Goal: Complete application form: Complete application form

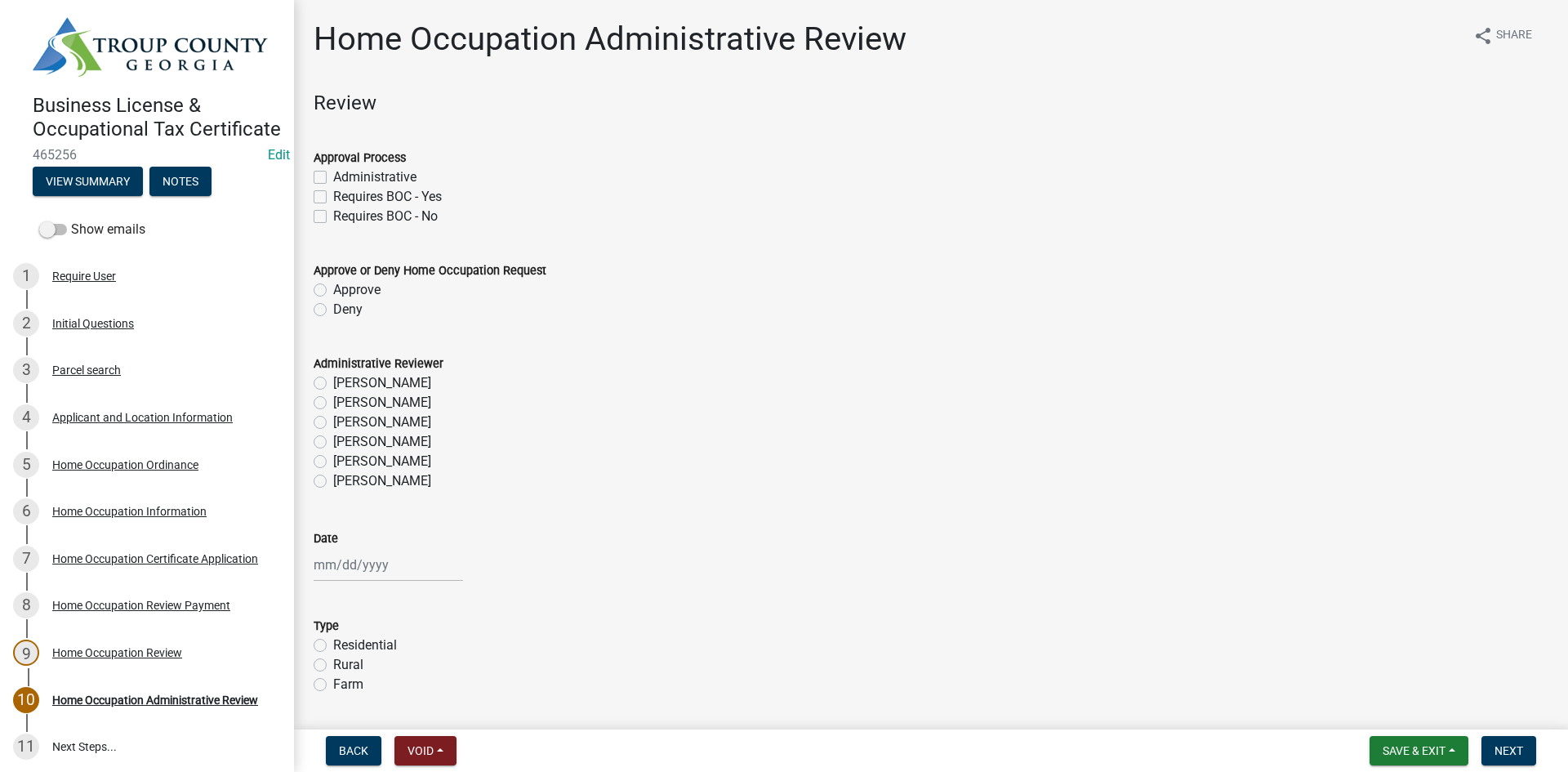
click at [333, 173] on label "Administrative" at bounding box center [375, 178] width 83 height 20
click at [333, 173] on input "Administrative" at bounding box center [338, 173] width 11 height 11
checkbox input "true"
checkbox input "false"
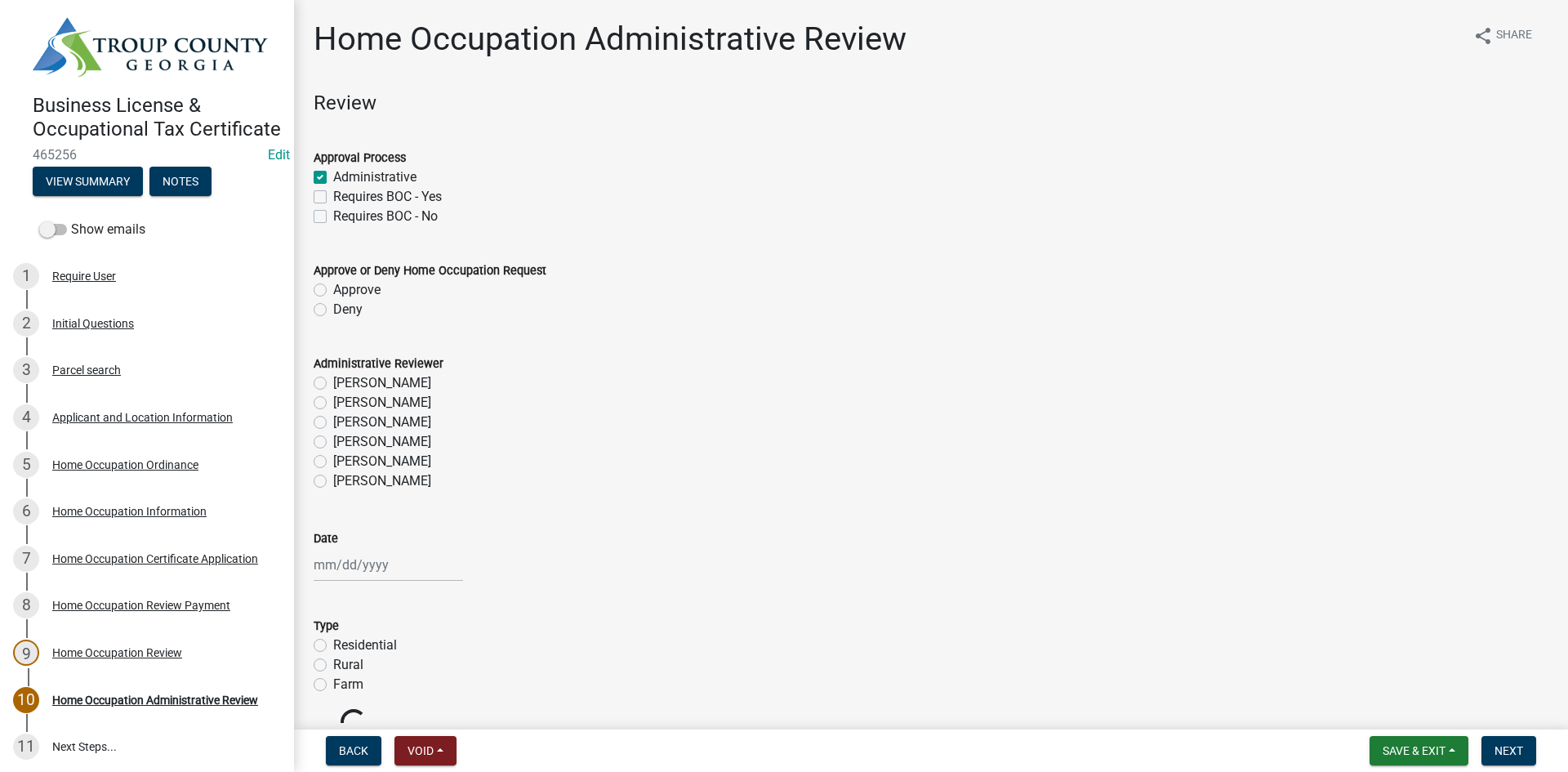
click at [333, 288] on label "Approve" at bounding box center [356, 290] width 47 height 20
click at [333, 288] on input "Approve" at bounding box center [338, 285] width 11 height 11
radio input "true"
click at [333, 481] on label "Keanuna Harris" at bounding box center [382, 481] width 98 height 20
click at [333, 481] on input "Keanuna Harris" at bounding box center [338, 476] width 11 height 11
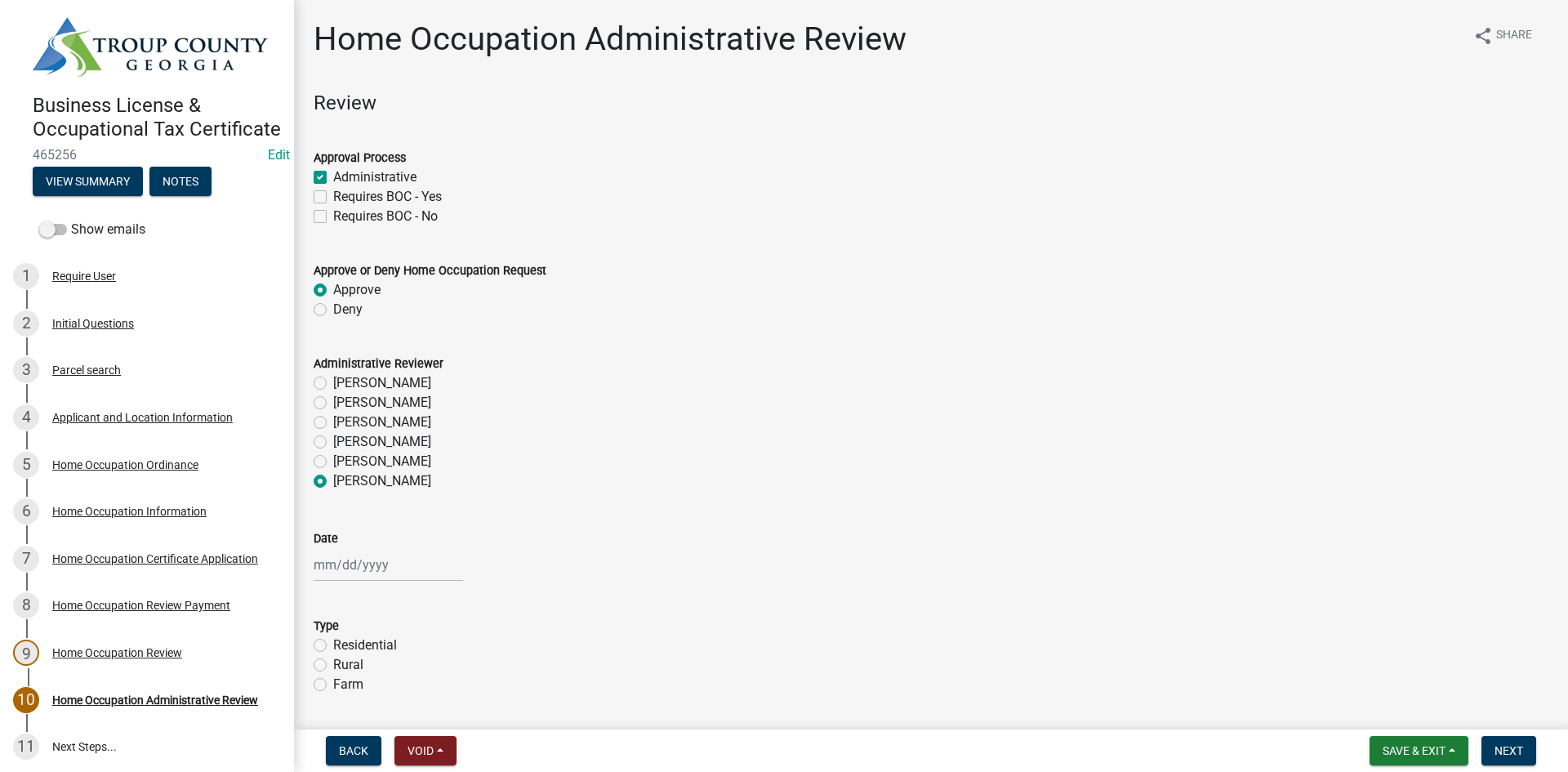
radio input "true"
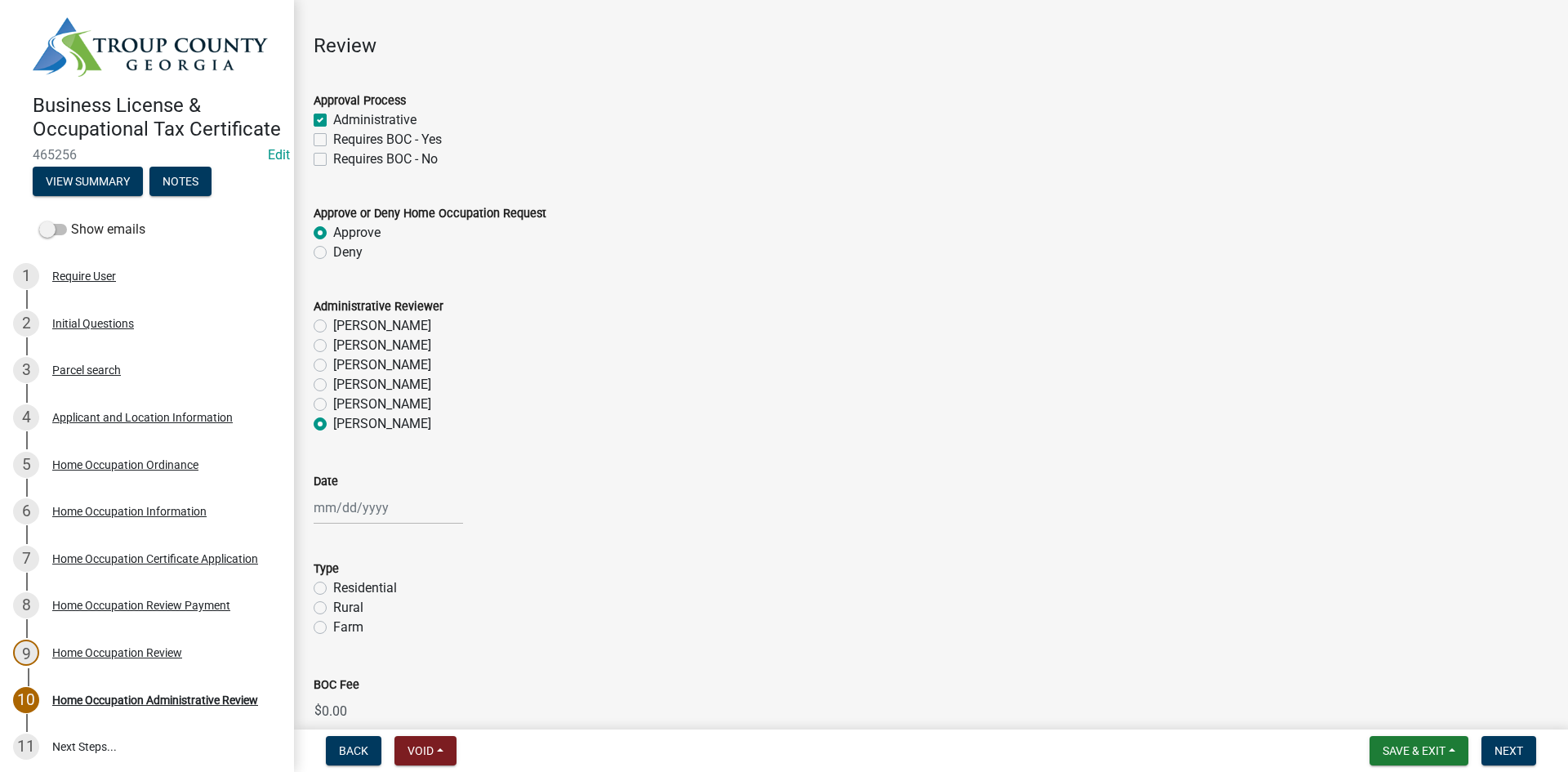
scroll to position [140, 0]
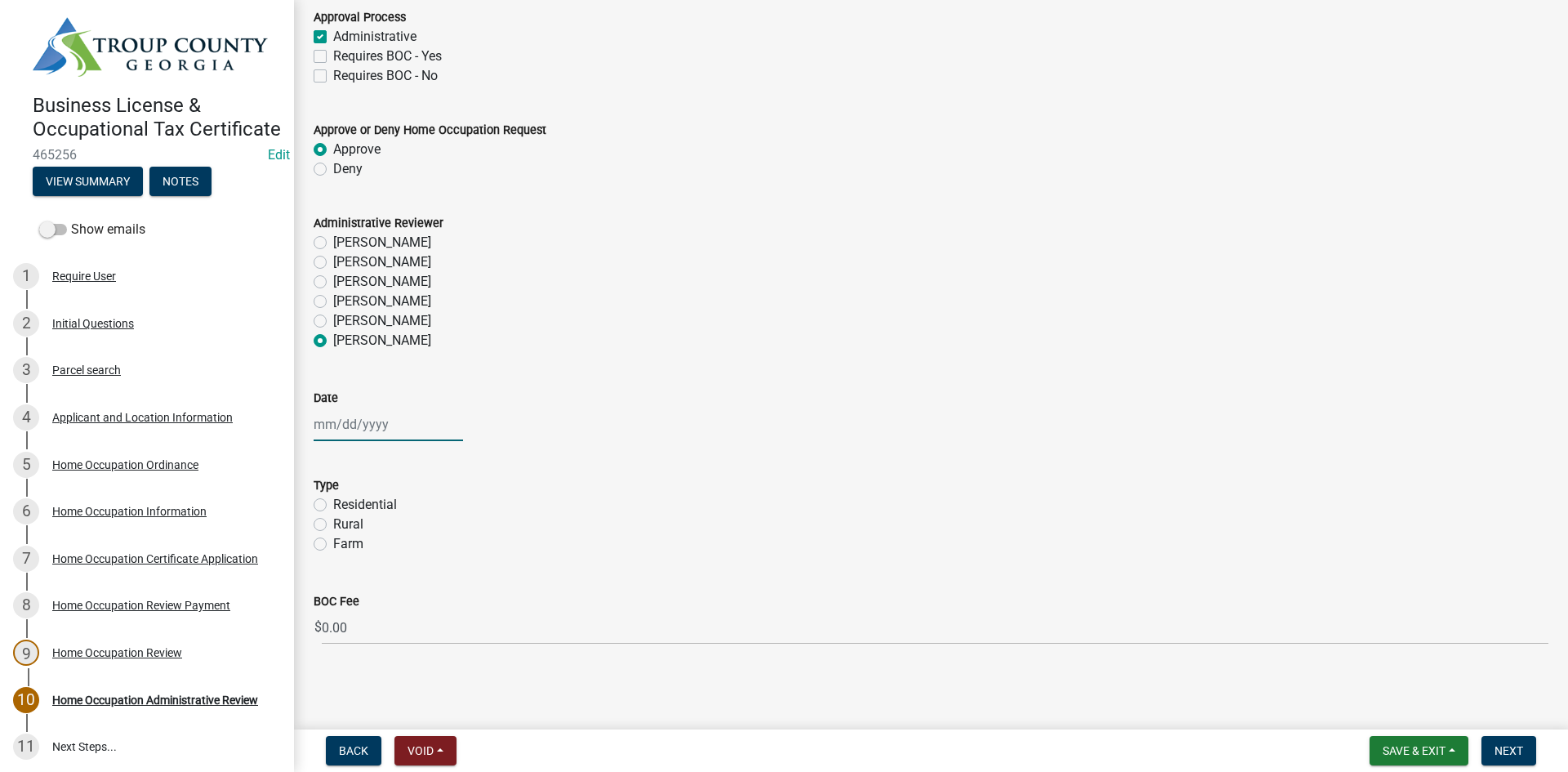
click at [365, 430] on div at bounding box center [389, 425] width 149 height 33
select select "8"
select select "2025"
click at [390, 583] on div "20" at bounding box center [381, 589] width 26 height 26
type input "08/20/2025"
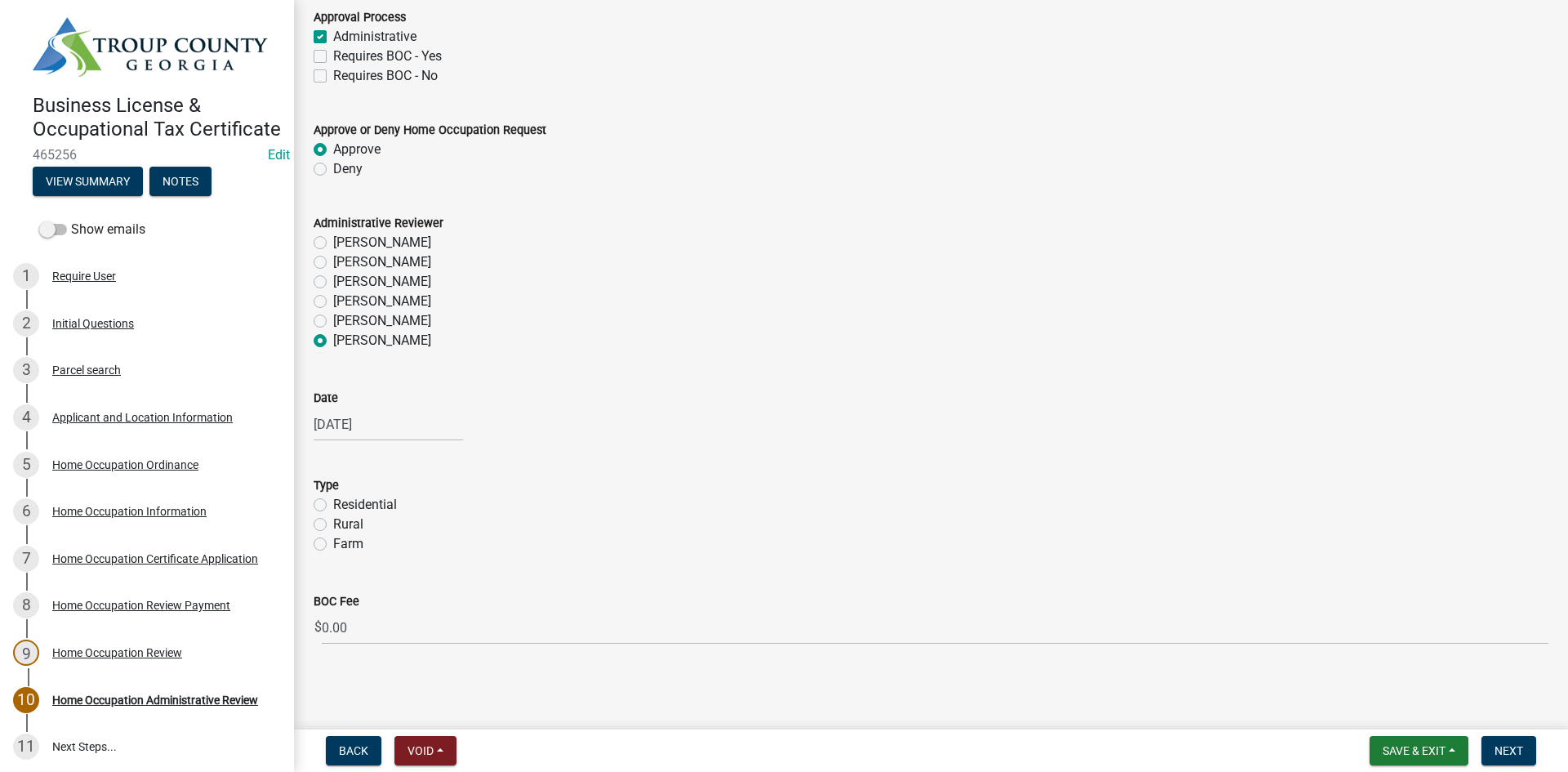
click at [333, 502] on label "Residential" at bounding box center [365, 505] width 64 height 20
click at [333, 502] on input "Residential" at bounding box center [338, 500] width 11 height 11
radio input "true"
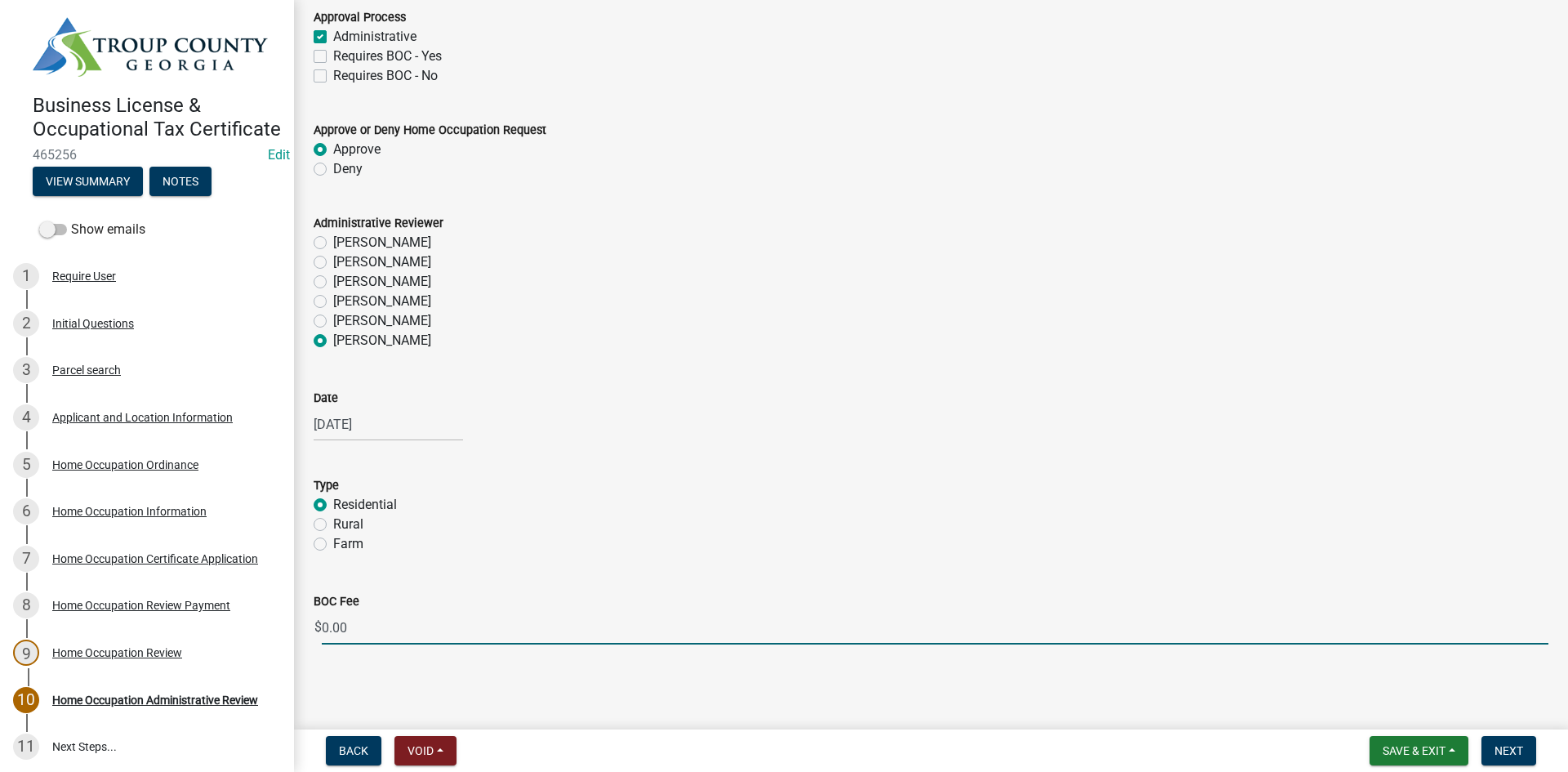
click at [394, 614] on input "0.00" at bounding box center [934, 627] width 1227 height 33
click at [119, 423] on div "Applicant and Location Information" at bounding box center [142, 417] width 180 height 12
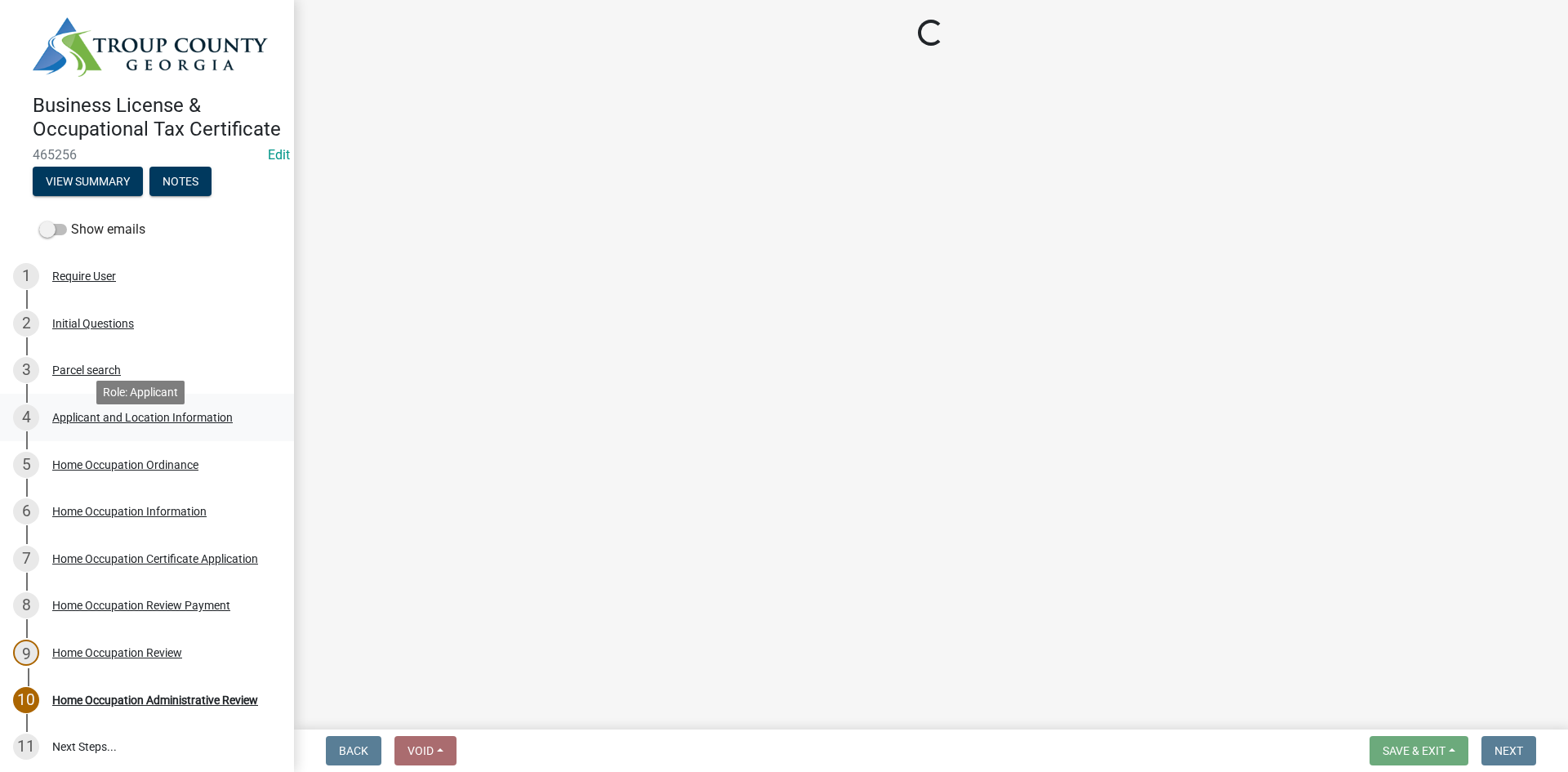
scroll to position [0, 0]
select select "GA"
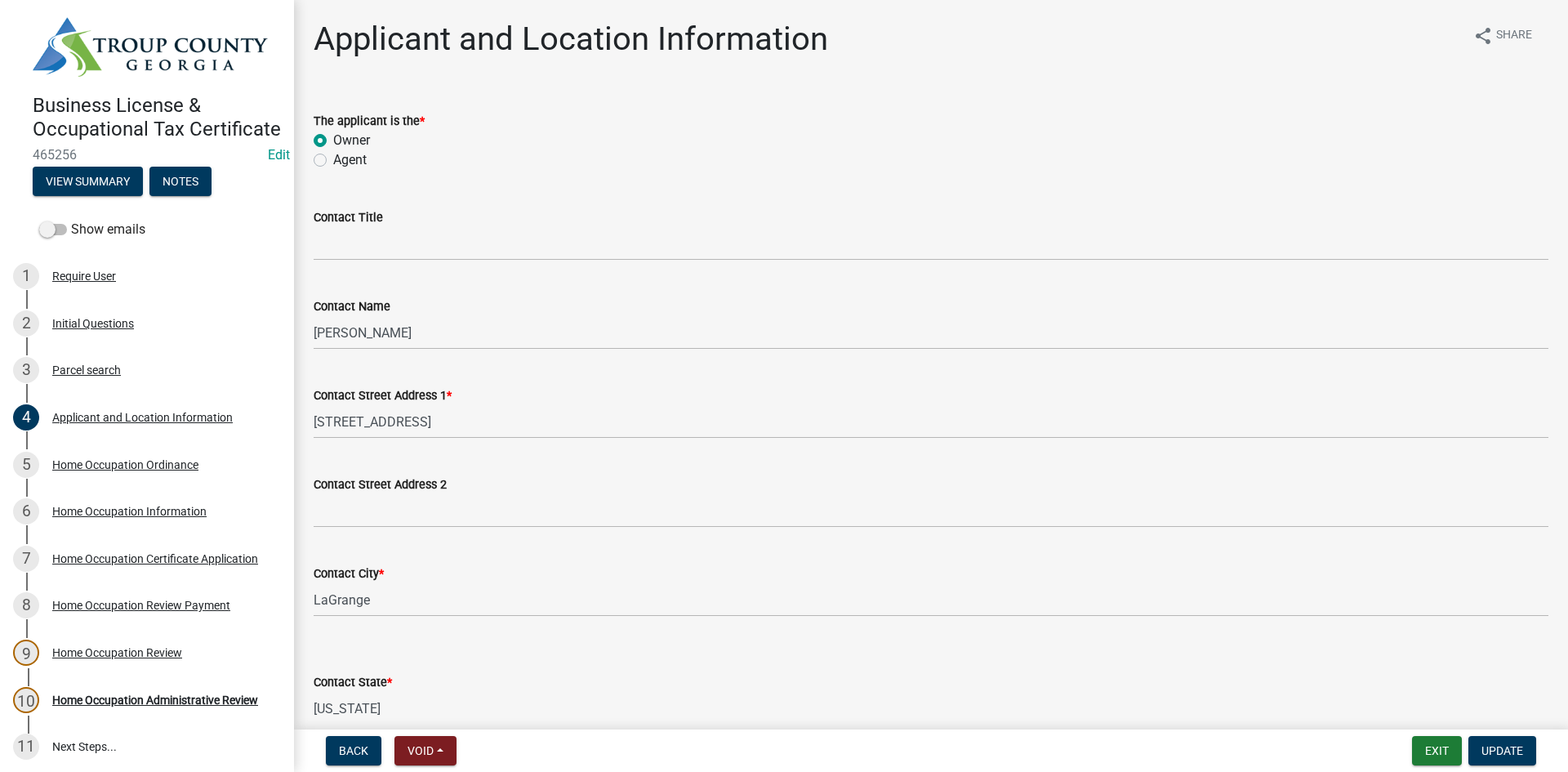
click at [417, 263] on wm-data-entity-input "Contact Title" at bounding box center [931, 229] width 1234 height 89
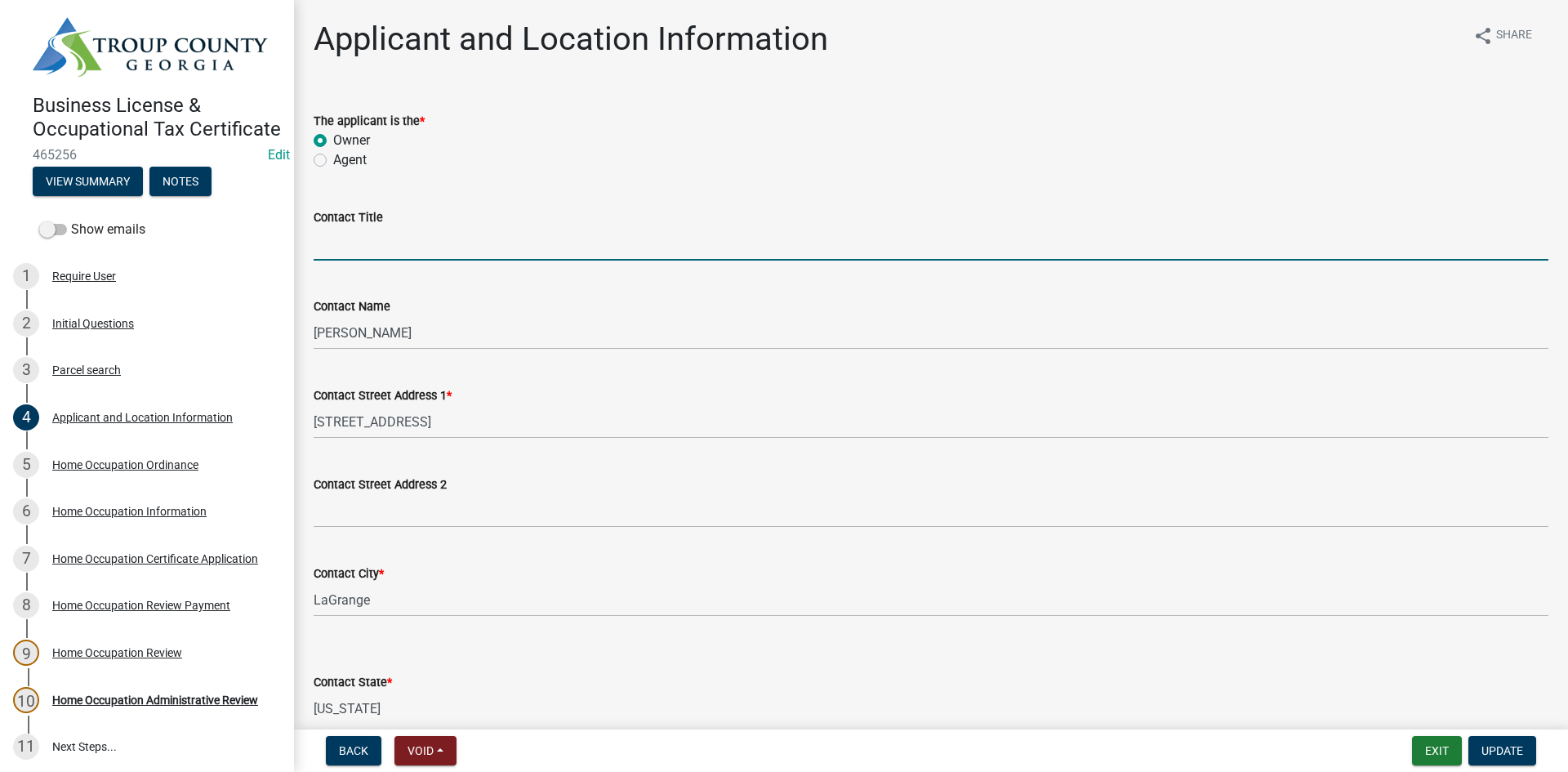
click at [419, 254] on input "Contact Title" at bounding box center [931, 243] width 1234 height 33
type input "Business Owner"
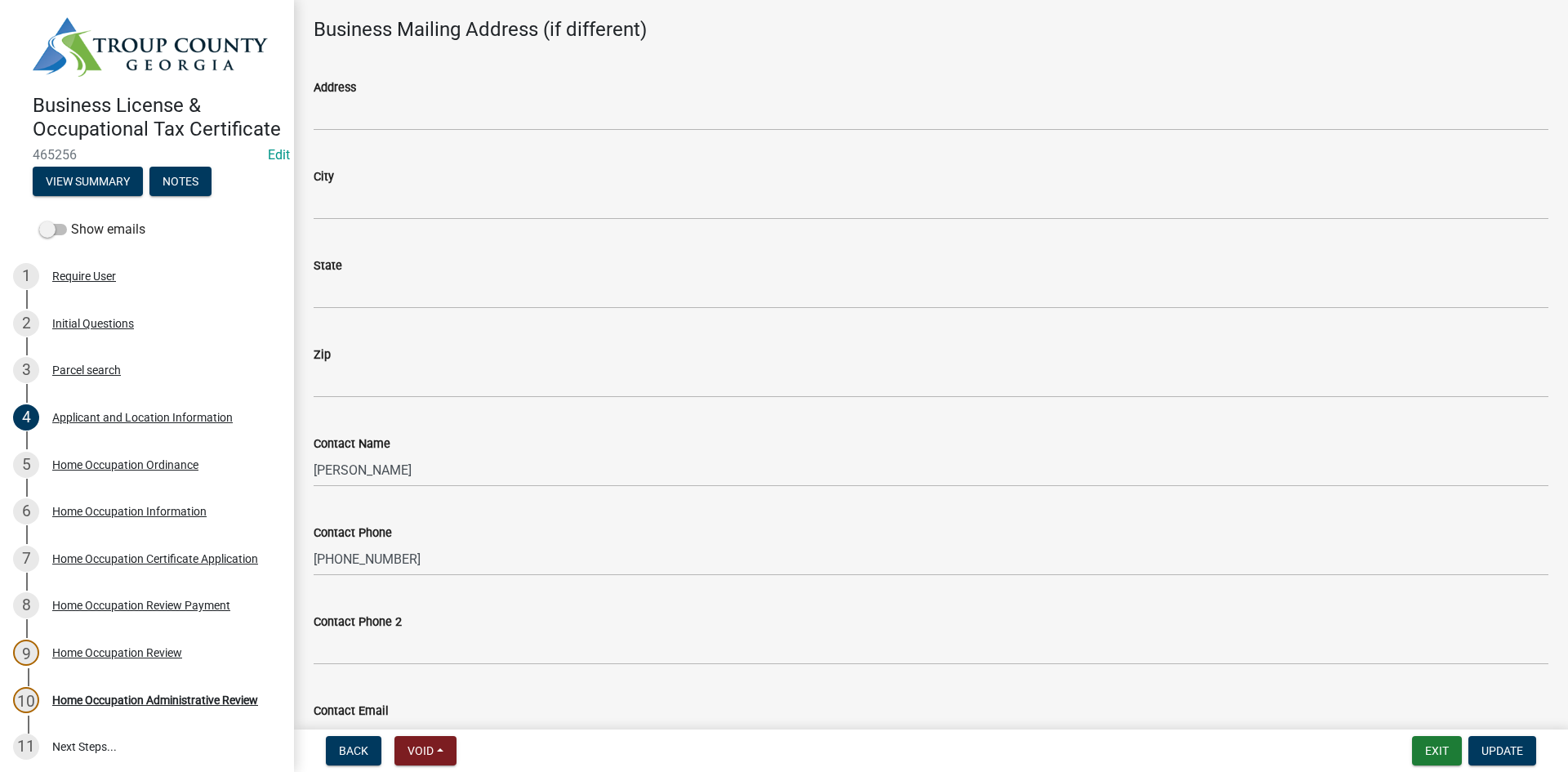
scroll to position [1935, 0]
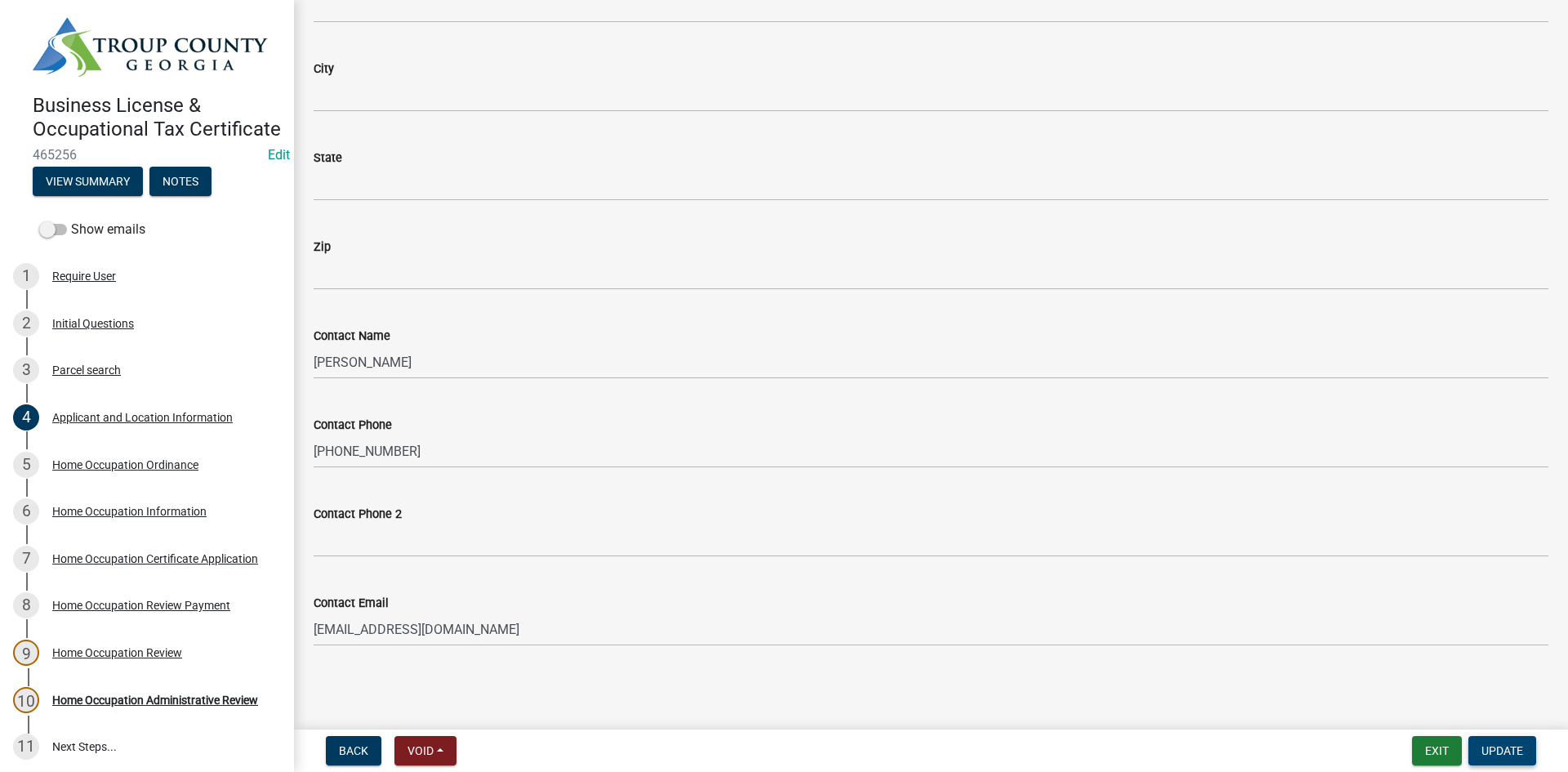
click at [1505, 743] on button "Update" at bounding box center [1502, 750] width 68 height 29
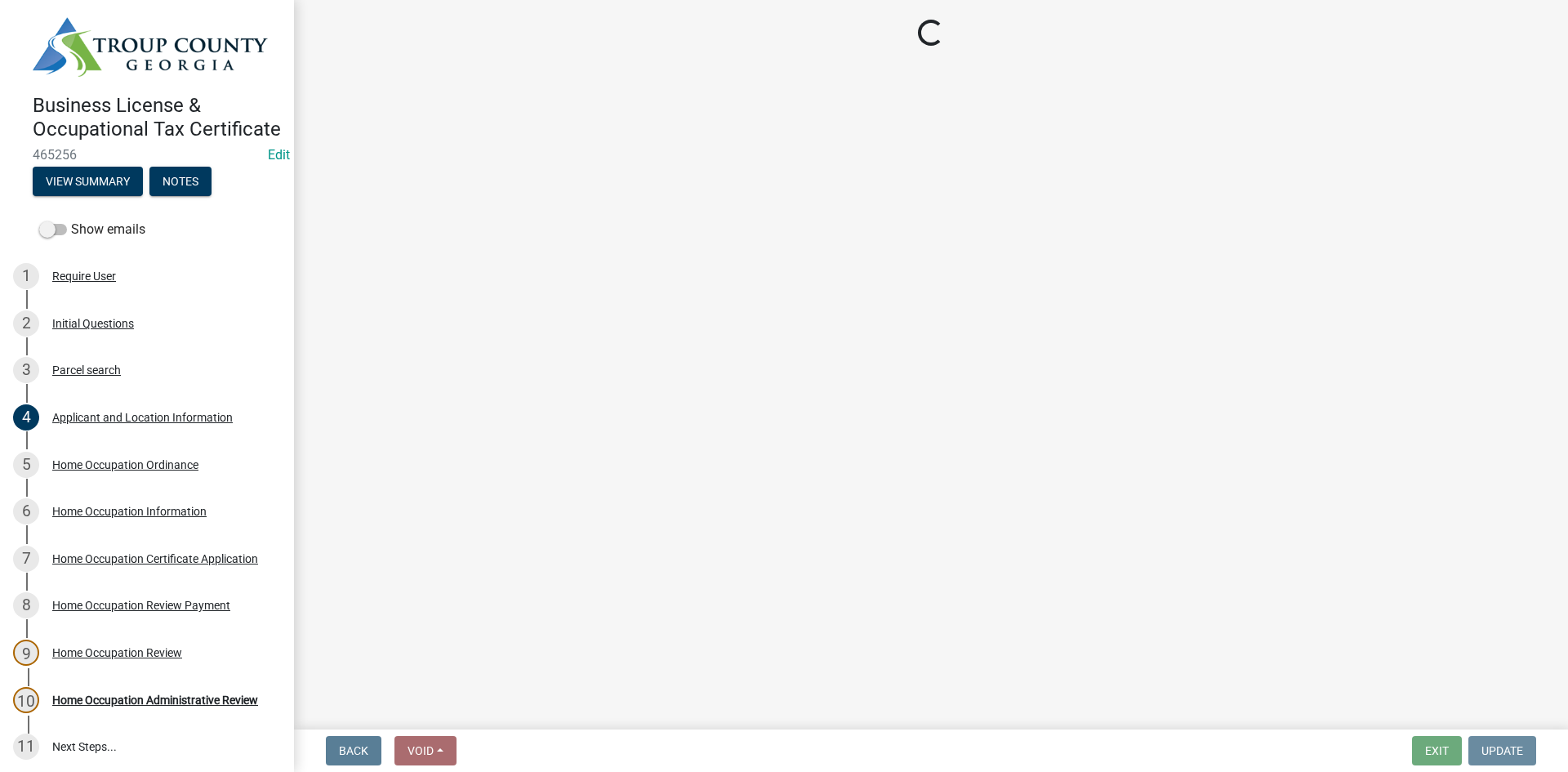
scroll to position [0, 0]
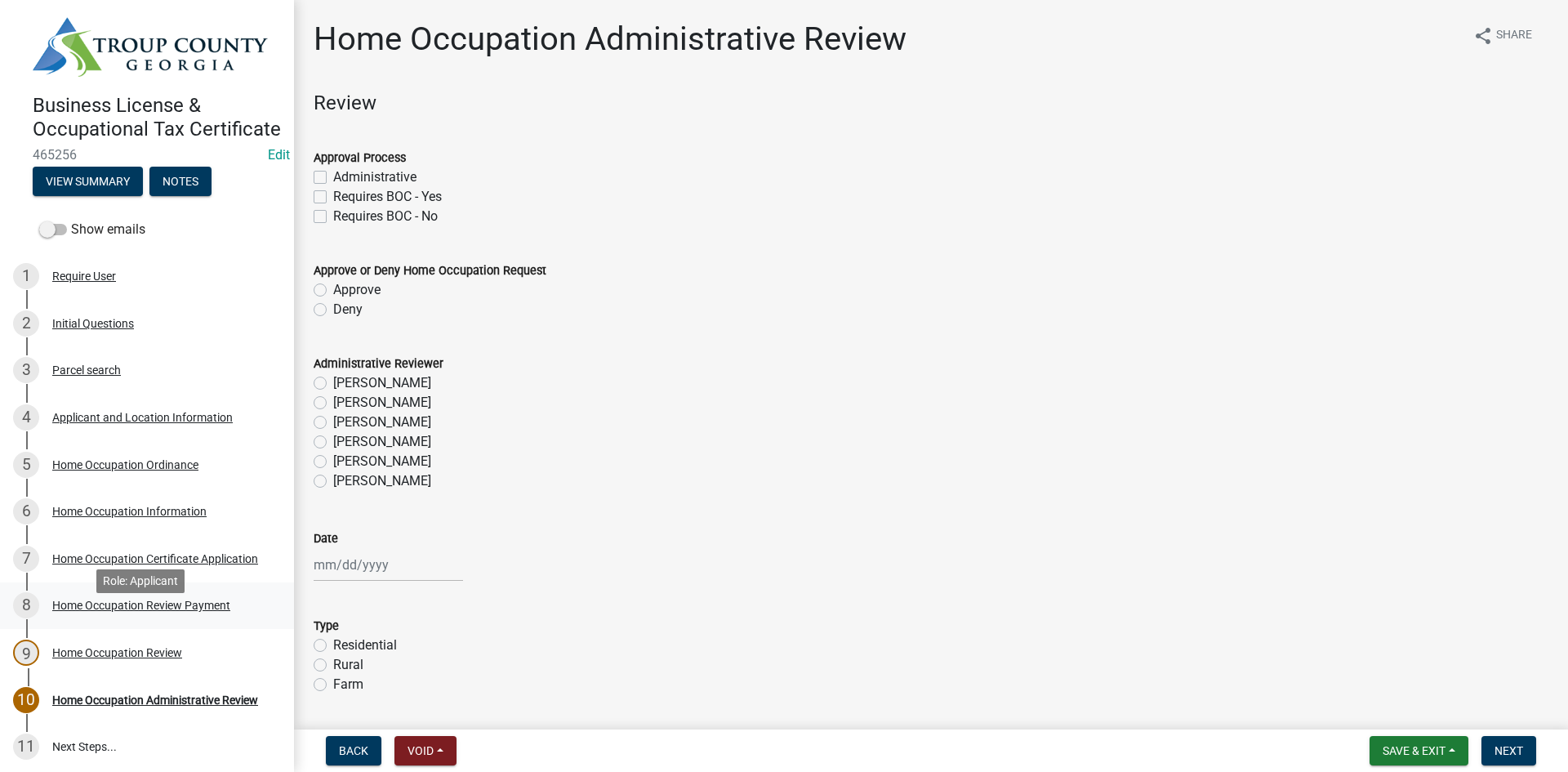
click at [159, 611] on div "Home Occupation Review Payment" at bounding box center [141, 606] width 178 height 12
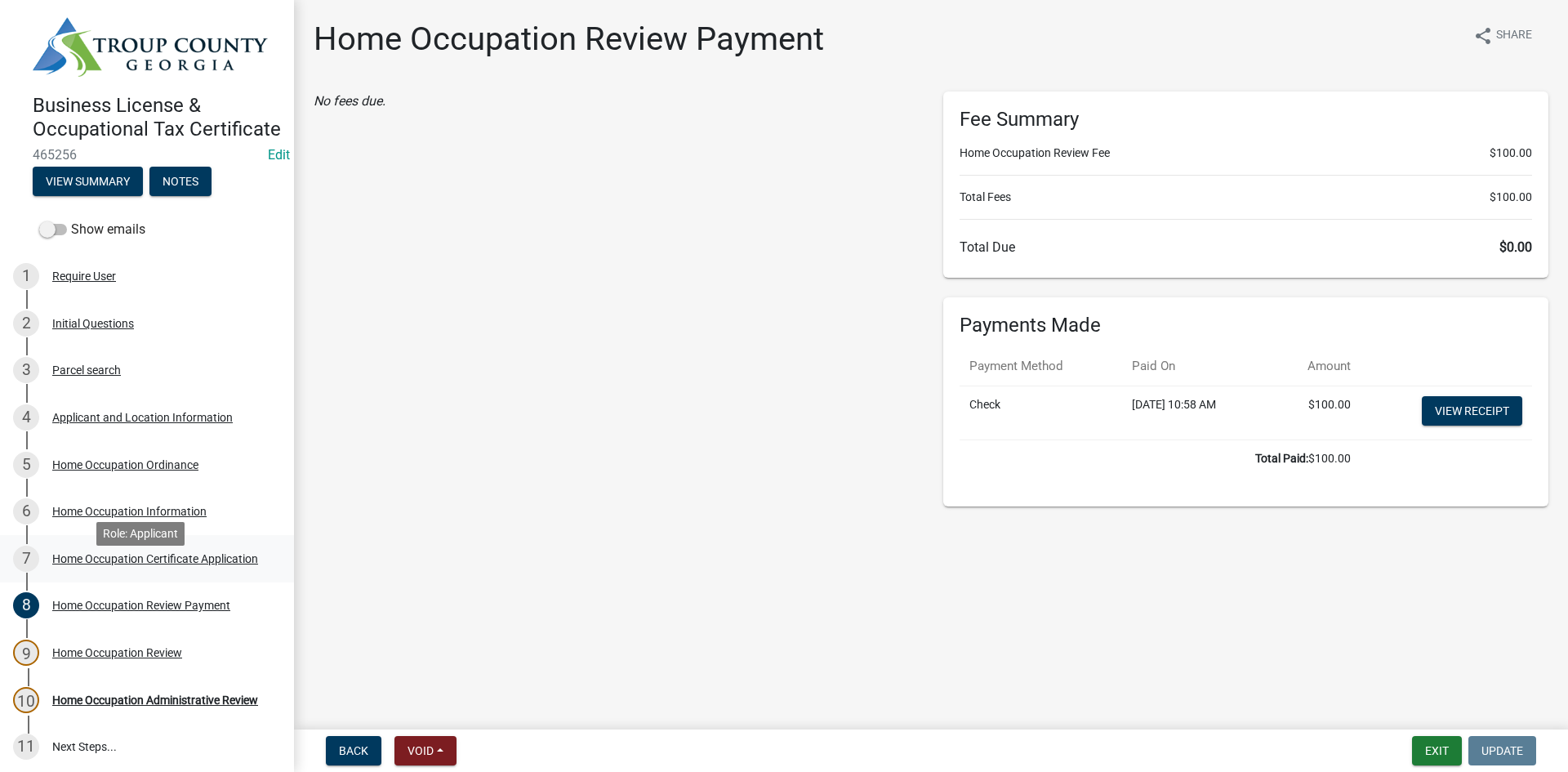
click at [157, 564] on div "Home Occupation Certificate Application" at bounding box center [155, 559] width 206 height 12
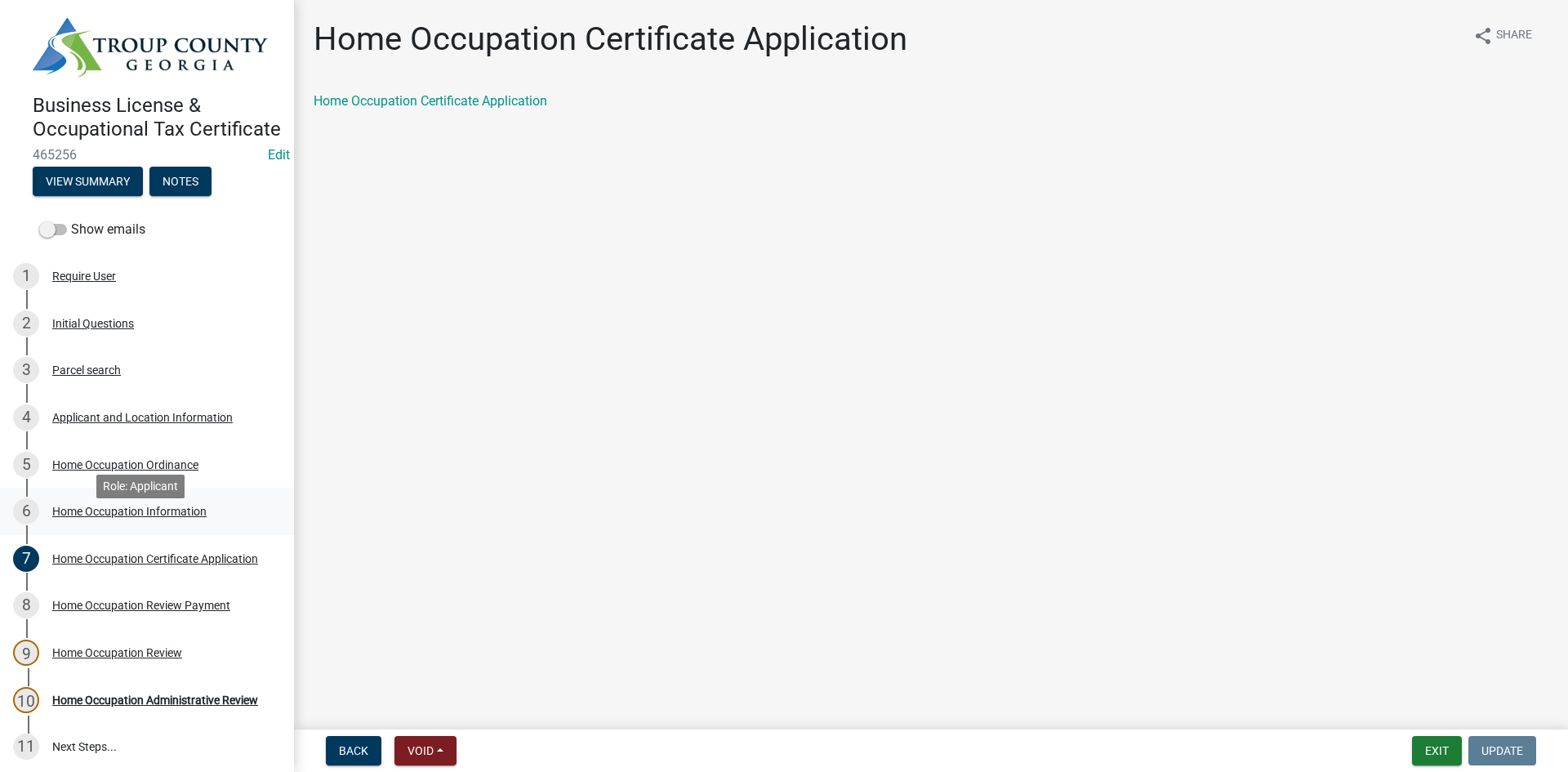
click at [145, 517] on div "Home Occupation Information" at bounding box center [130, 512] width 154 height 12
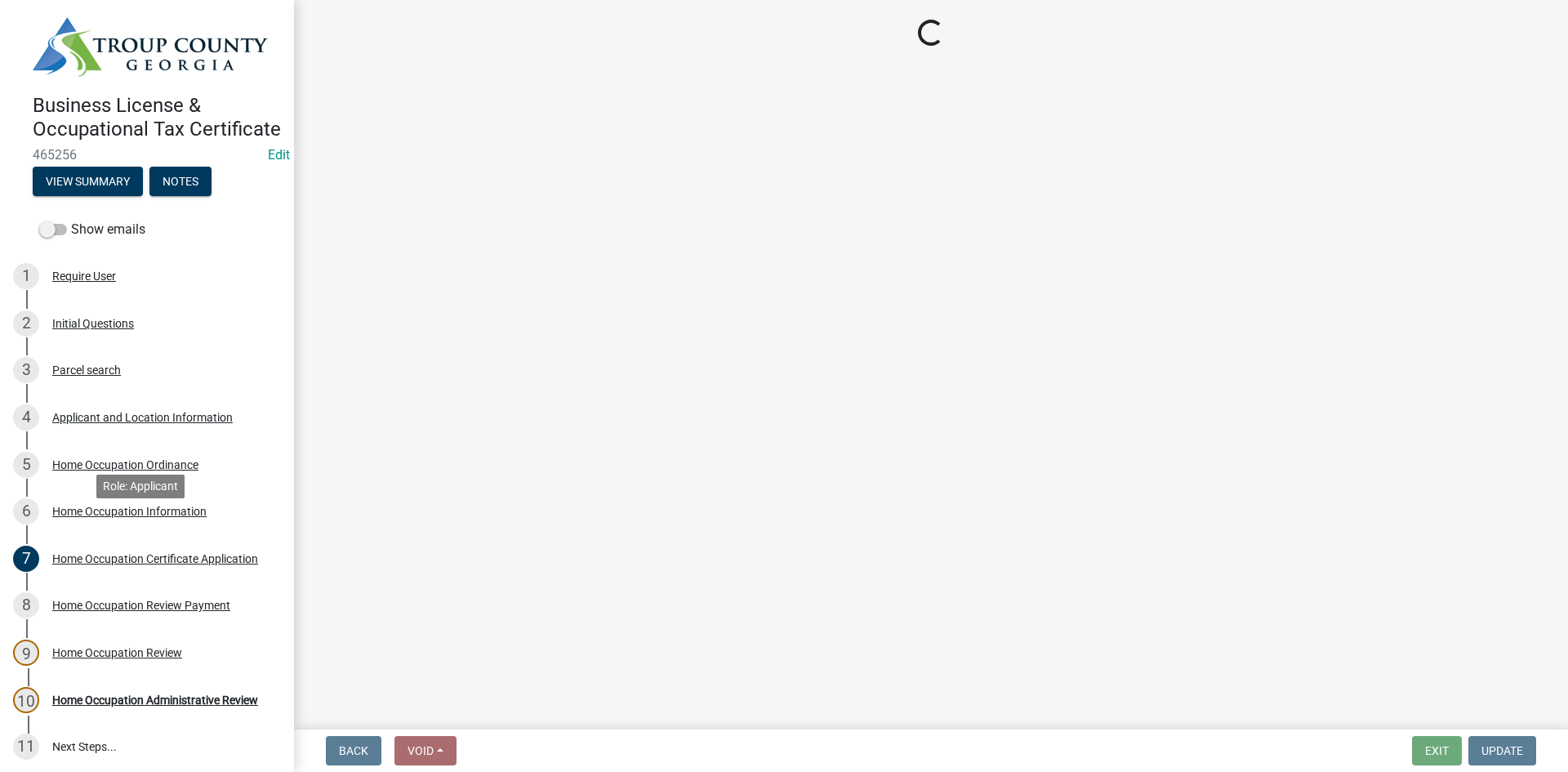
select select "3cd0ee33-8dc1-414d-bed4-d628d979b4e7"
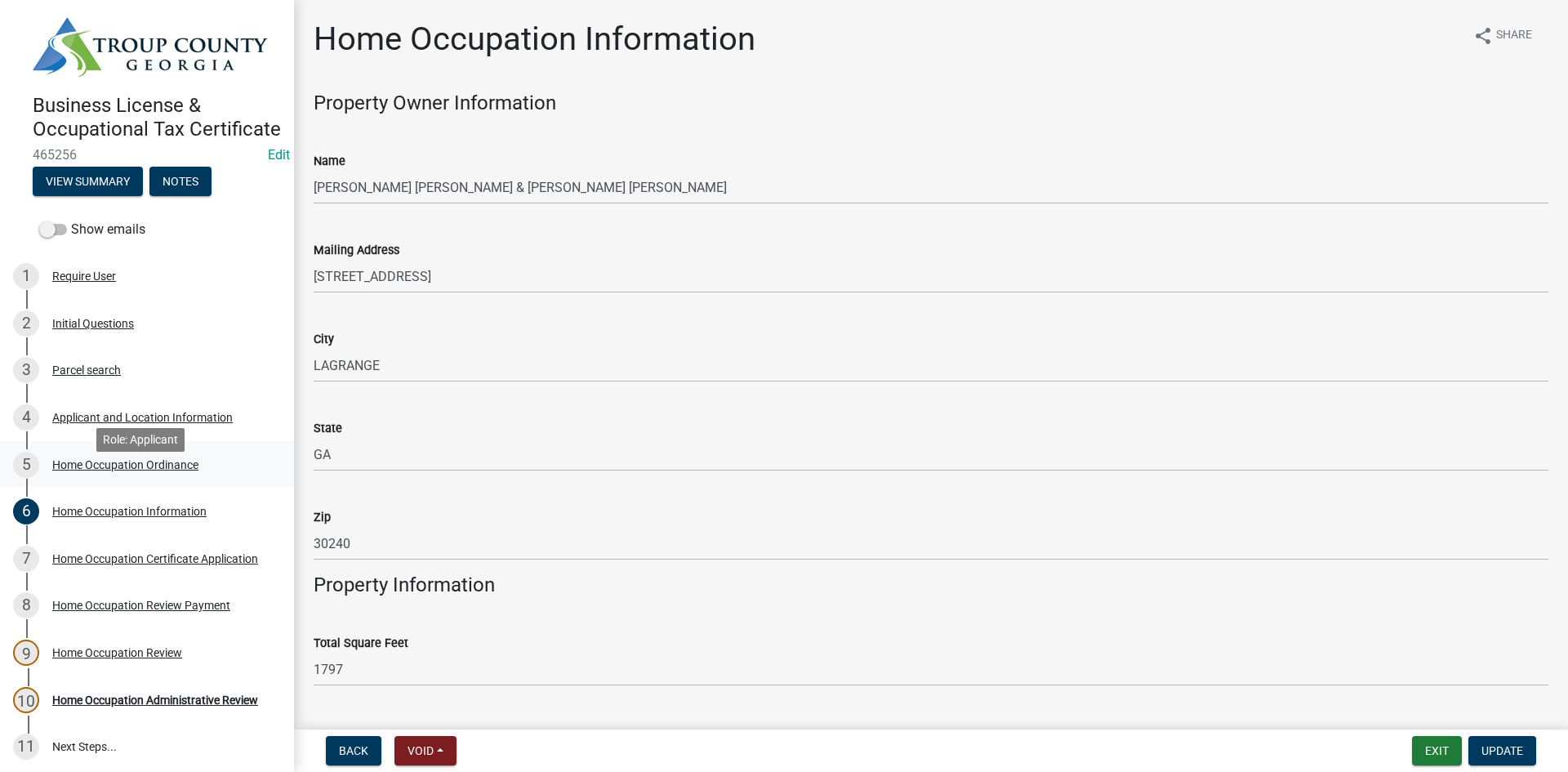
click at [148, 470] on div "Home Occupation Ordinance" at bounding box center [125, 465] width 146 height 12
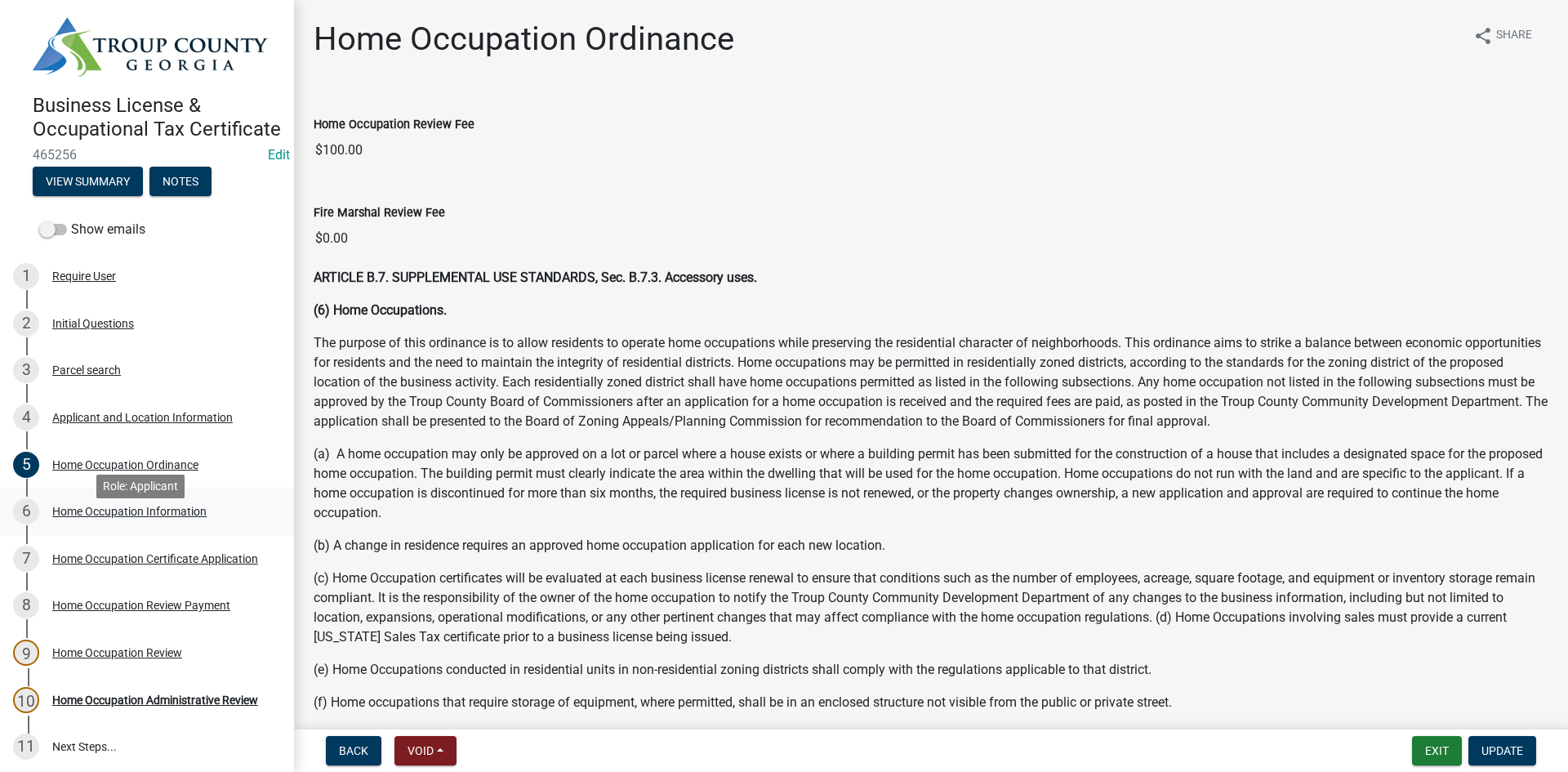
click at [116, 524] on div "6 Home Occupation Information" at bounding box center [140, 511] width 255 height 26
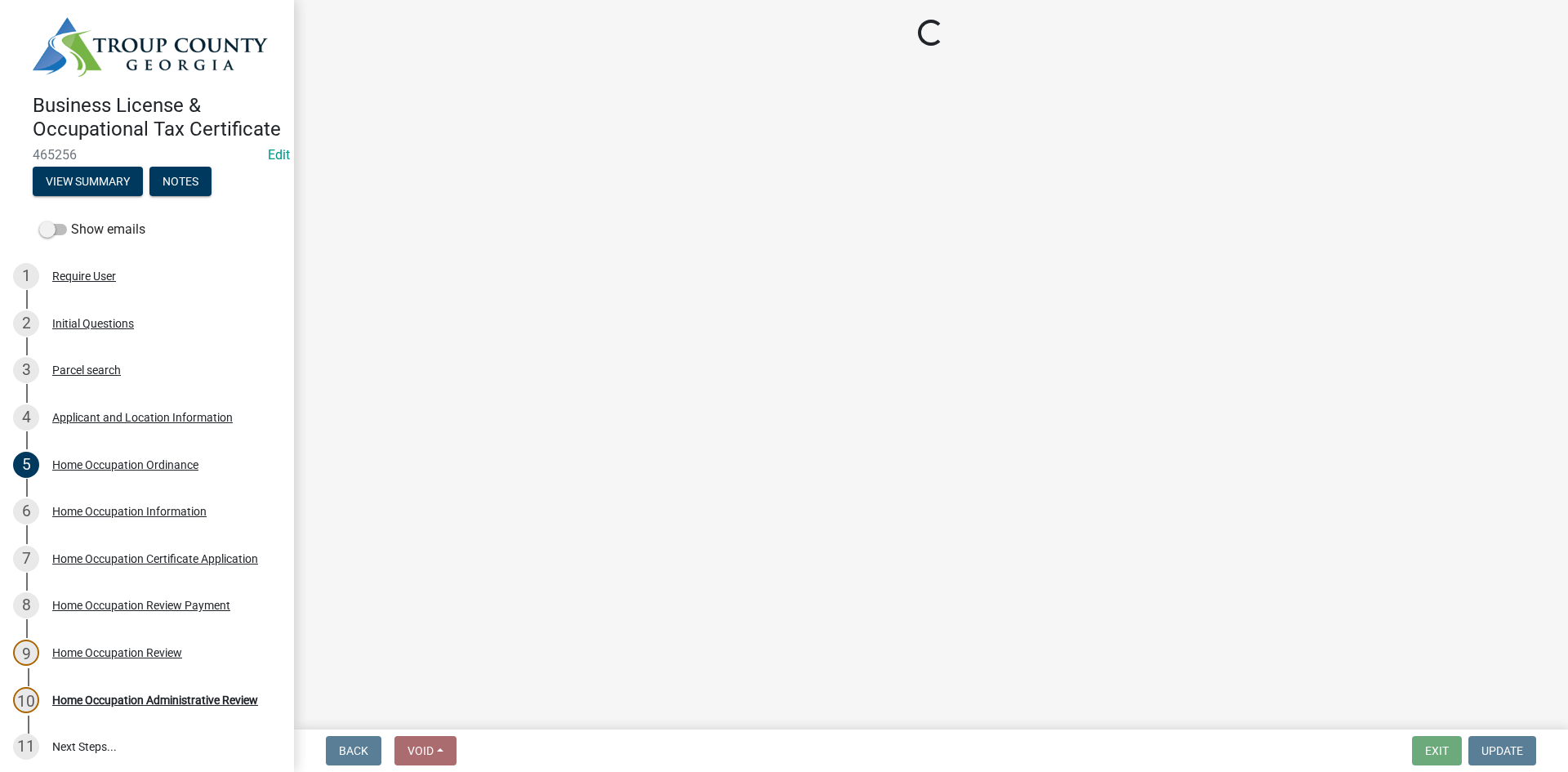
select select "3cd0ee33-8dc1-414d-bed4-d628d979b4e7"
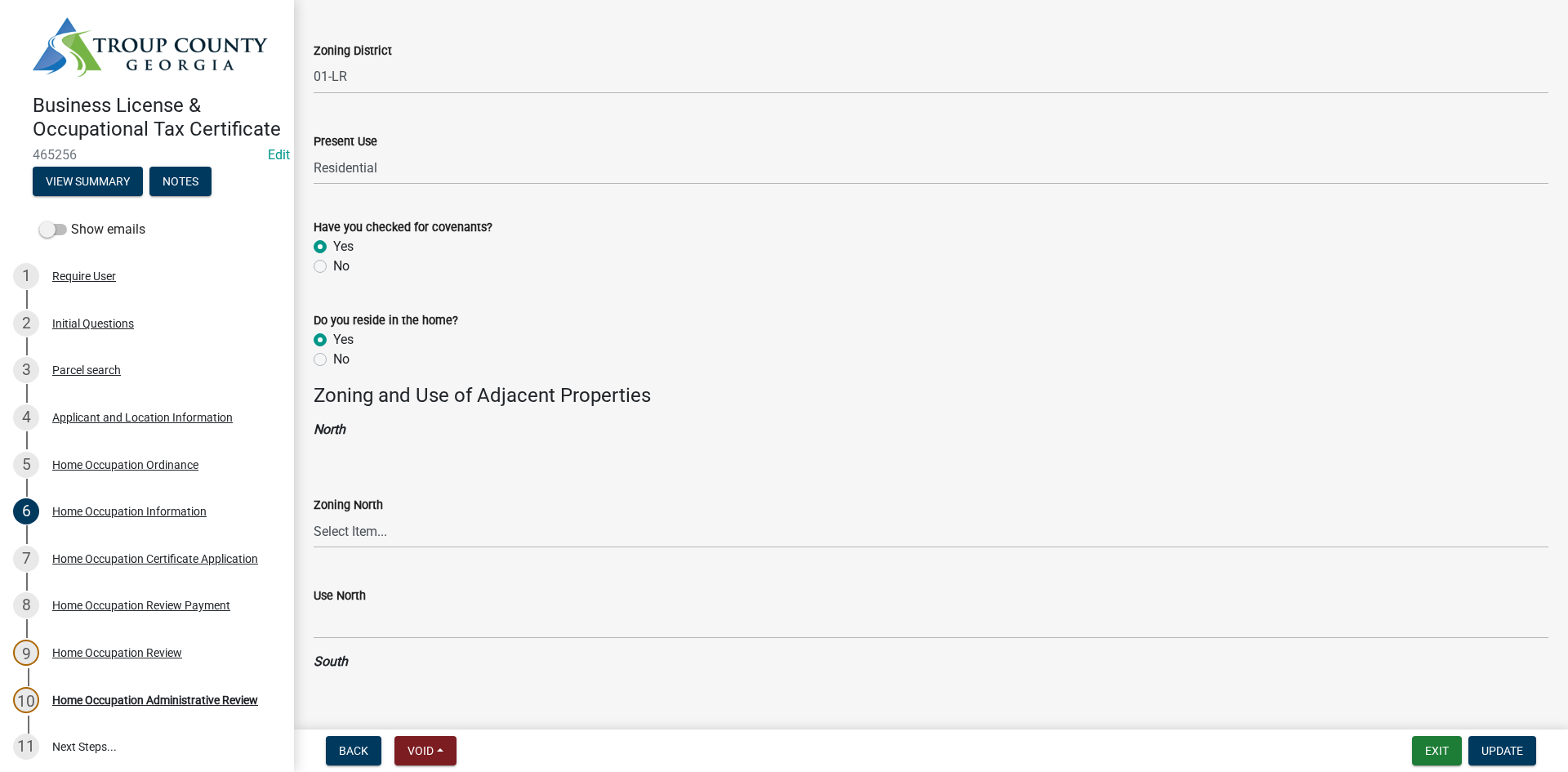
scroll to position [1062, 0]
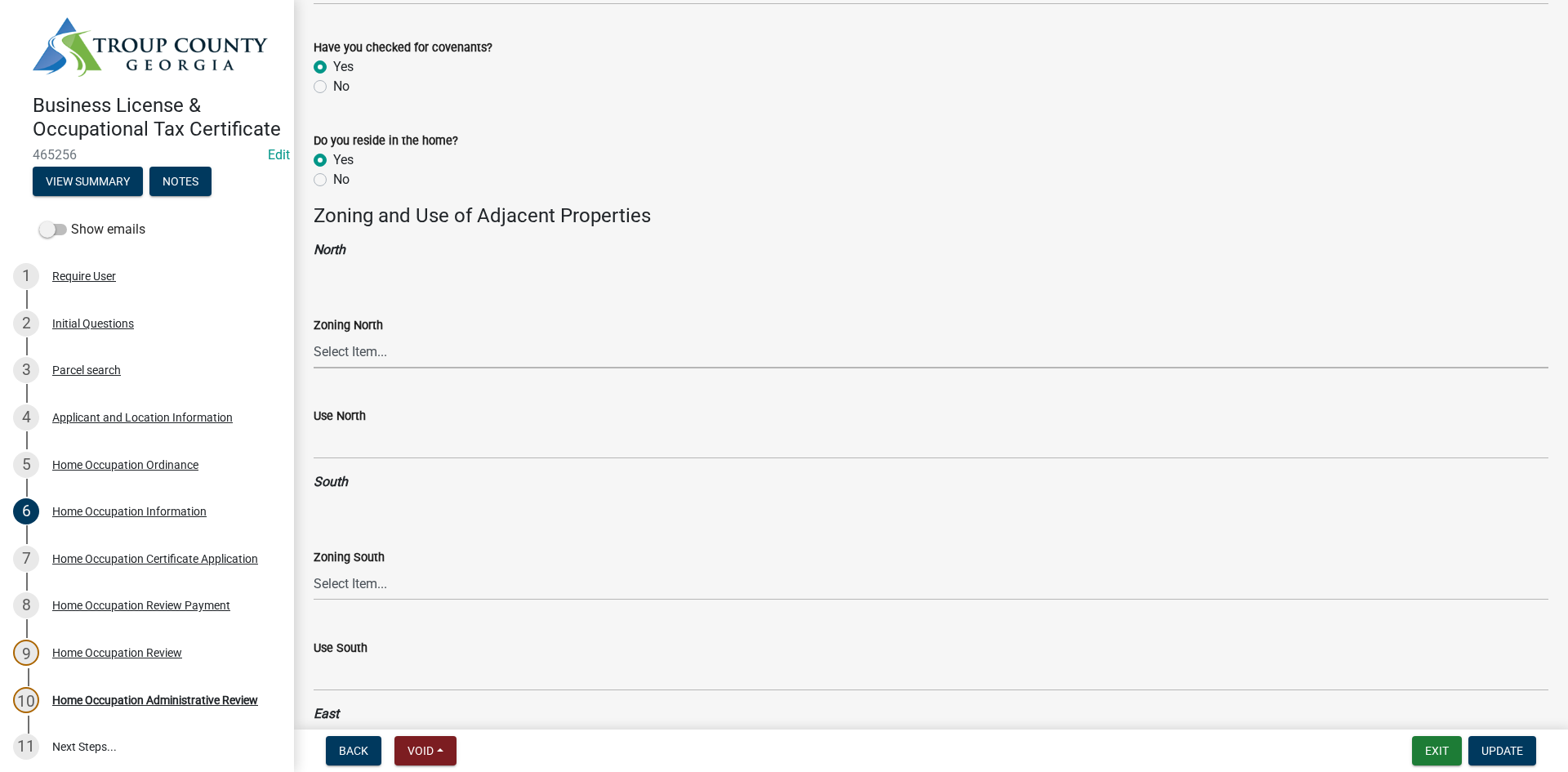
click at [446, 355] on select "Select Item... 01-AG 01-AGR 01-CRVP 01-GC 01-GI 01-LC 01-LR 01-LRR 01-MFR 01-MH…" at bounding box center [931, 352] width 1234 height 33
click at [314, 335] on select "Select Item... 01-AG 01-AGR 01-CRVP 01-GC 01-GI 01-LC 01-LR 01-LRR 01-MFR 01-MH…" at bounding box center [931, 352] width 1234 height 33
select select "9e7d30c9-588b-49c6-a7c5-bf36b10cade2"
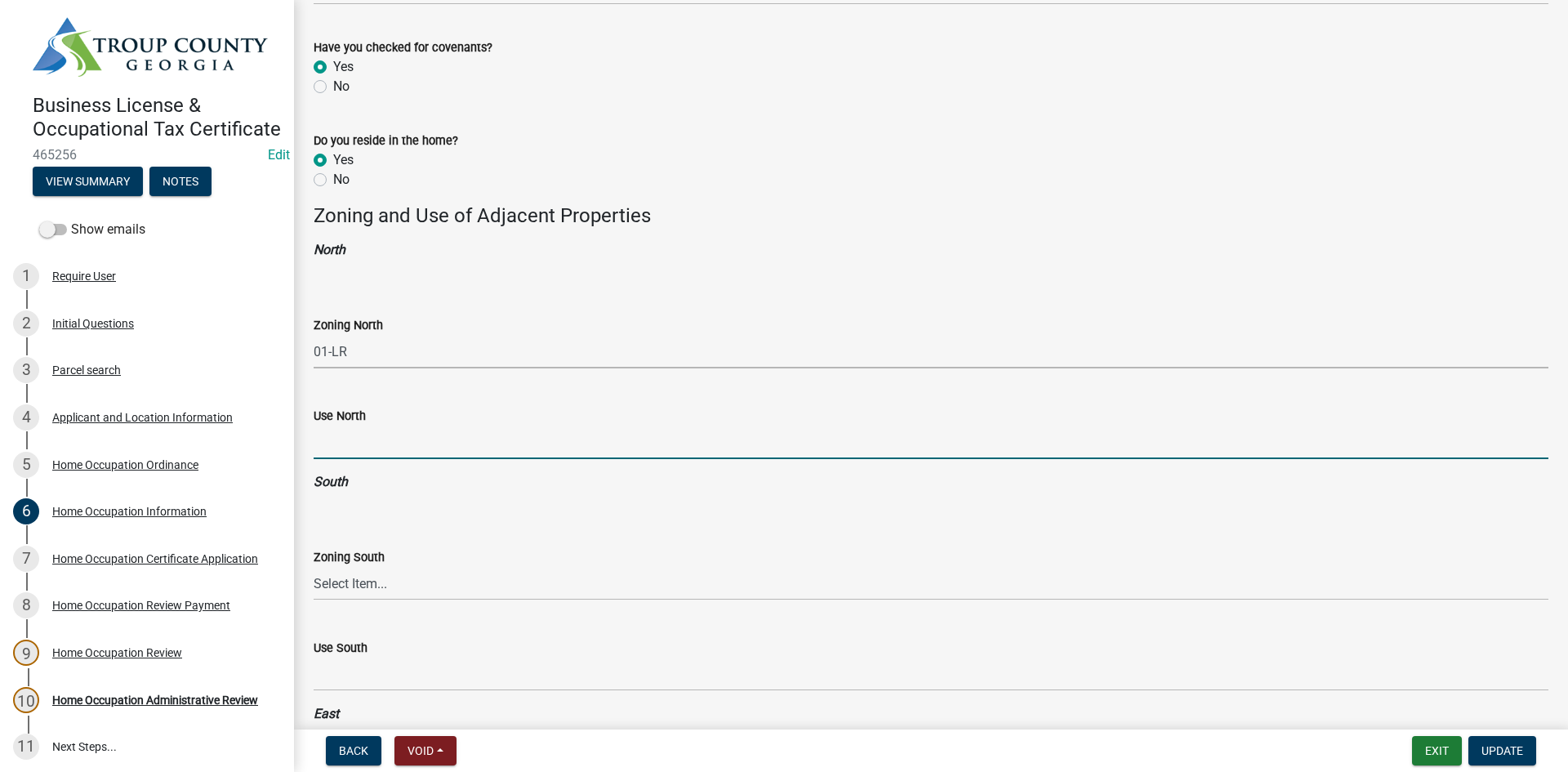
click at [385, 436] on input "Use North" at bounding box center [931, 442] width 1234 height 33
type input "LR"
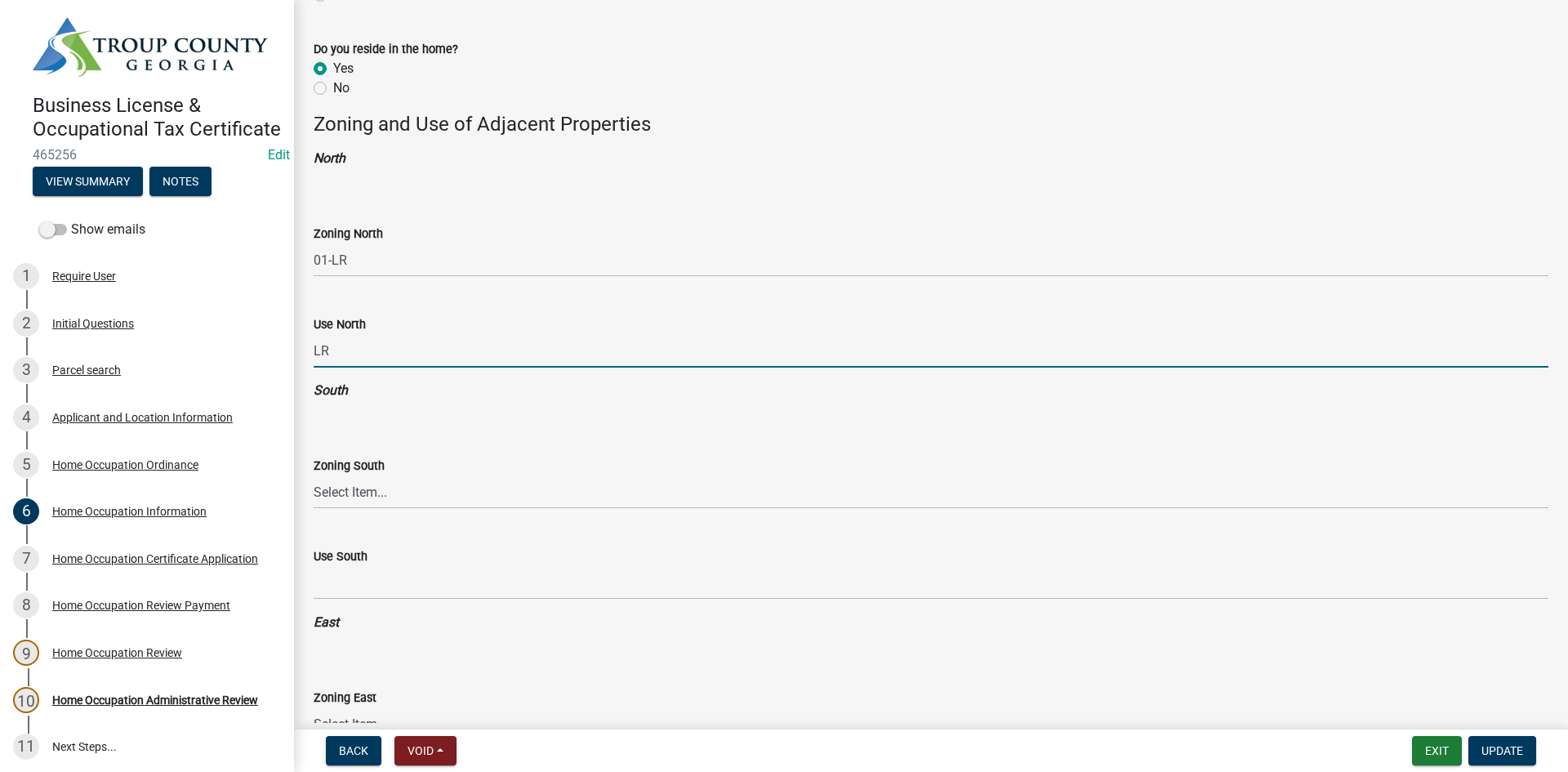
scroll to position [1226, 0]
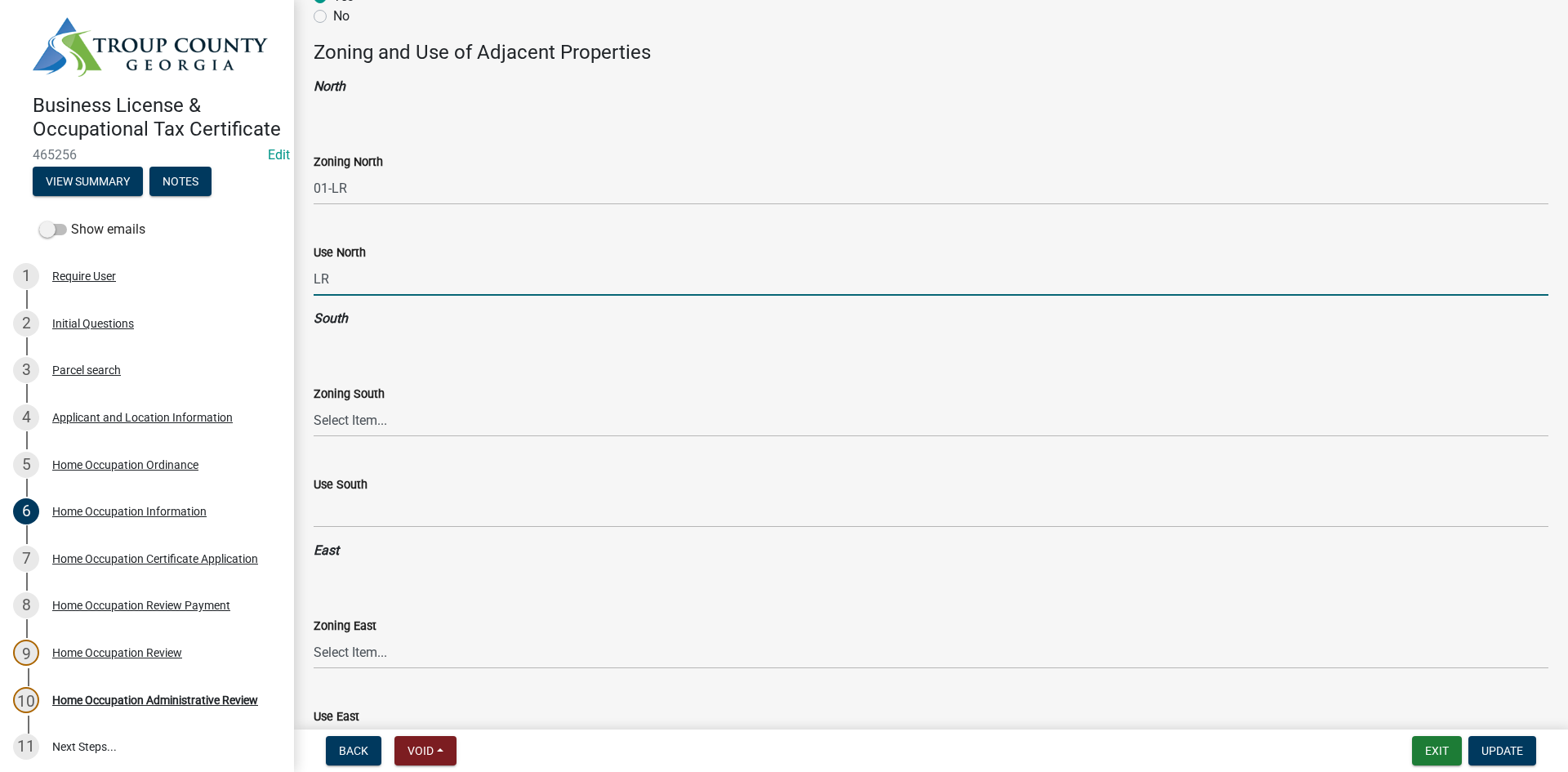
click at [409, 284] on input "LR" at bounding box center [931, 279] width 1234 height 33
click at [409, 284] on input "LR" at bounding box center [931, 279] width 1234 height 33
type input "Residential"
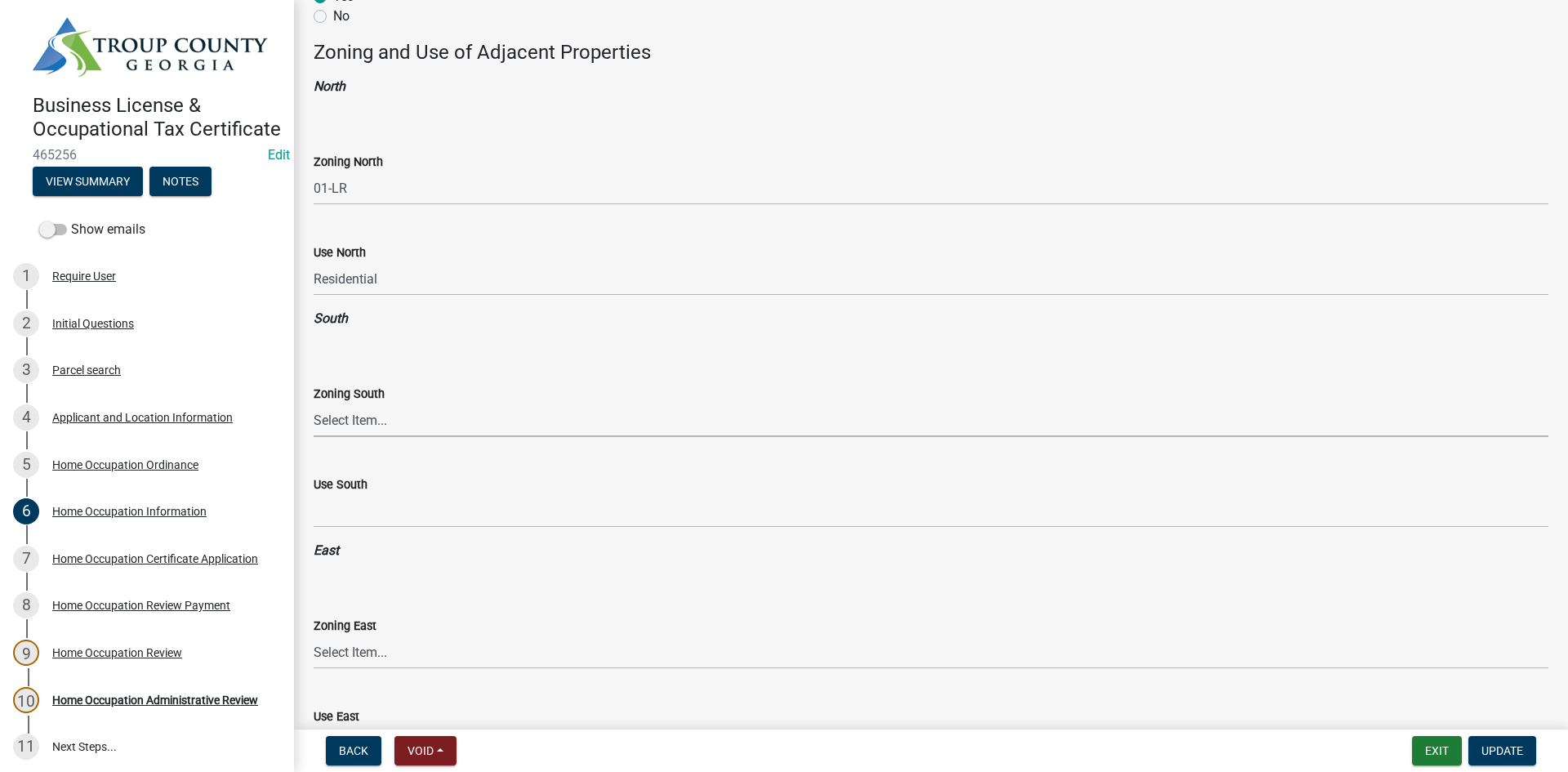
click at [402, 428] on select "Select Item... 01-AG 01-AGR 01-CRVP 01-GC 01-GI 01-LC 01-LR 01-LRR 01-MFR 01-MH…" at bounding box center [931, 420] width 1234 height 33
click at [314, 404] on select "Select Item... 01-AG 01-AGR 01-CRVP 01-GC 01-GI 01-LC 01-LR 01-LRR 01-MFR 01-MH…" at bounding box center [931, 420] width 1234 height 33
select select "85c403bc-de38-4d4f-a1e5-3b6bde681764"
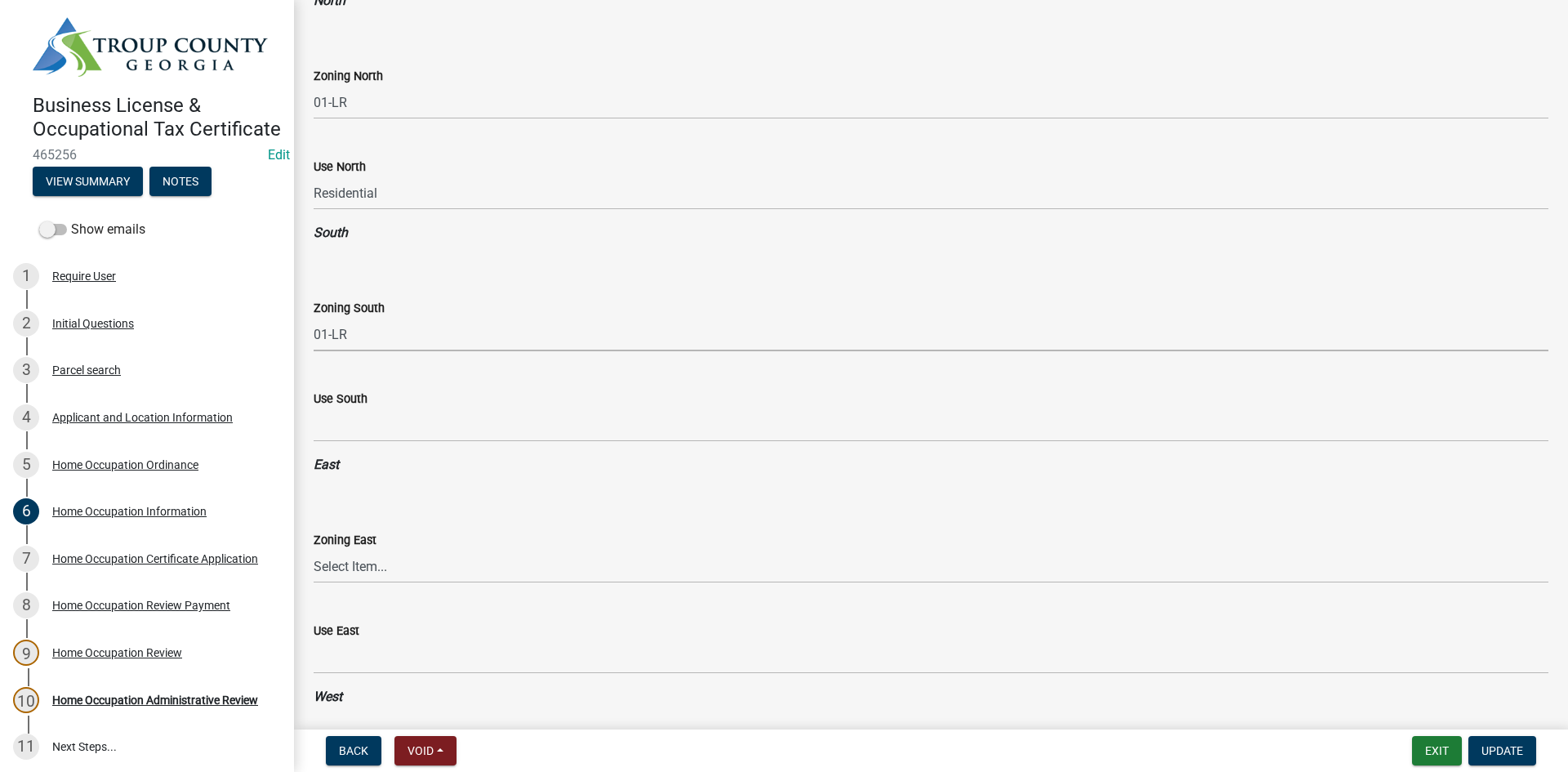
scroll to position [1389, 0]
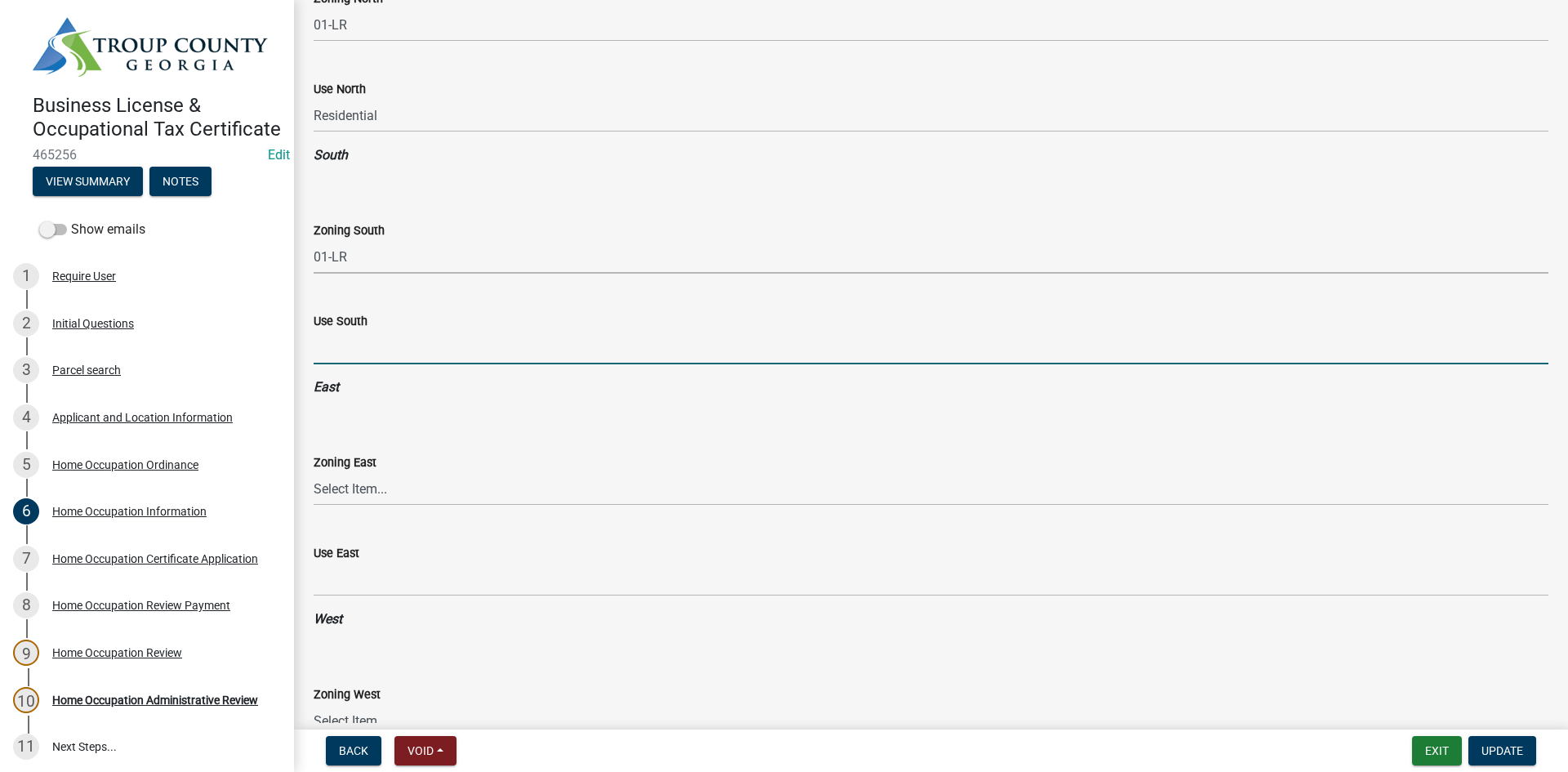
click at [410, 347] on input "Use South" at bounding box center [931, 347] width 1234 height 33
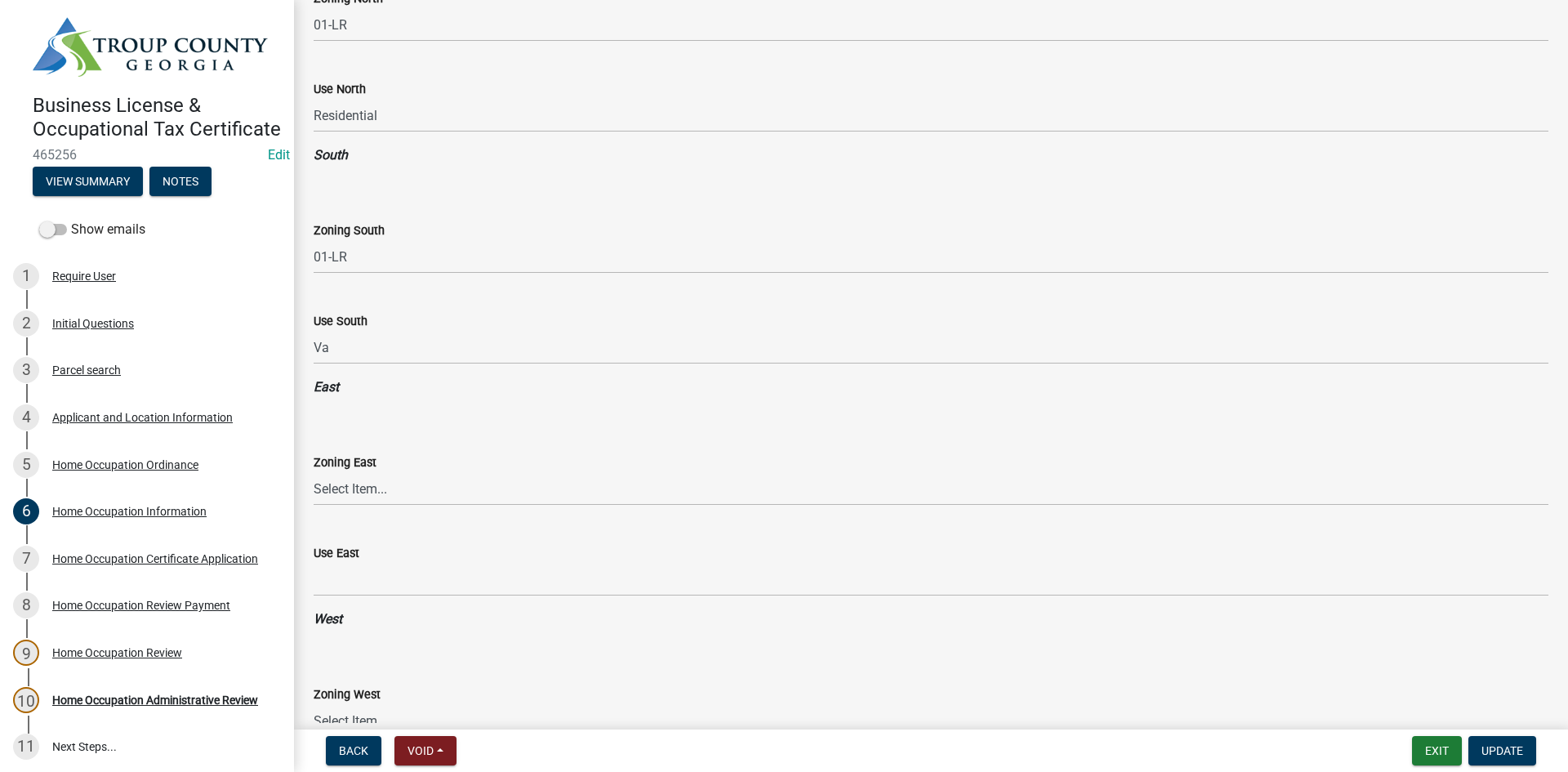
drag, startPoint x: 431, startPoint y: 416, endPoint x: 435, endPoint y: 407, distance: 9.8
click at [435, 407] on wm-data-entity-input-list "Property Owner Information Name DEMING JON THOMAS & TANYA DIANE Mailing Address…" at bounding box center [931, 670] width 1234 height 3935
click at [390, 371] on wm-data-entity-input "Use South Va" at bounding box center [931, 332] width 1234 height 89
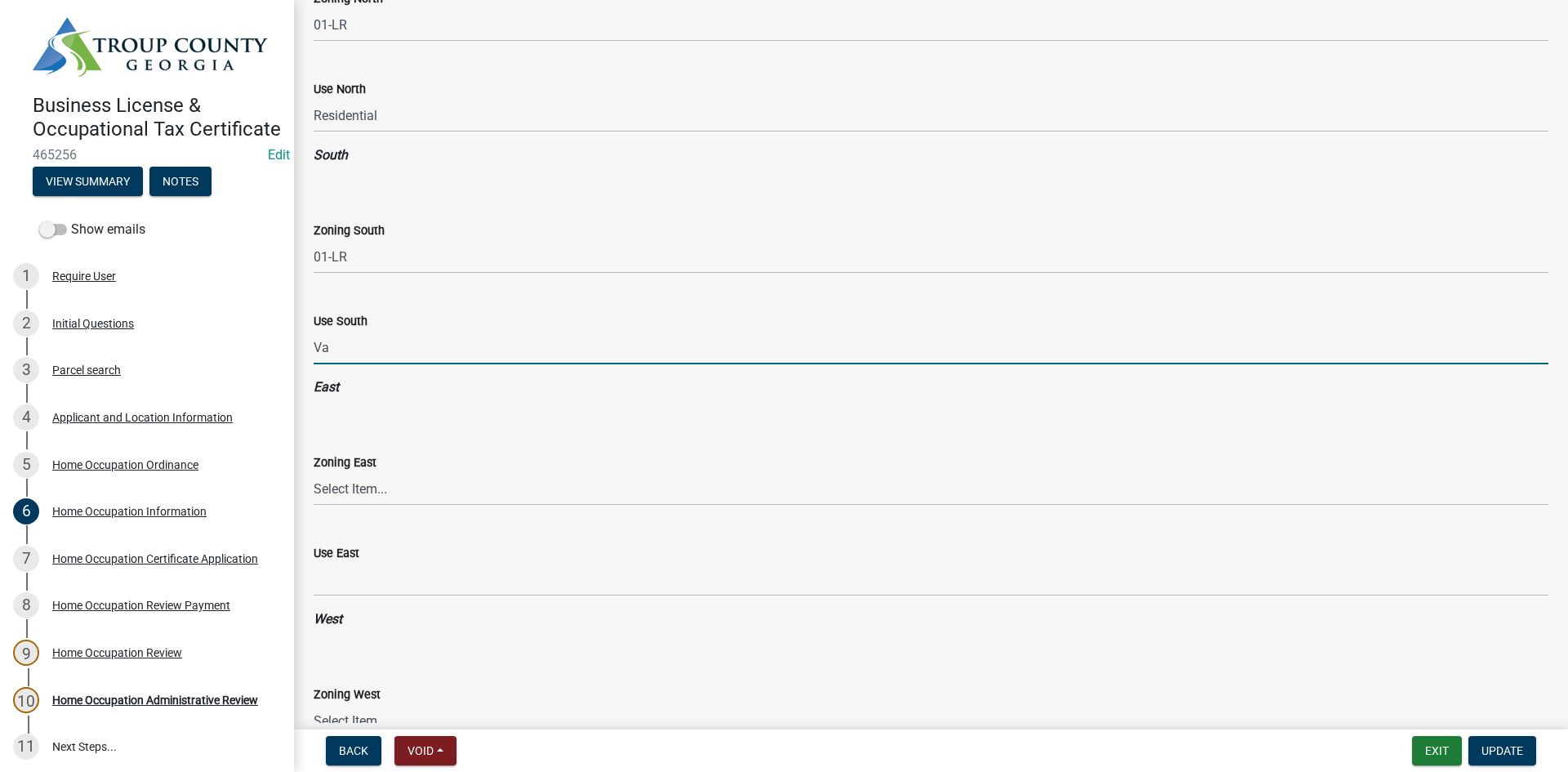
click at [366, 371] on wm-data-entity-input "Use South Va" at bounding box center [931, 332] width 1234 height 89
type input "Vacant"
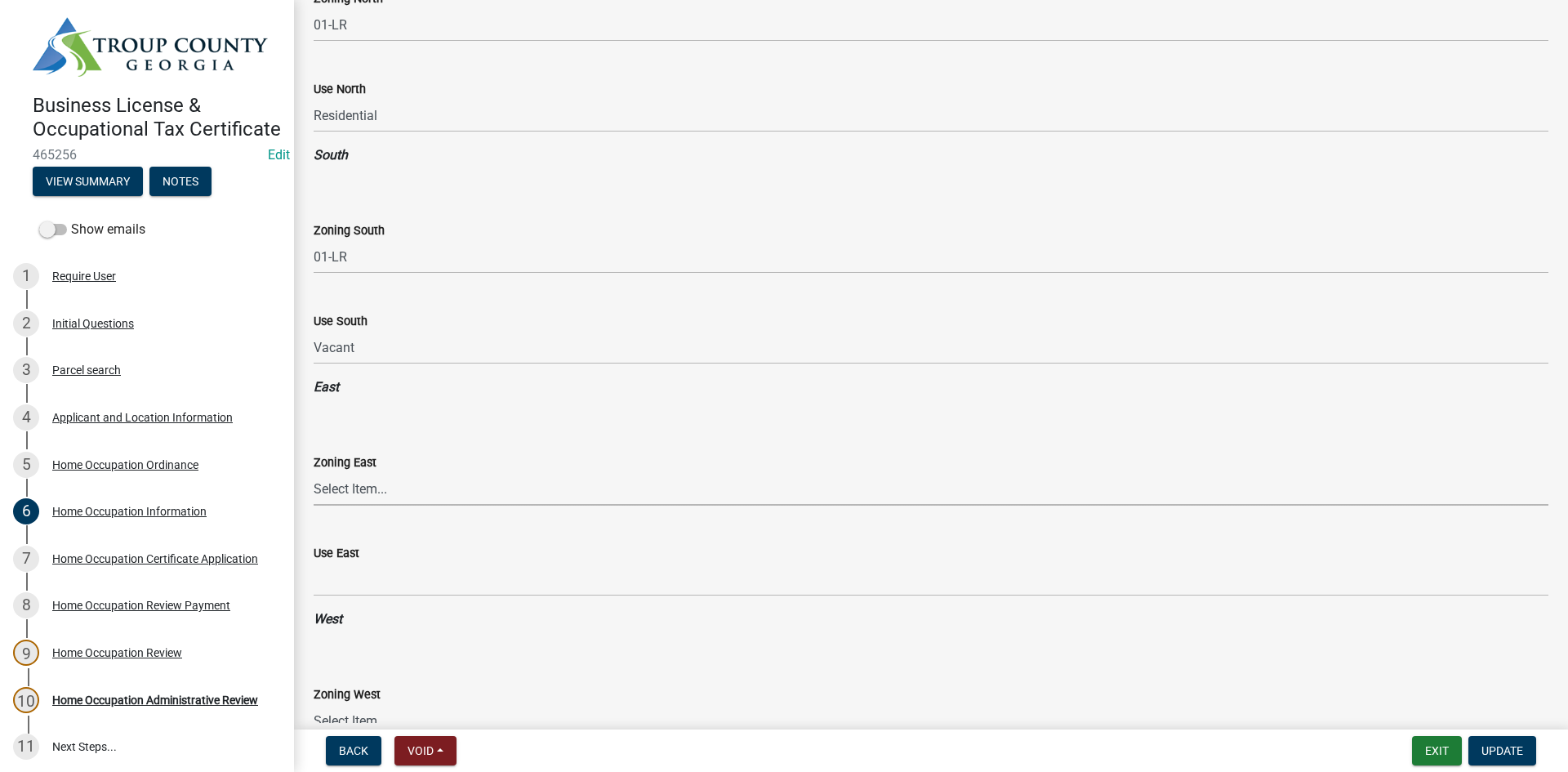
click at [395, 482] on select "Select Item... 01-AG 01-AGR 01-CRVP 01-GC 01-GI 01-LC 01-LR 01-LRR 01-MFR 01-MH…" at bounding box center [931, 489] width 1234 height 33
click at [314, 472] on select "Select Item... 01-AG 01-AGR 01-CRVP 01-GC 01-GI 01-LC 01-LR 01-LRR 01-MFR 01-MH…" at bounding box center [931, 489] width 1234 height 33
select select "d0541edd-3942-4db3-bea2-8f77d563a1e6"
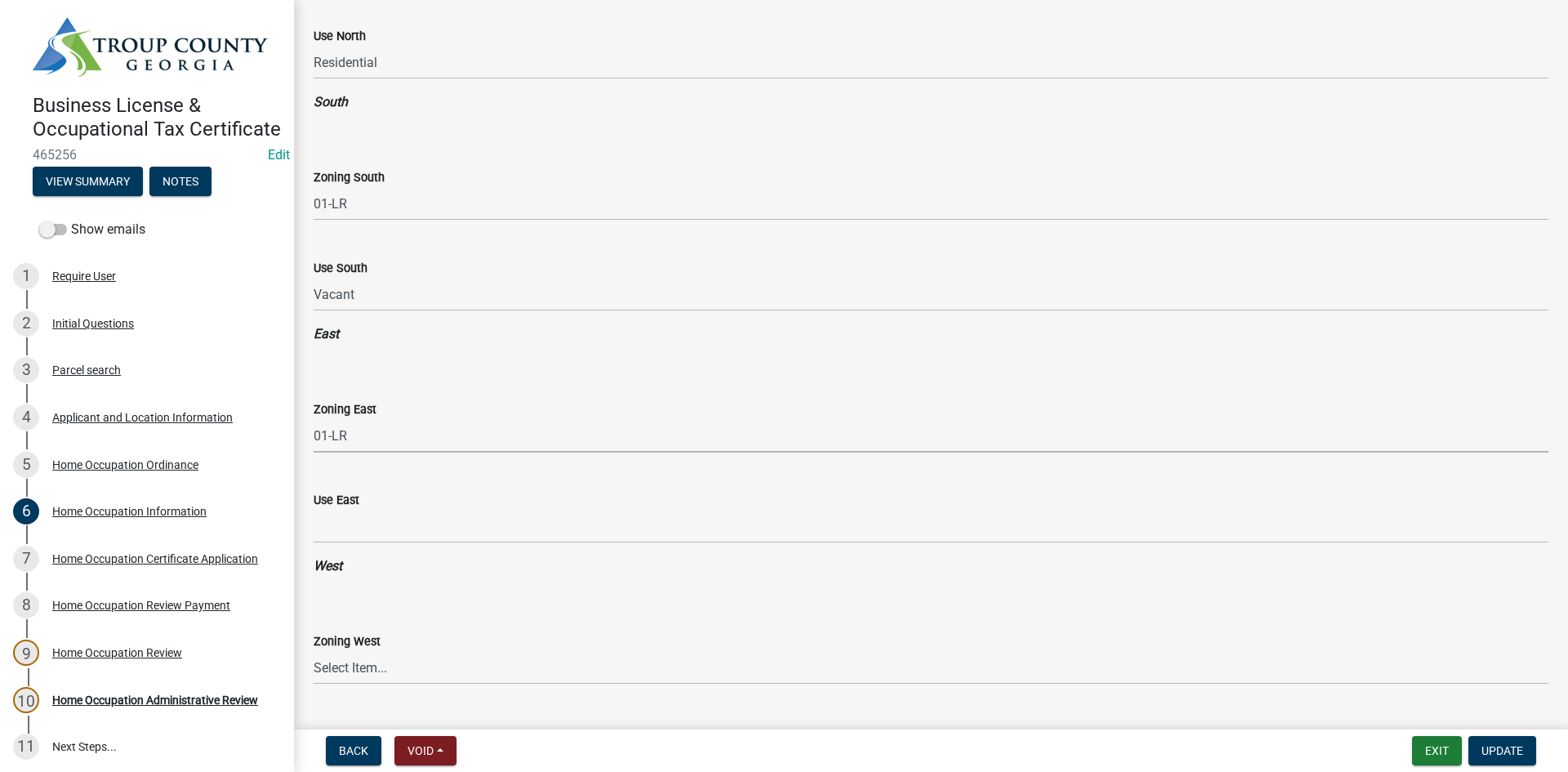
scroll to position [1471, 0]
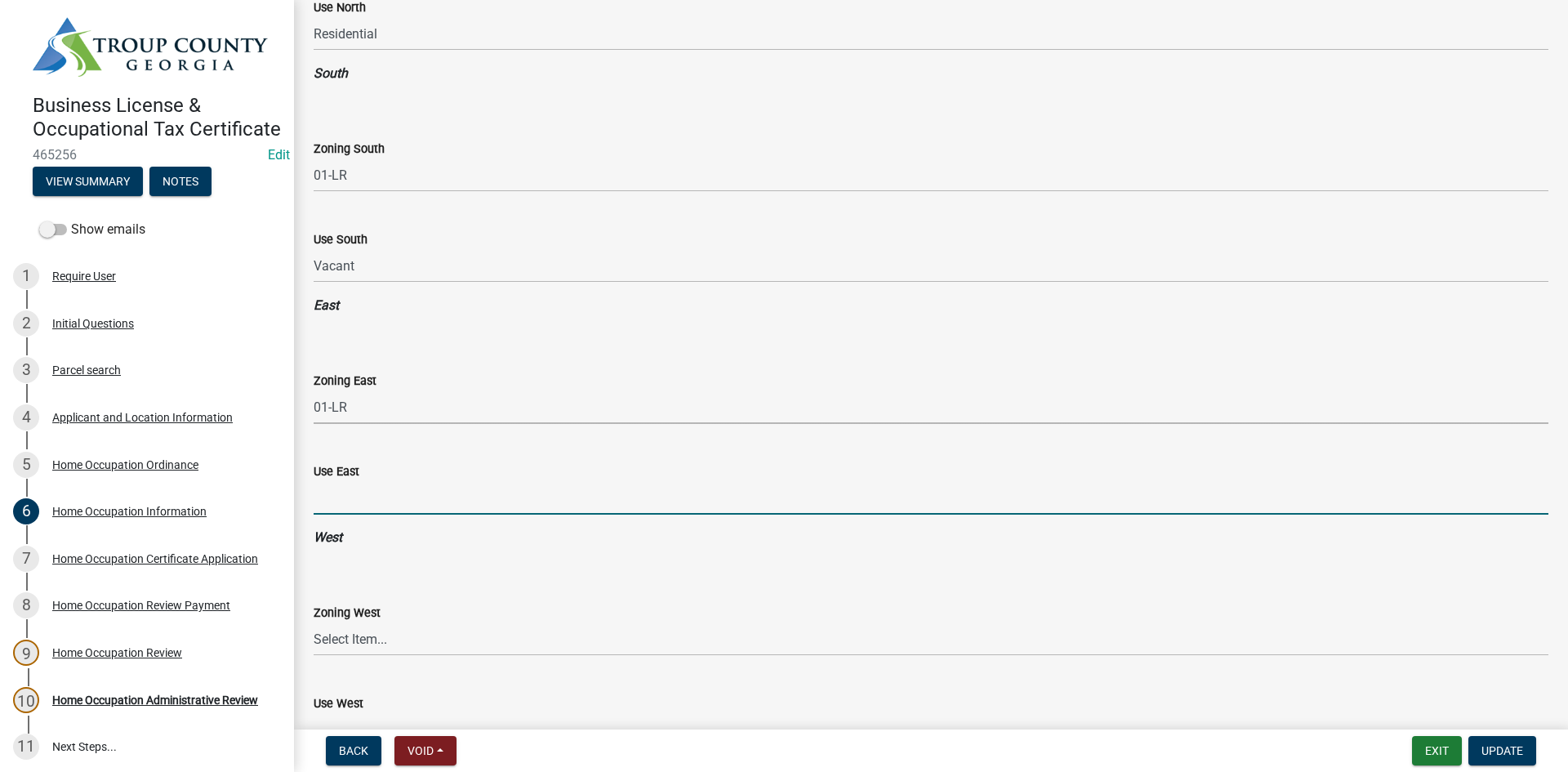
click at [389, 499] on input "Use East" at bounding box center [931, 498] width 1234 height 33
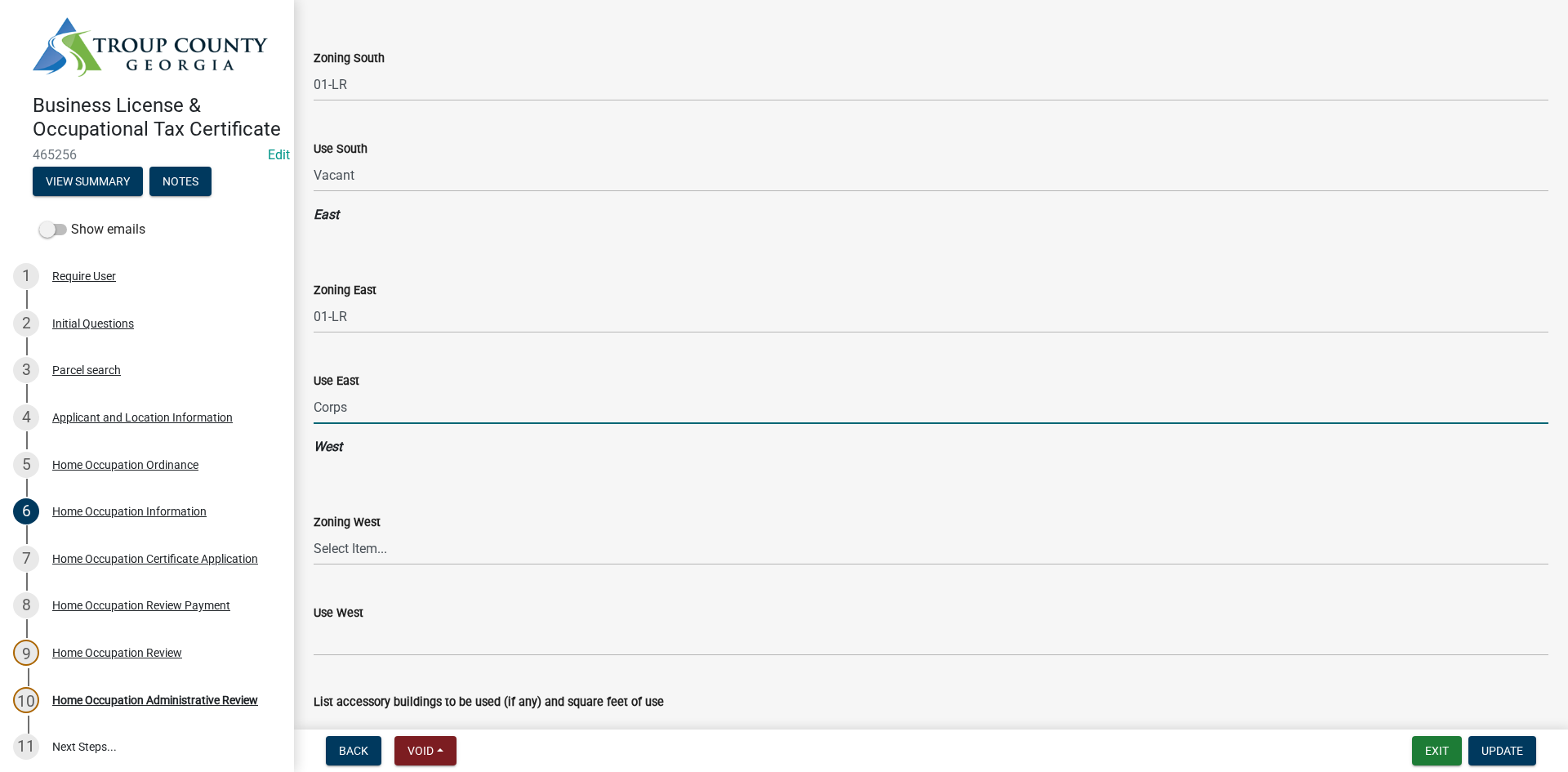
scroll to position [1634, 0]
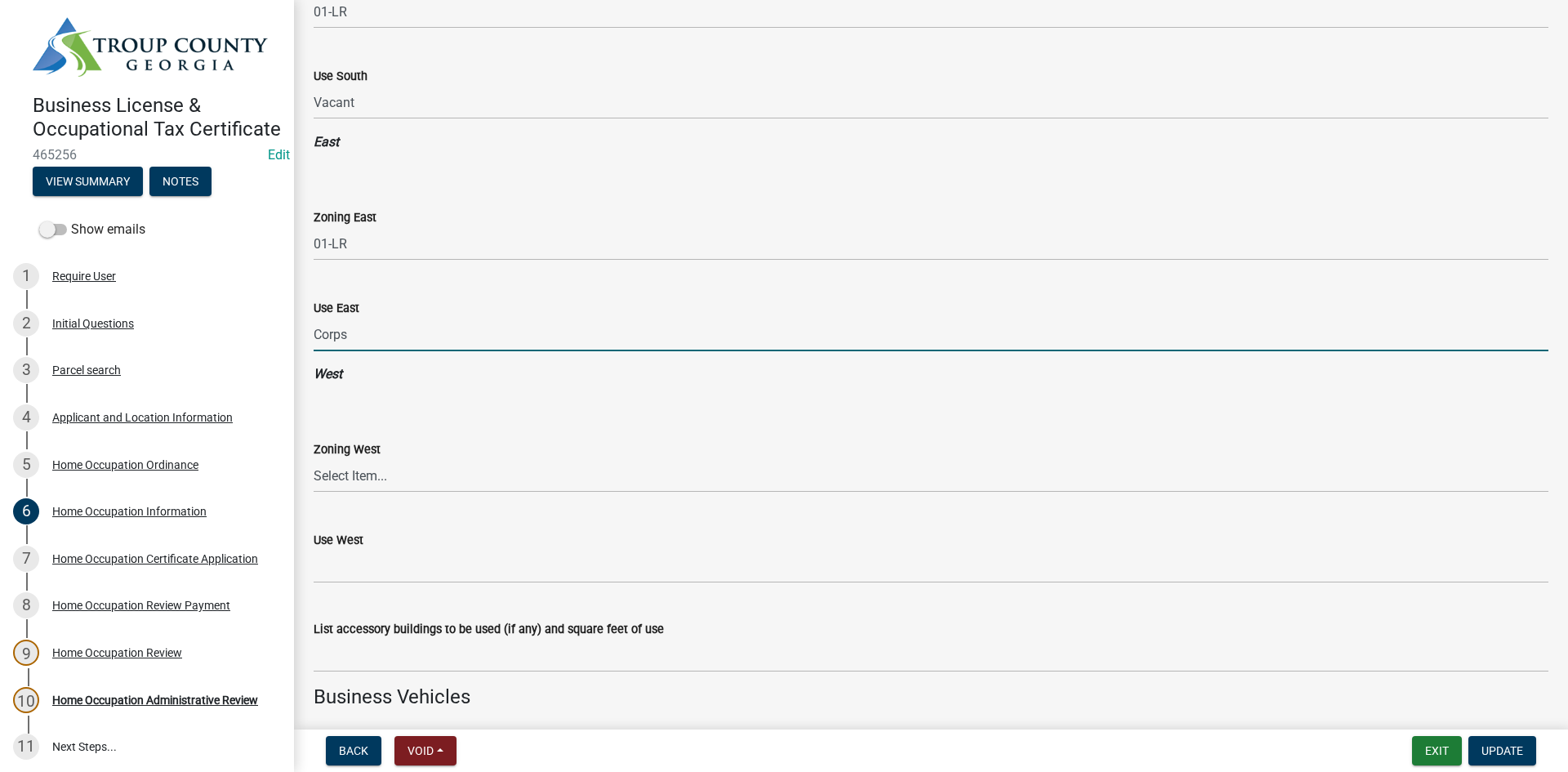
type input "Corps"
click at [400, 459] on select "Select Item... 01-AG 01-AGR 01-CRVP 01-GC 01-GI 01-LC 01-LR 01-LRR 01-MFR 01-MH…" at bounding box center [931, 475] width 1234 height 33
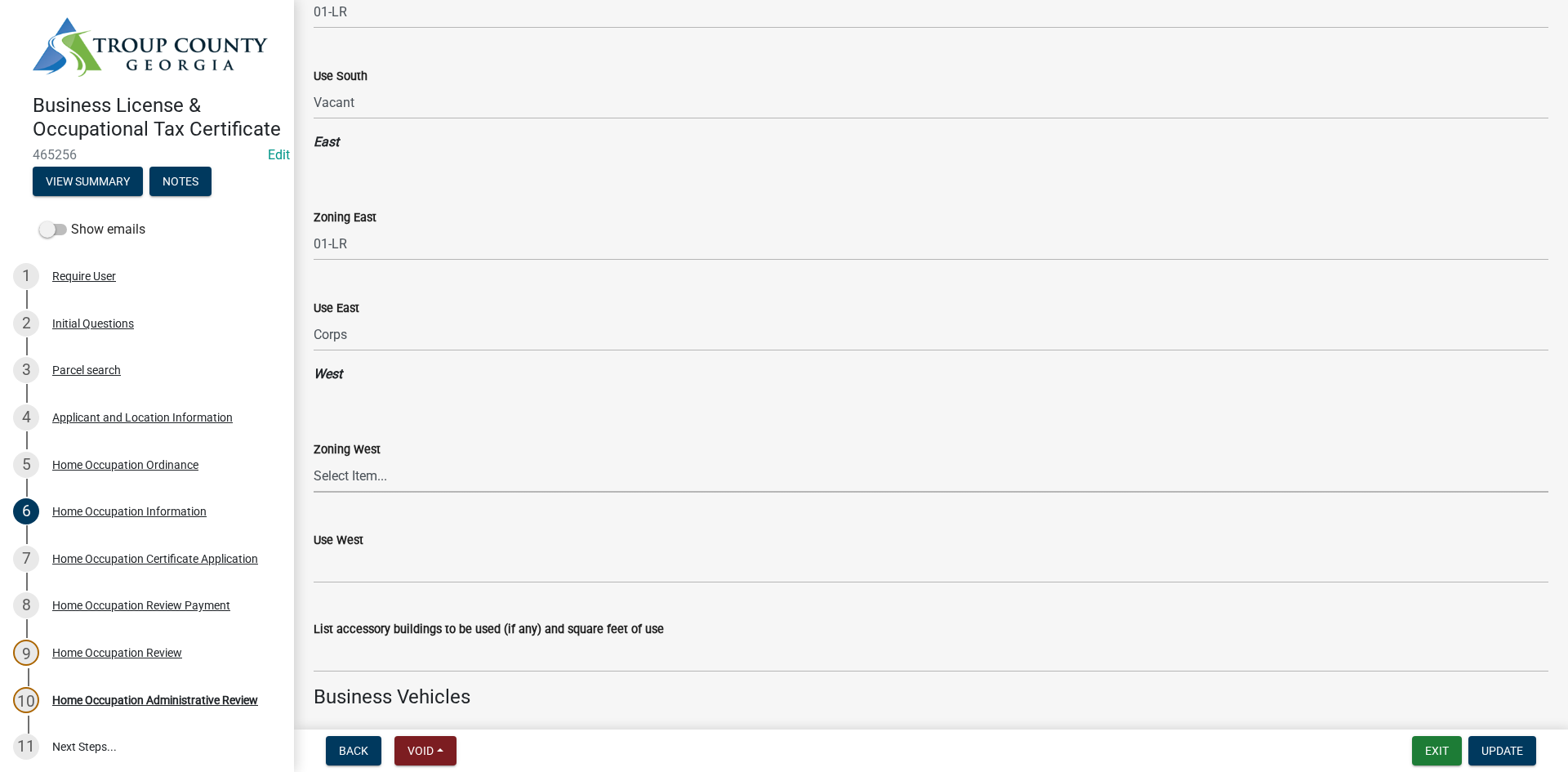
click at [406, 459] on div "Zoning West Select Item... 01-AG 01-AGR 01-CRVP 01-GC 01-GI 01-LC 01-LR 01-LRR …" at bounding box center [931, 466] width 1234 height 53
click at [408, 465] on select "Select Item... 01-AG 01-AGR 01-CRVP 01-GC 01-GI 01-LC 01-LR 01-LRR 01-MFR 01-MH…" at bounding box center [931, 475] width 1234 height 33
click at [314, 459] on select "Select Item... 01-AG 01-AGR 01-CRVP 01-GC 01-GI 01-LC 01-LR 01-LRR 01-MFR 01-MH…" at bounding box center [931, 475] width 1234 height 33
select select "106a53b6-5f6b-4cdf-b43f-70242040abd8"
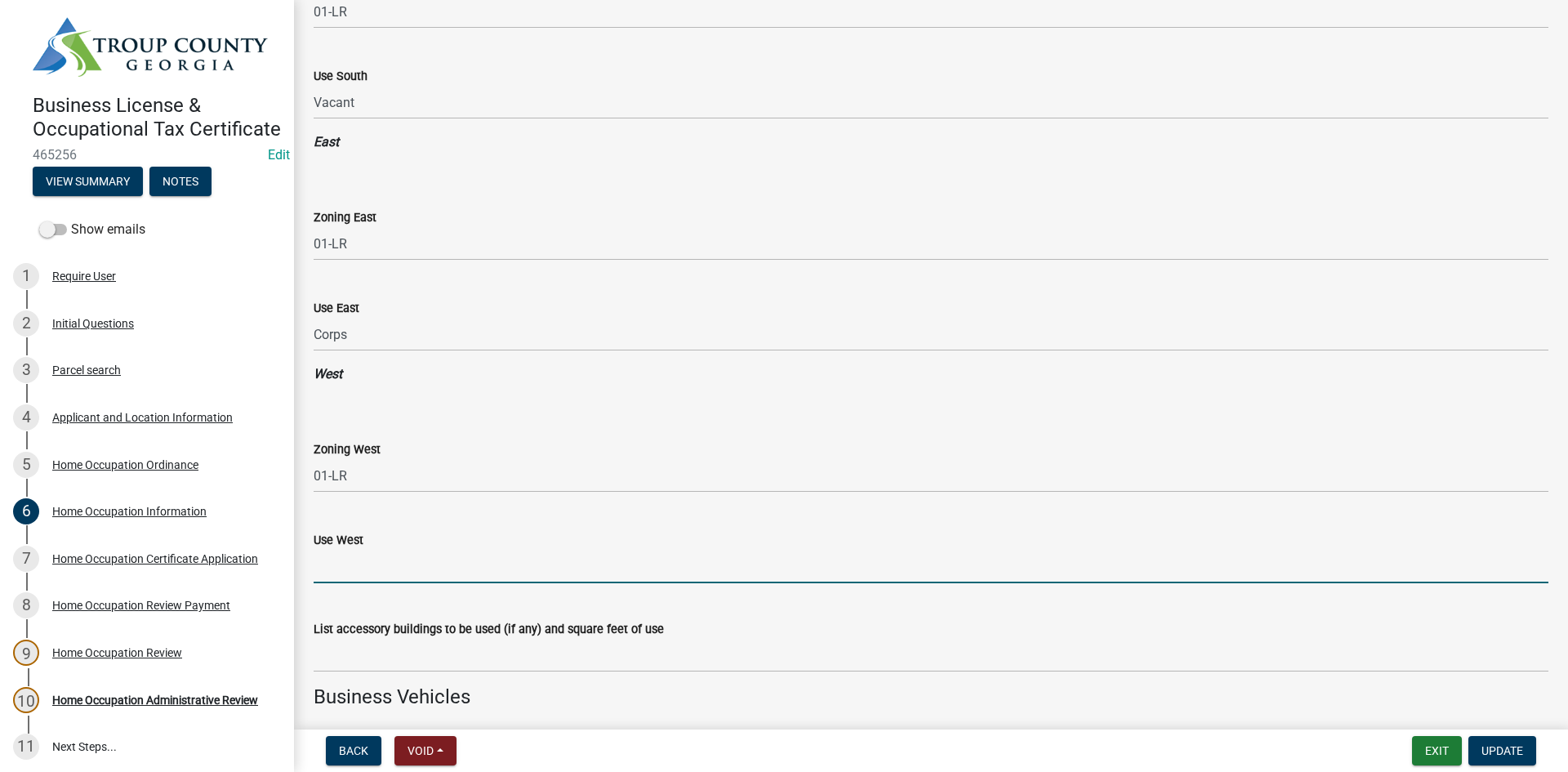
click at [378, 565] on input "Use West" at bounding box center [931, 567] width 1234 height 33
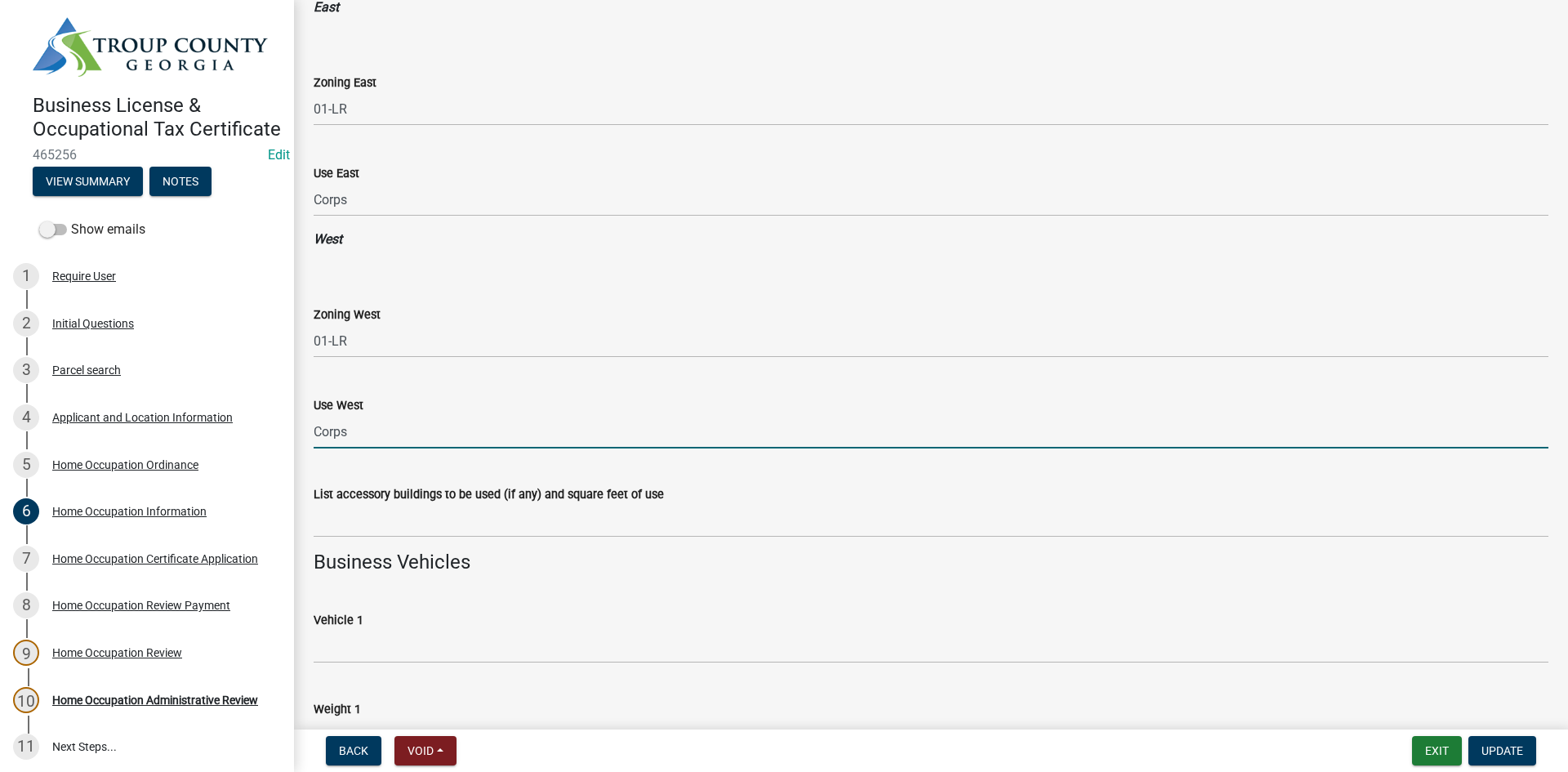
scroll to position [1960, 0]
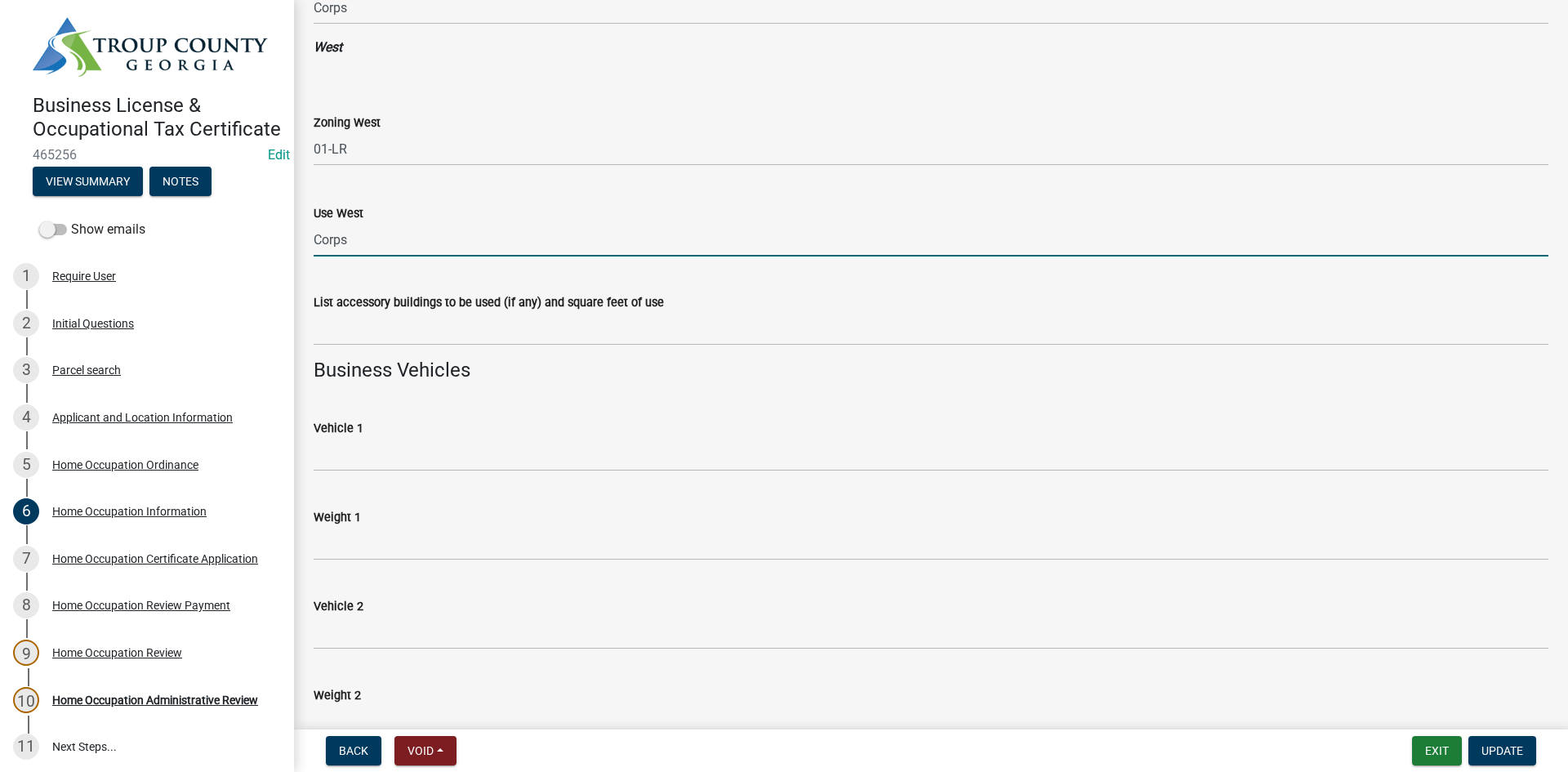
type input "Corps Property"
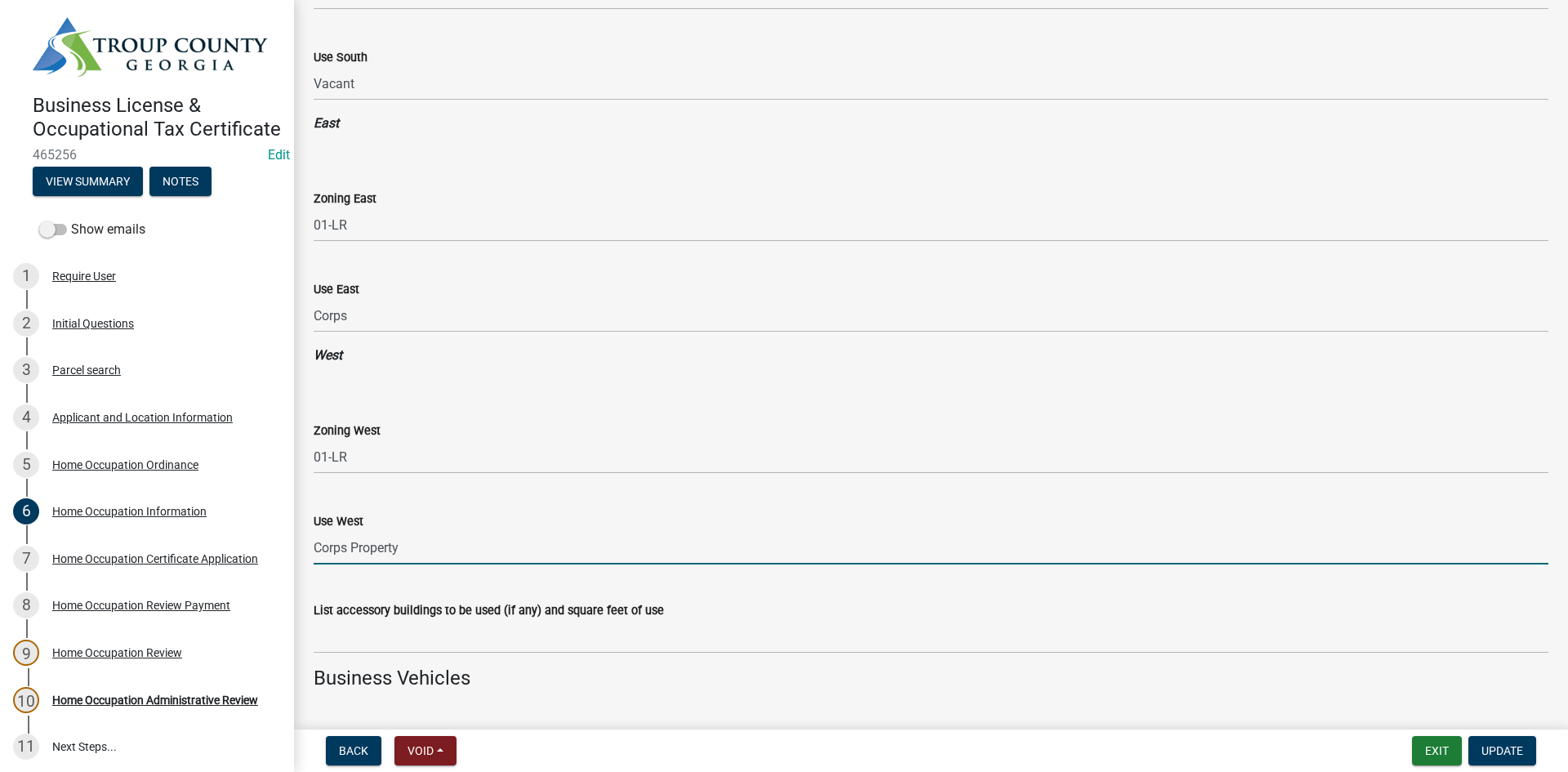
scroll to position [1634, 0]
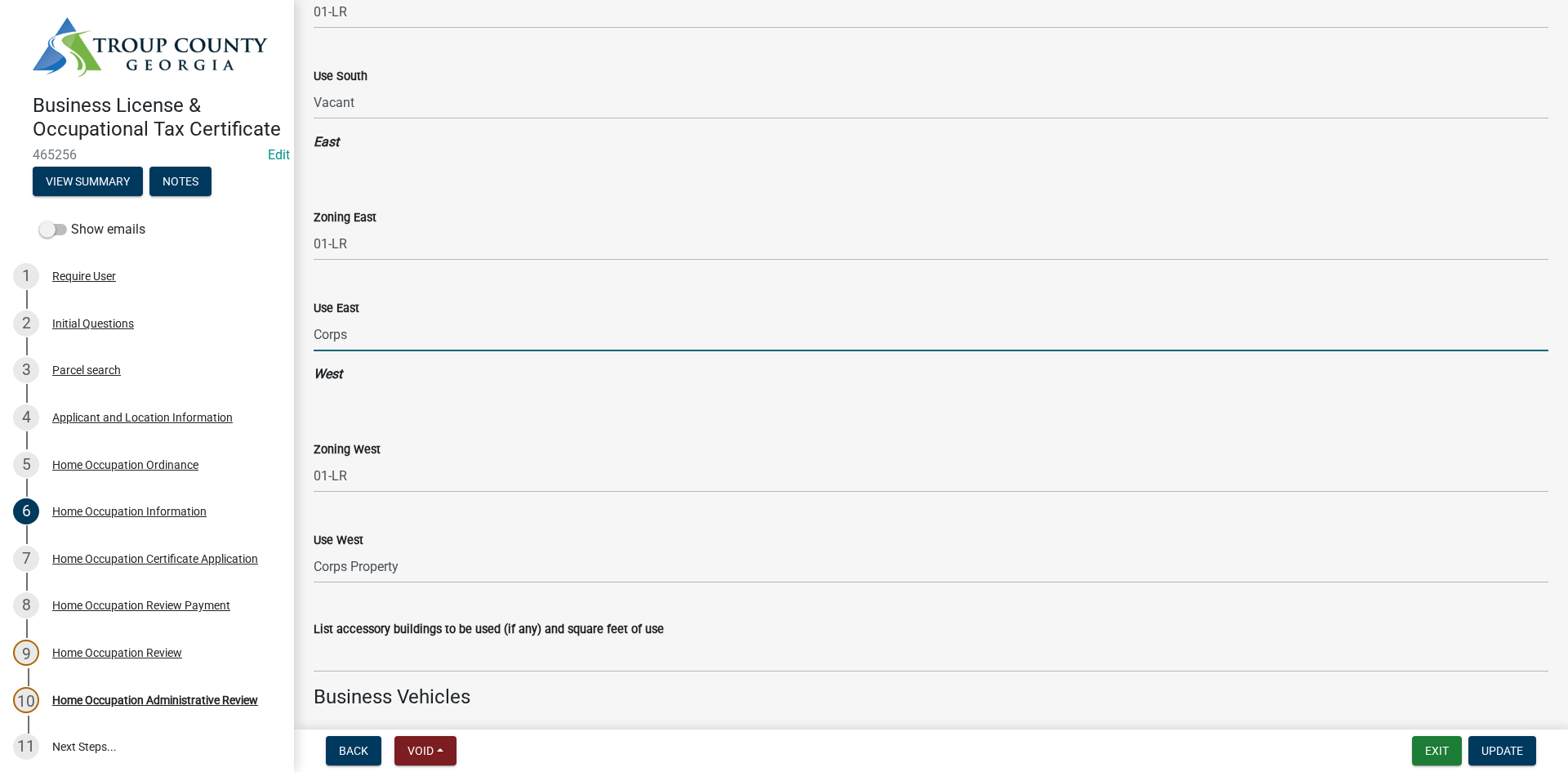
click at [380, 333] on input "Corps" at bounding box center [931, 334] width 1234 height 33
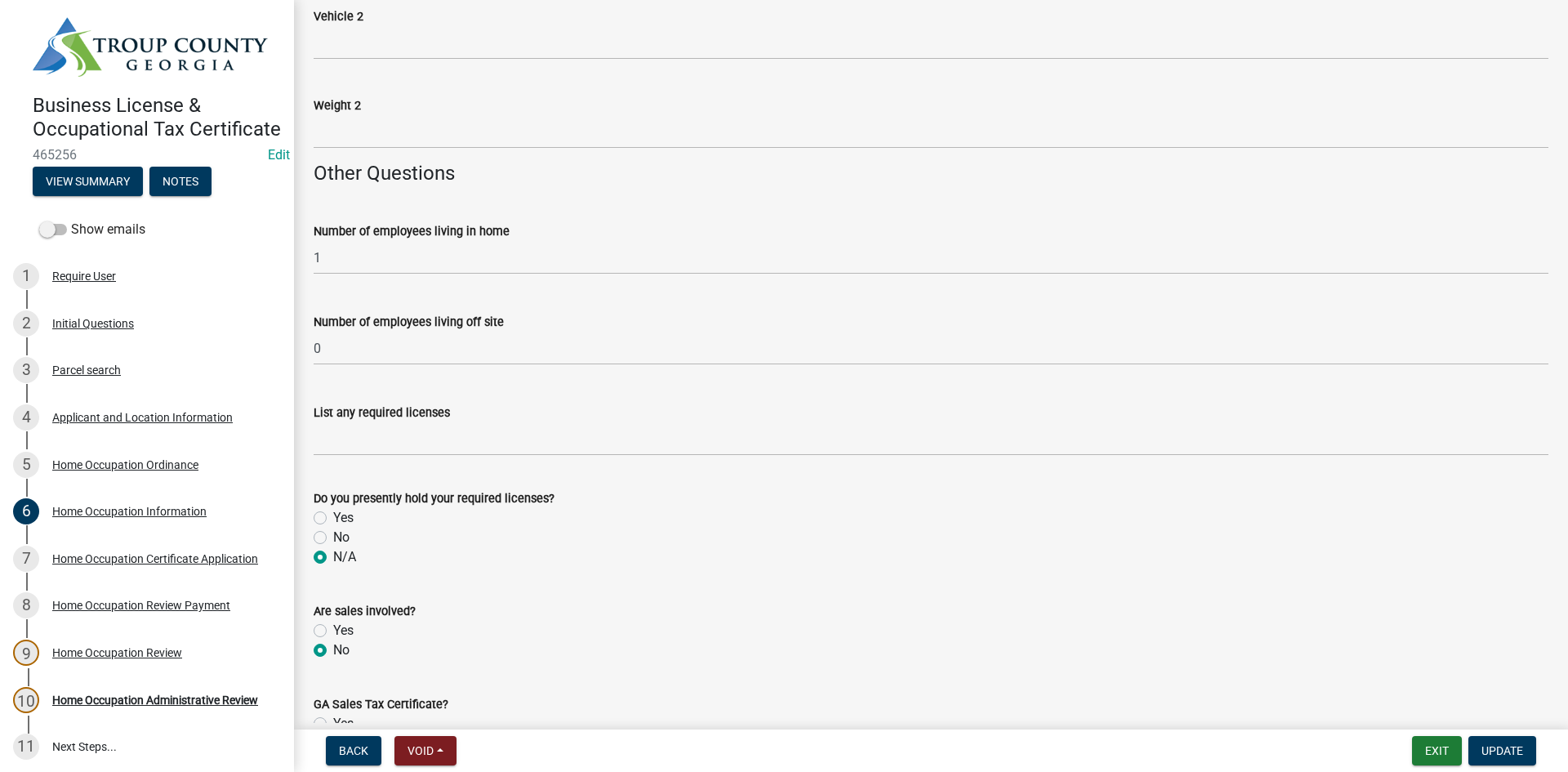
scroll to position [2533, 0]
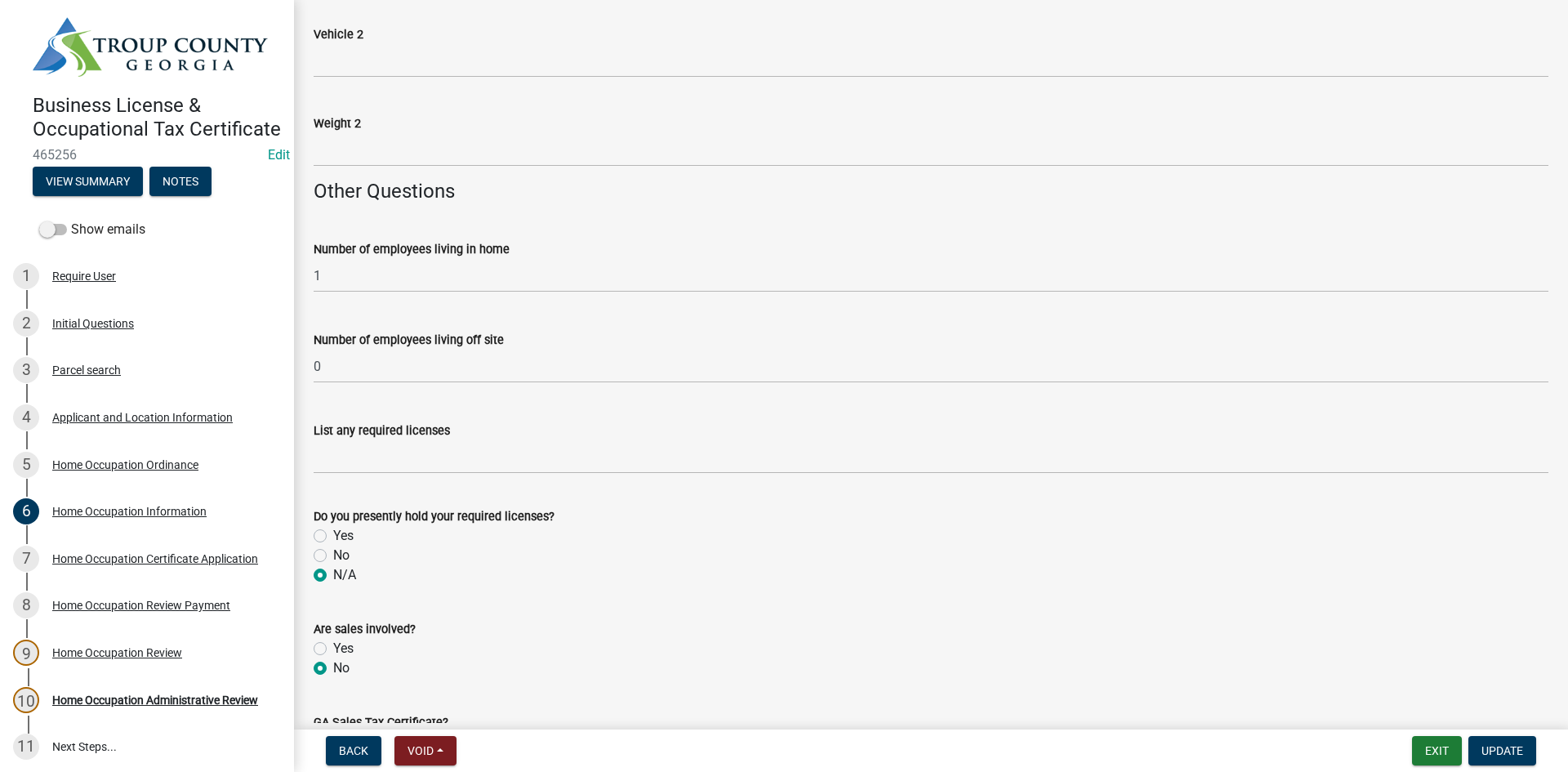
type input "Corps Property"
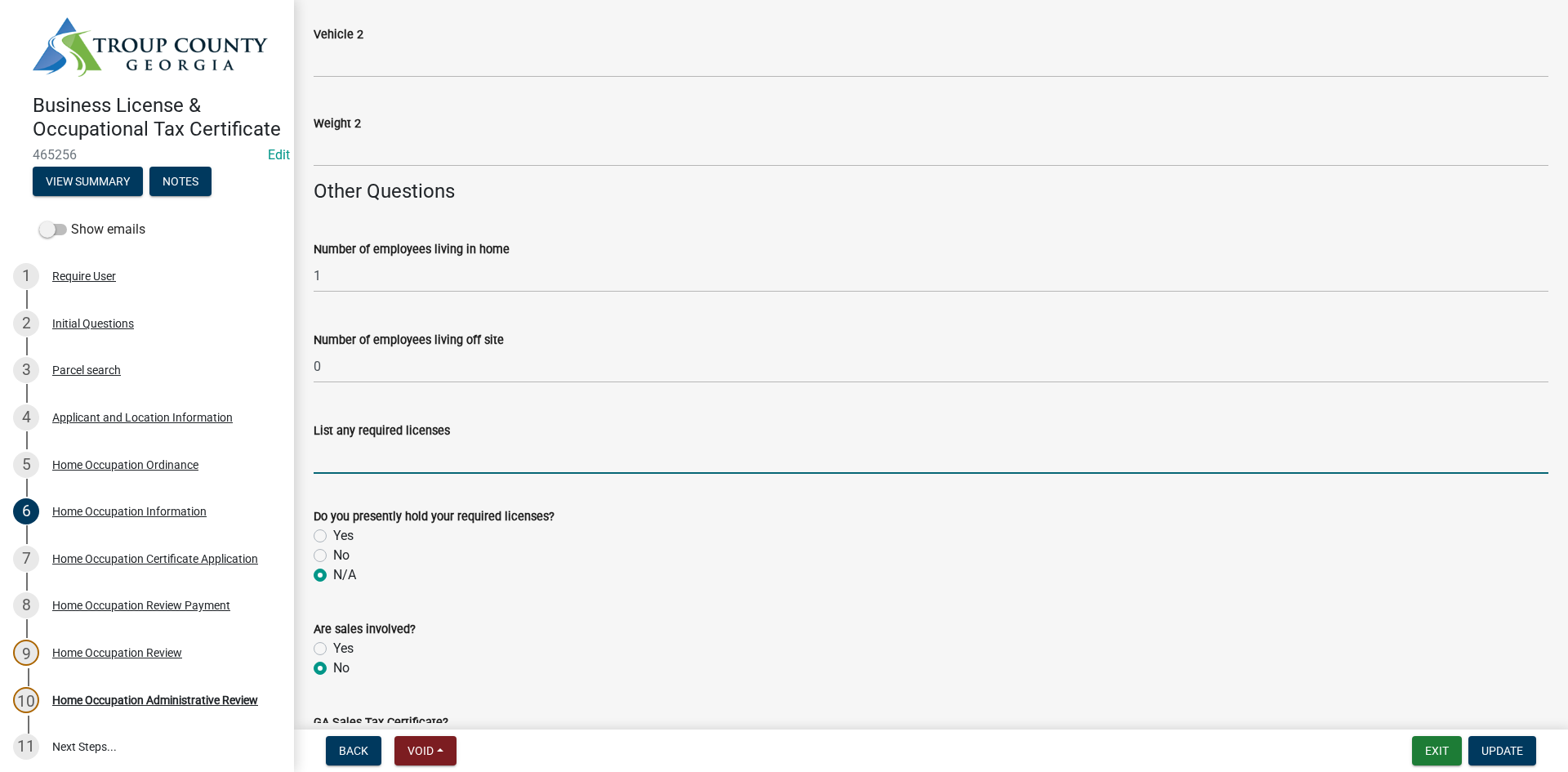
click at [448, 459] on input "List any required licenses" at bounding box center [931, 457] width 1234 height 33
type input "0"
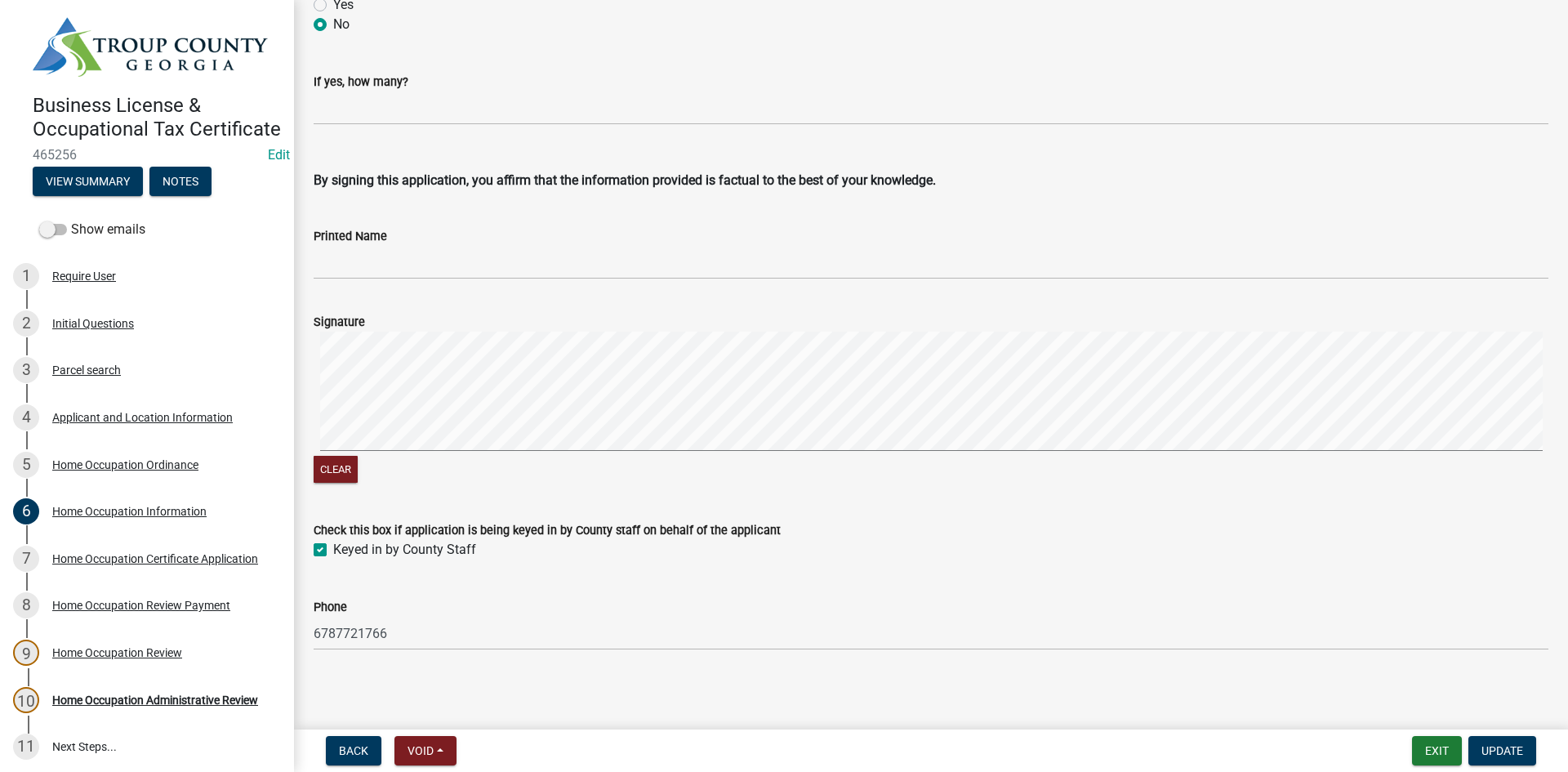
scroll to position [3366, 0]
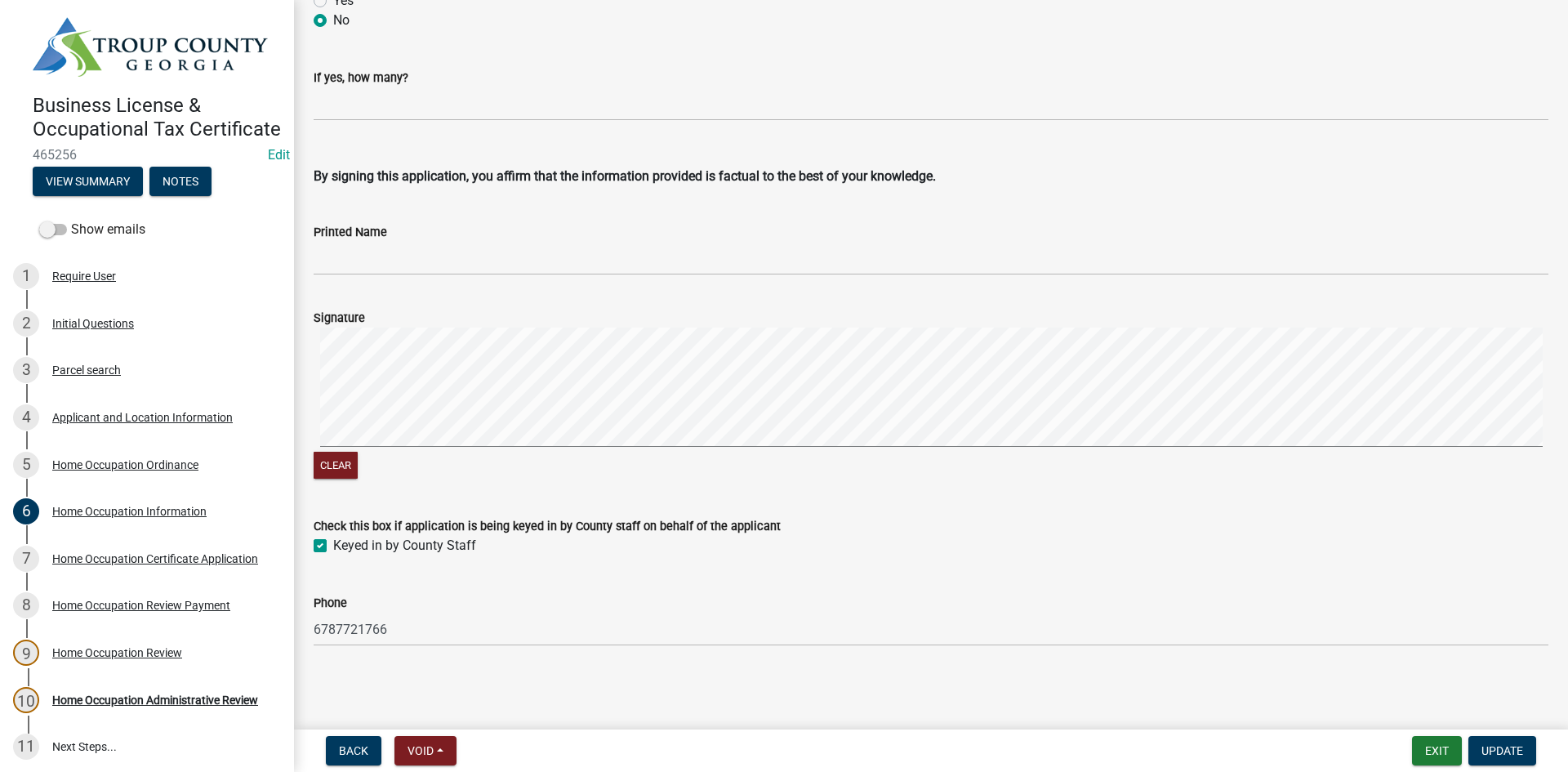
click at [1506, 735] on nav "Back Void Withdraw Lock Expire Void Exit Update" at bounding box center [931, 750] width 1274 height 42
click at [1509, 745] on span "Update" at bounding box center [1502, 751] width 42 height 13
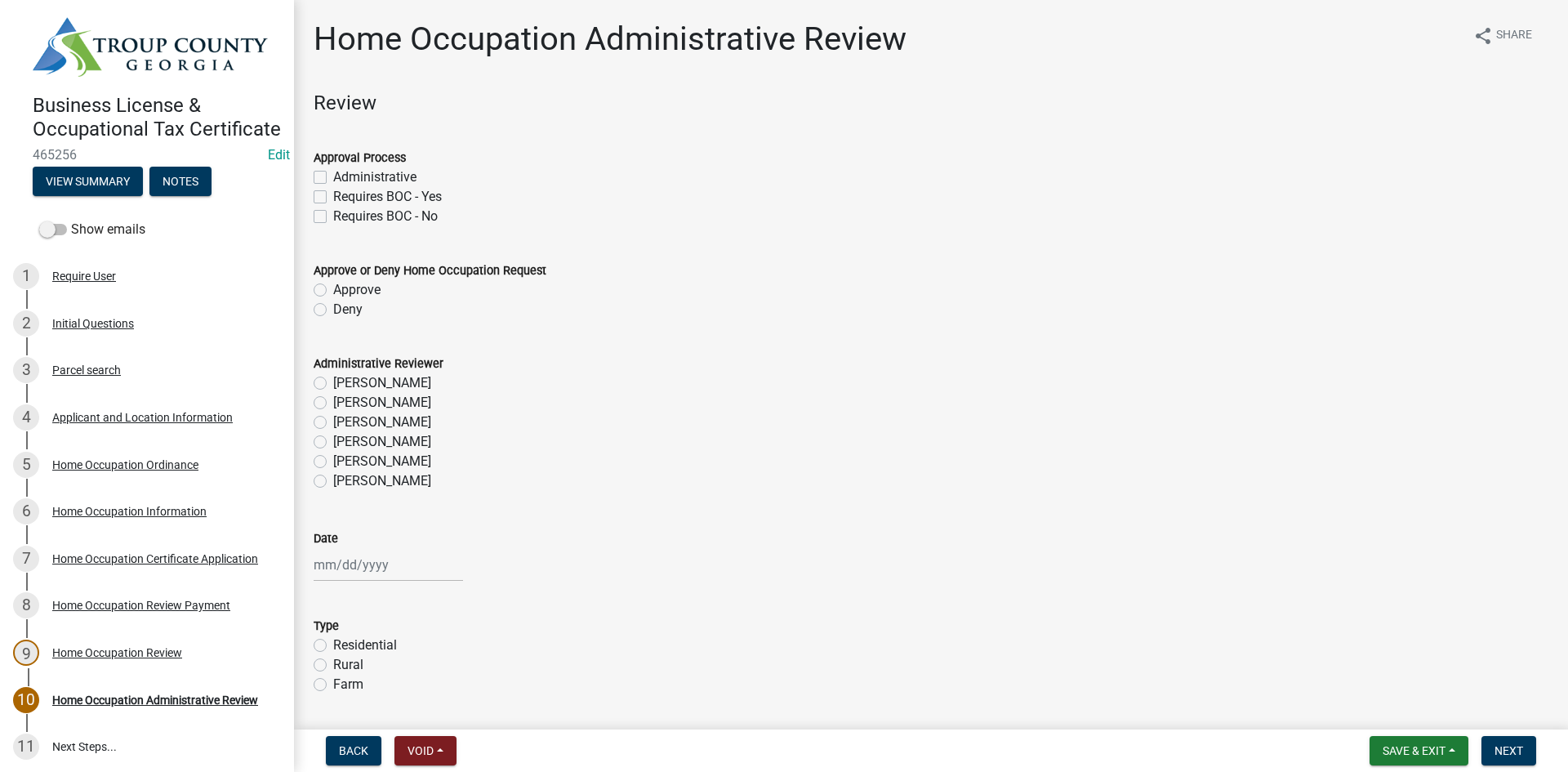
drag, startPoint x: 321, startPoint y: 175, endPoint x: 332, endPoint y: 224, distance: 50.2
click at [333, 175] on label "Administrative" at bounding box center [375, 178] width 83 height 20
click at [333, 175] on input "Administrative" at bounding box center [338, 173] width 11 height 11
checkbox input "true"
checkbox input "false"
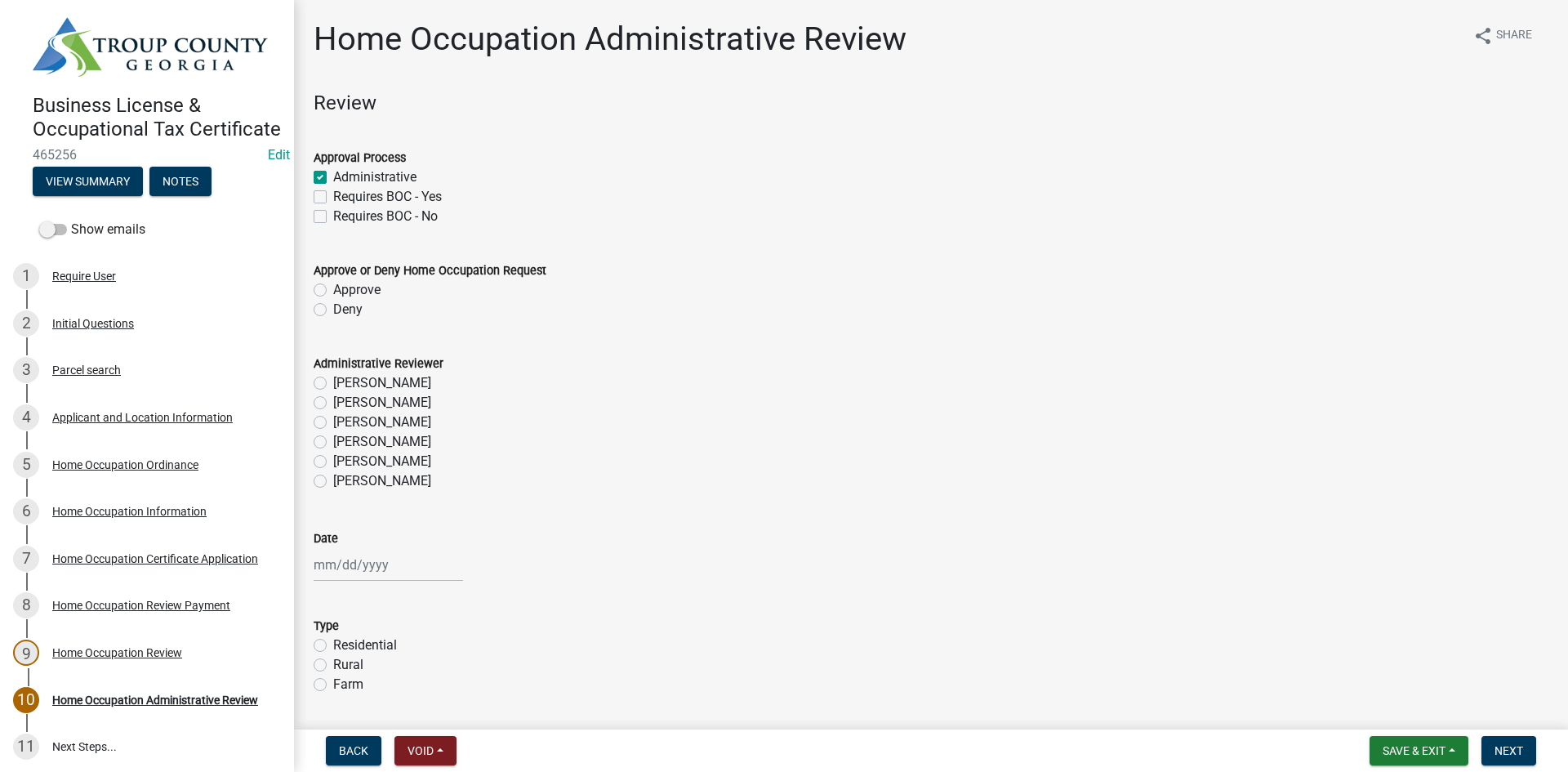
checkbox input "false"
click at [328, 280] on div "Approve" at bounding box center [931, 290] width 1234 height 20
click at [333, 293] on label "Approve" at bounding box center [356, 290] width 47 height 20
click at [333, 291] on input "Approve" at bounding box center [338, 285] width 11 height 11
radio input "true"
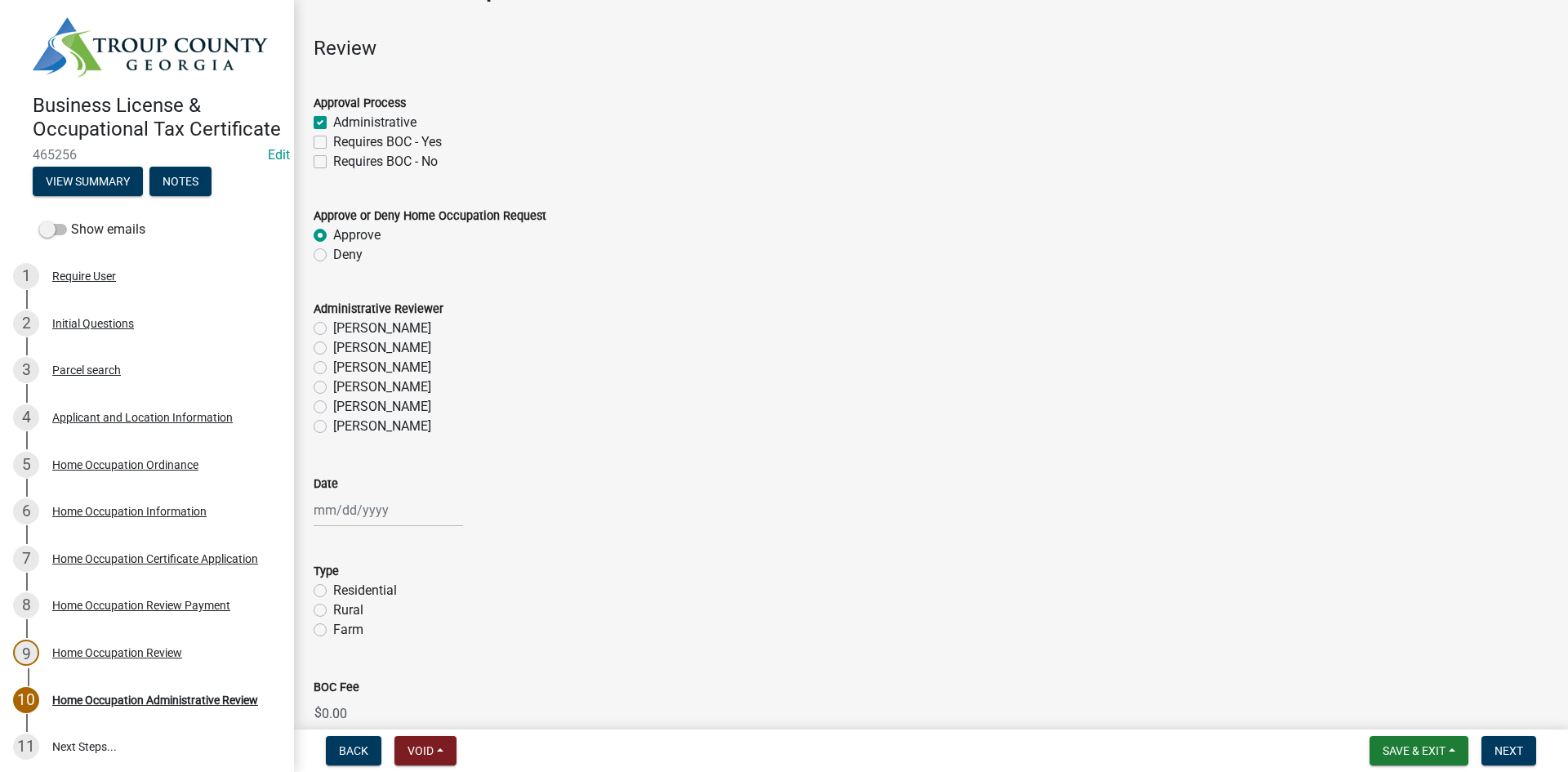
scroll to position [81, 0]
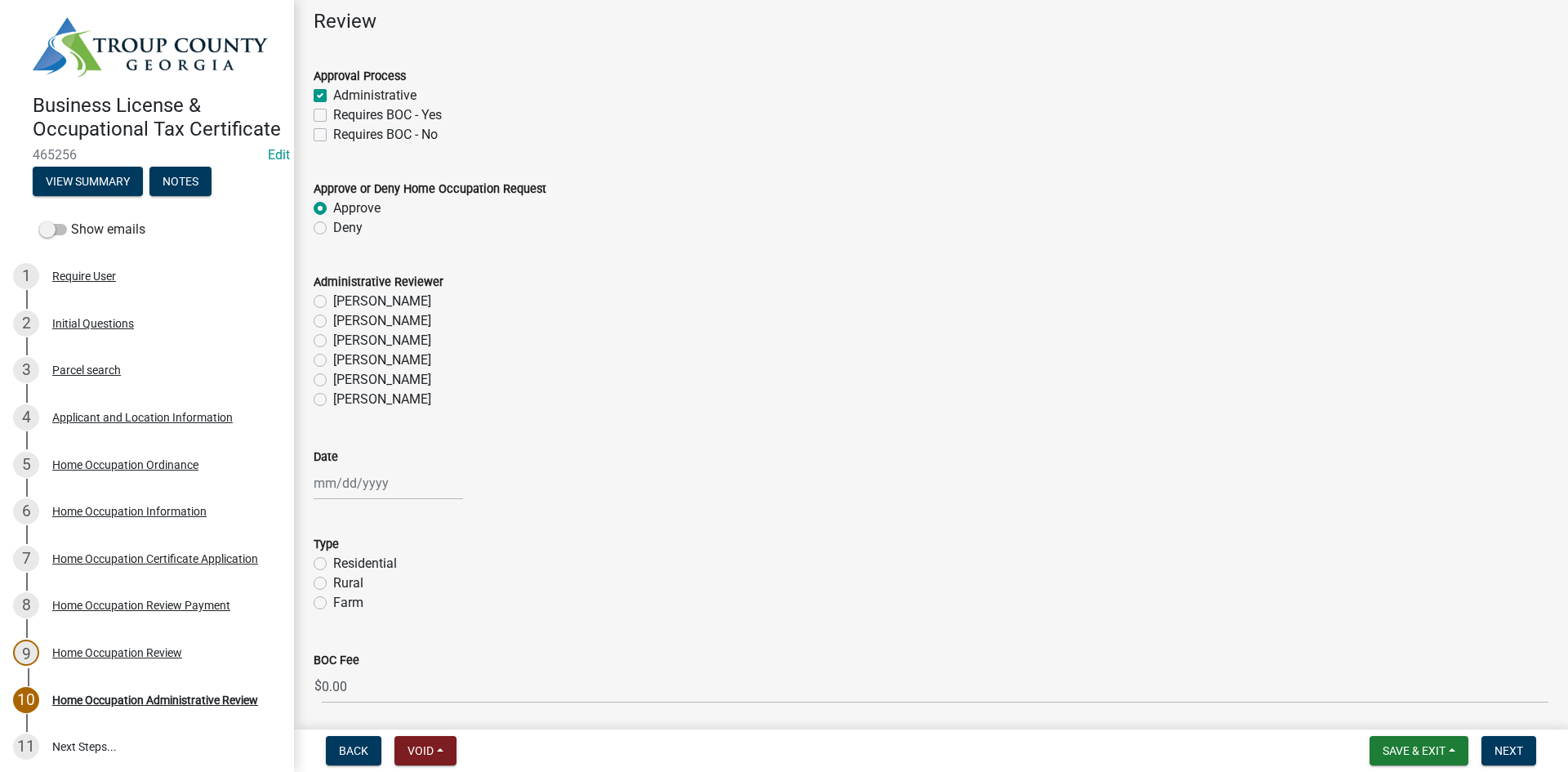
click at [333, 399] on label "Keanuna Harris" at bounding box center [382, 400] width 98 height 20
click at [333, 399] on input "Keanuna Harris" at bounding box center [338, 395] width 11 height 11
radio input "true"
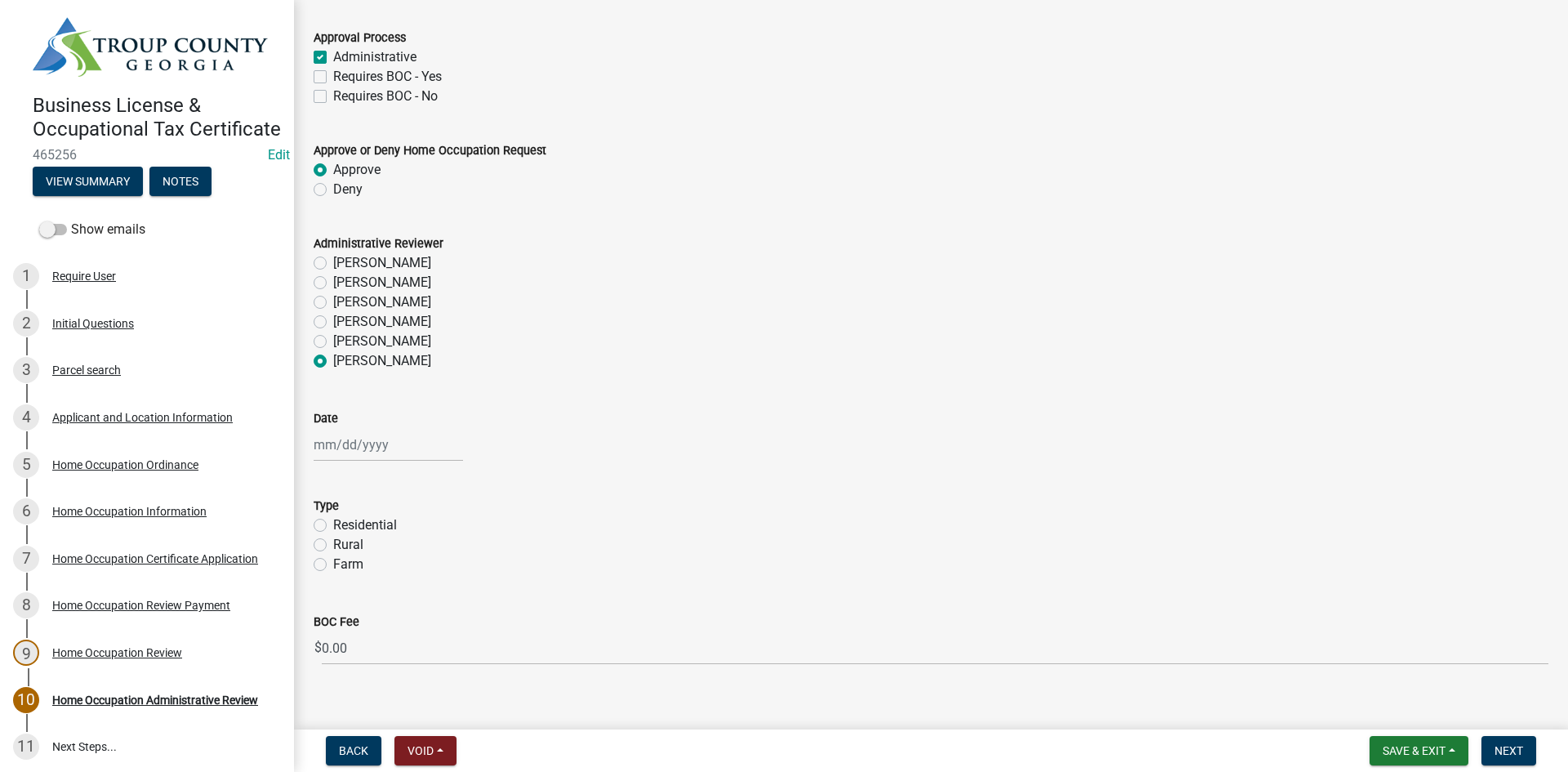
scroll to position [140, 0]
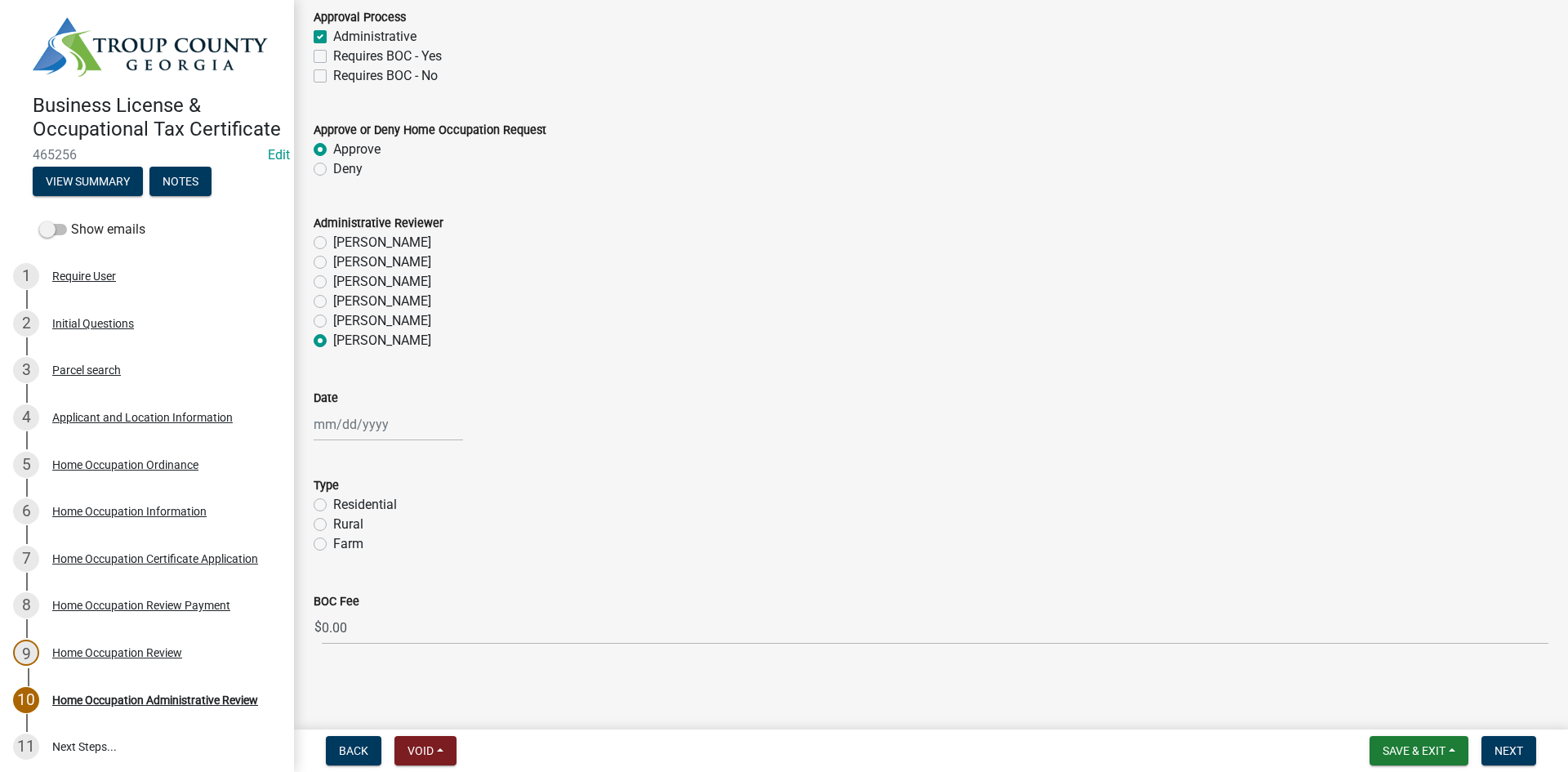
click at [355, 432] on div at bounding box center [389, 425] width 149 height 33
select select "8"
select select "2025"
click at [382, 593] on div "20" at bounding box center [381, 589] width 26 height 26
type input "08/20/2025"
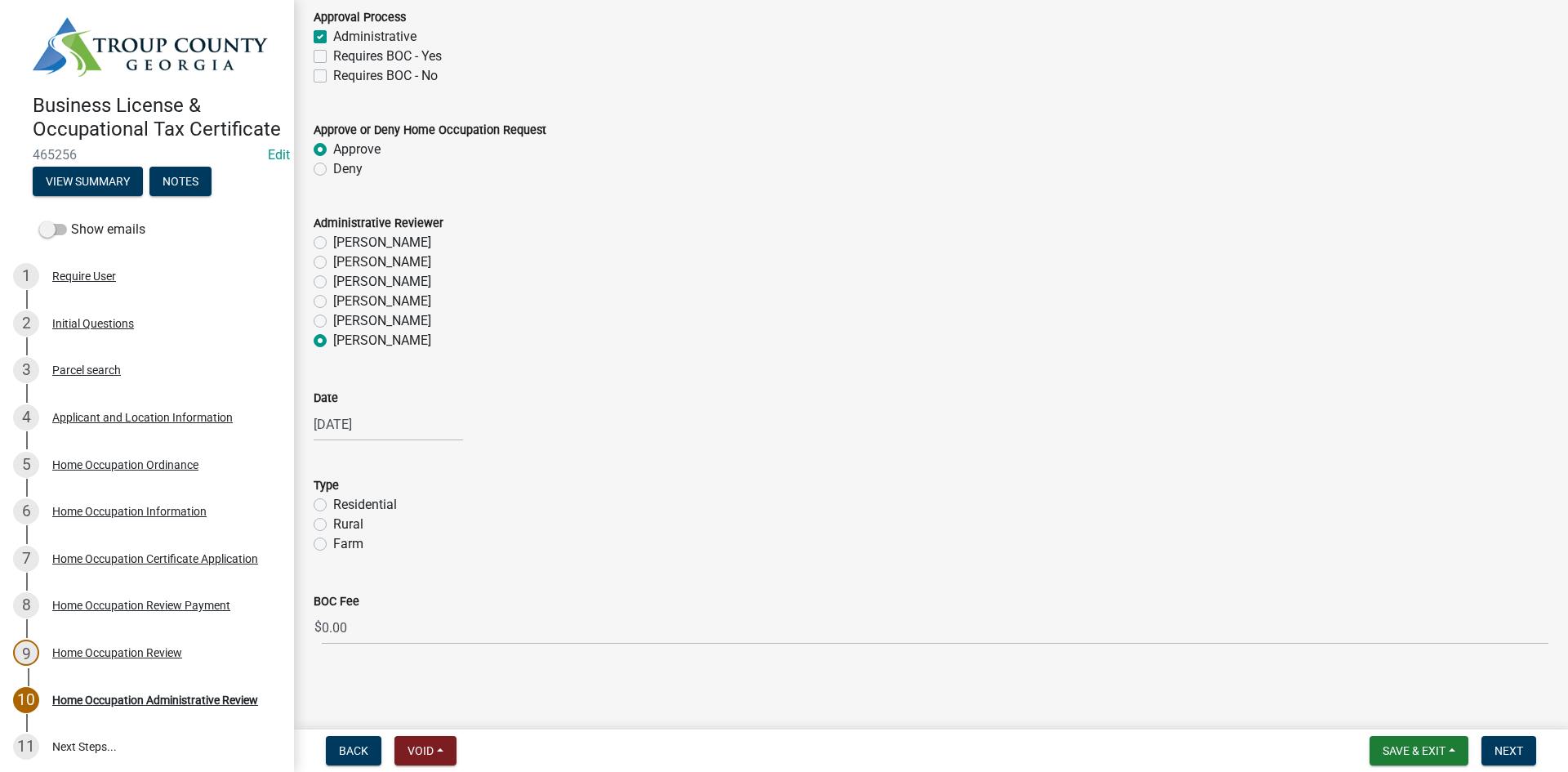
click at [333, 506] on label "Residential" at bounding box center [365, 505] width 64 height 20
click at [333, 506] on input "Residential" at bounding box center [338, 500] width 11 height 11
radio input "true"
drag, startPoint x: 1499, startPoint y: 762, endPoint x: 1497, endPoint y: 753, distance: 9.2
click at [1502, 754] on button "Next" at bounding box center [1508, 750] width 55 height 29
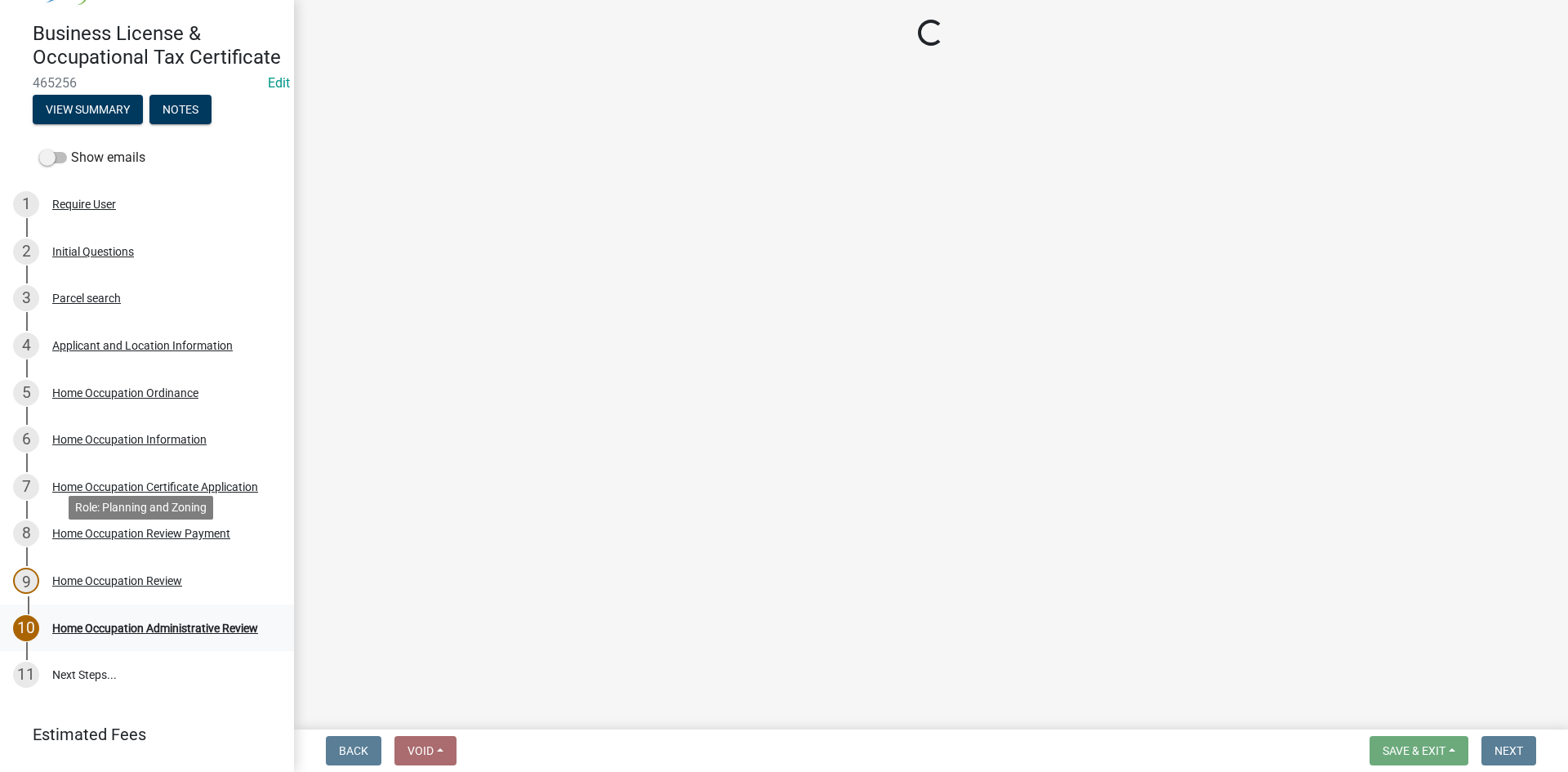
scroll to position [170, 0]
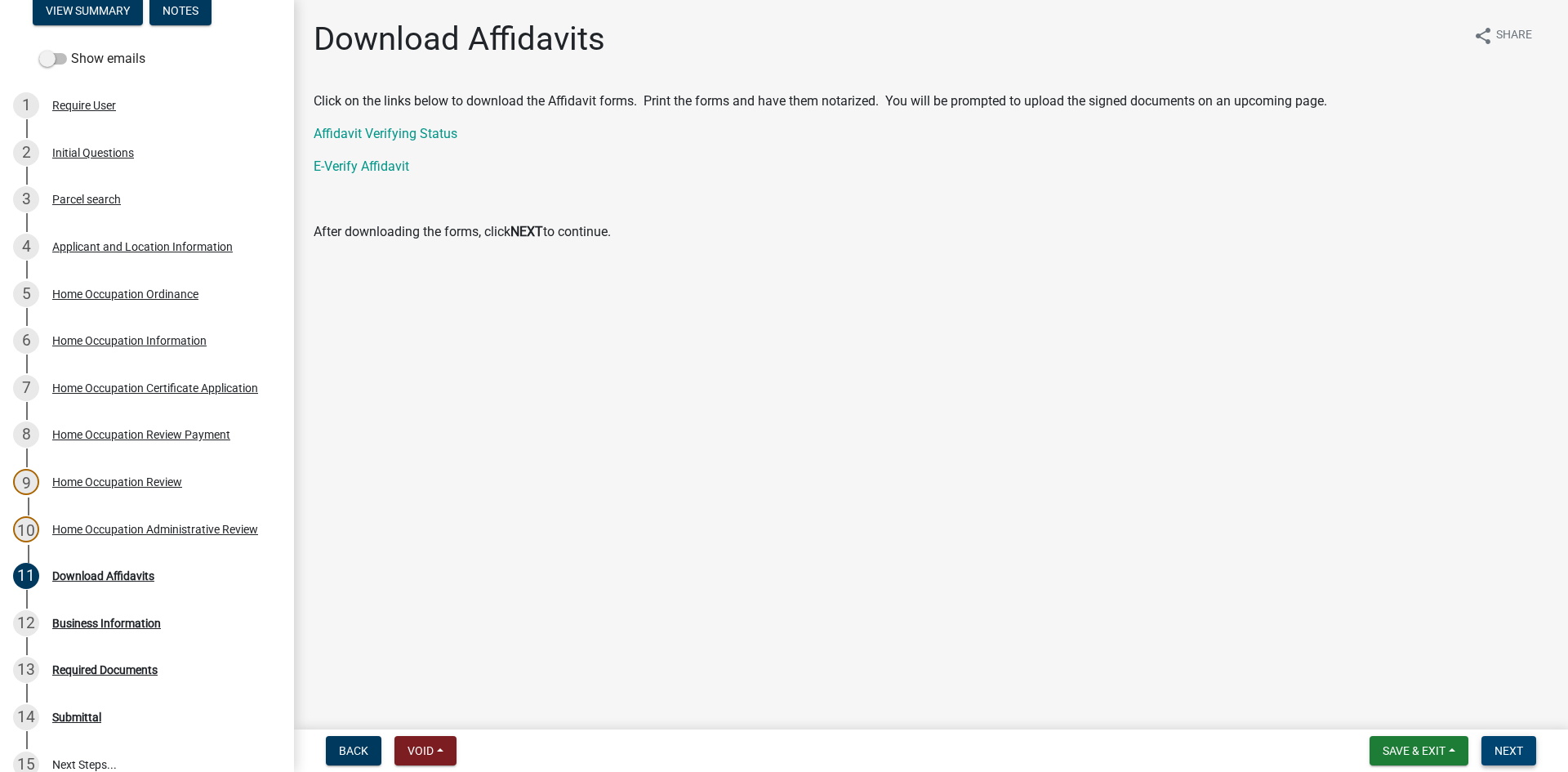
drag, startPoint x: 1521, startPoint y: 750, endPoint x: 1513, endPoint y: 736, distance: 16.1
click at [1520, 748] on span "Next" at bounding box center [1508, 751] width 28 height 13
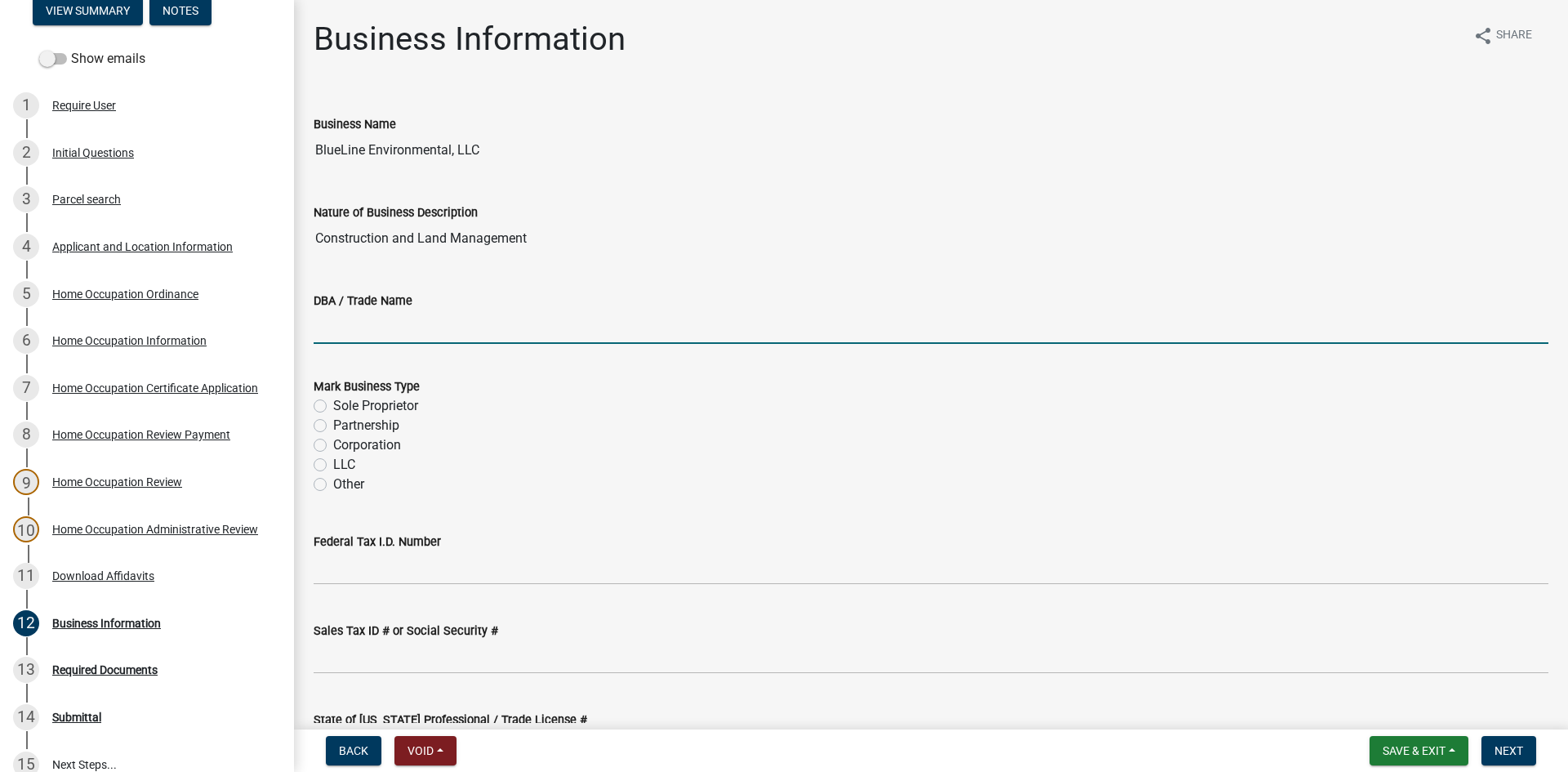
click at [336, 337] on input "DBA / Trade Name" at bounding box center [931, 327] width 1234 height 33
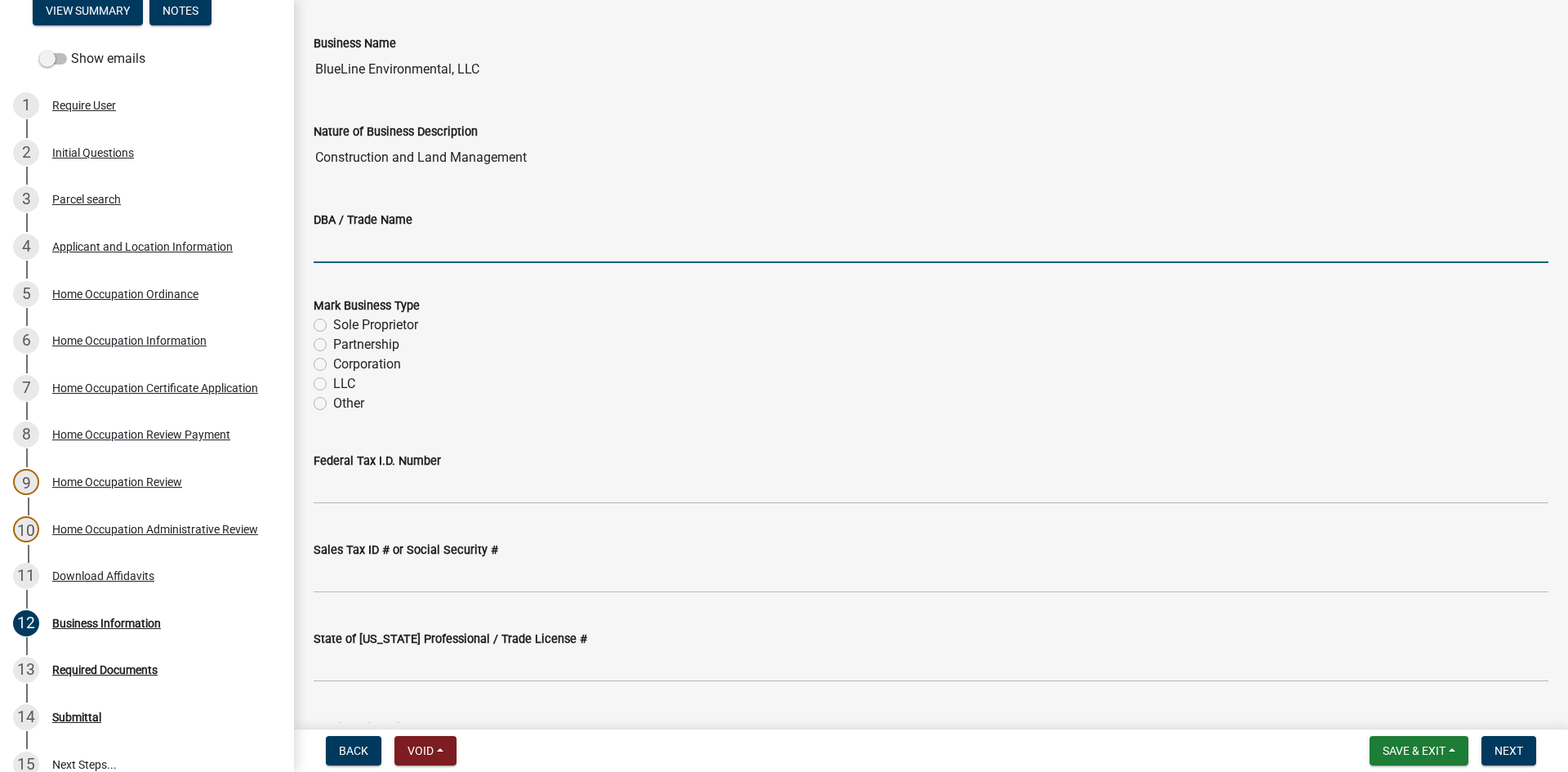
scroll to position [81, 0]
click at [684, 379] on div "LLC" at bounding box center [931, 383] width 1234 height 20
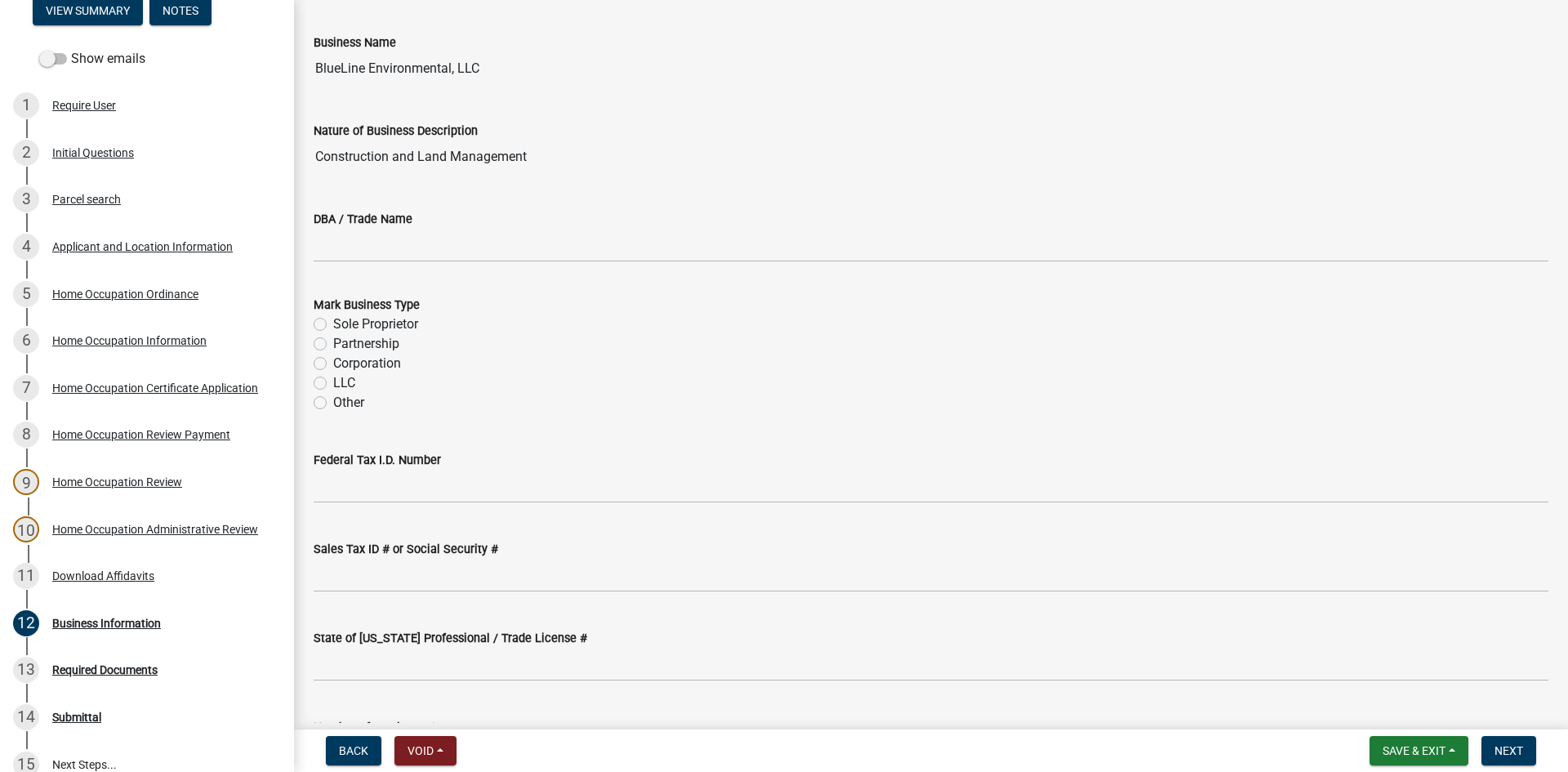
click at [333, 384] on label "LLC" at bounding box center [344, 383] width 22 height 20
click at [333, 384] on input "LLC" at bounding box center [338, 378] width 11 height 11
radio input "true"
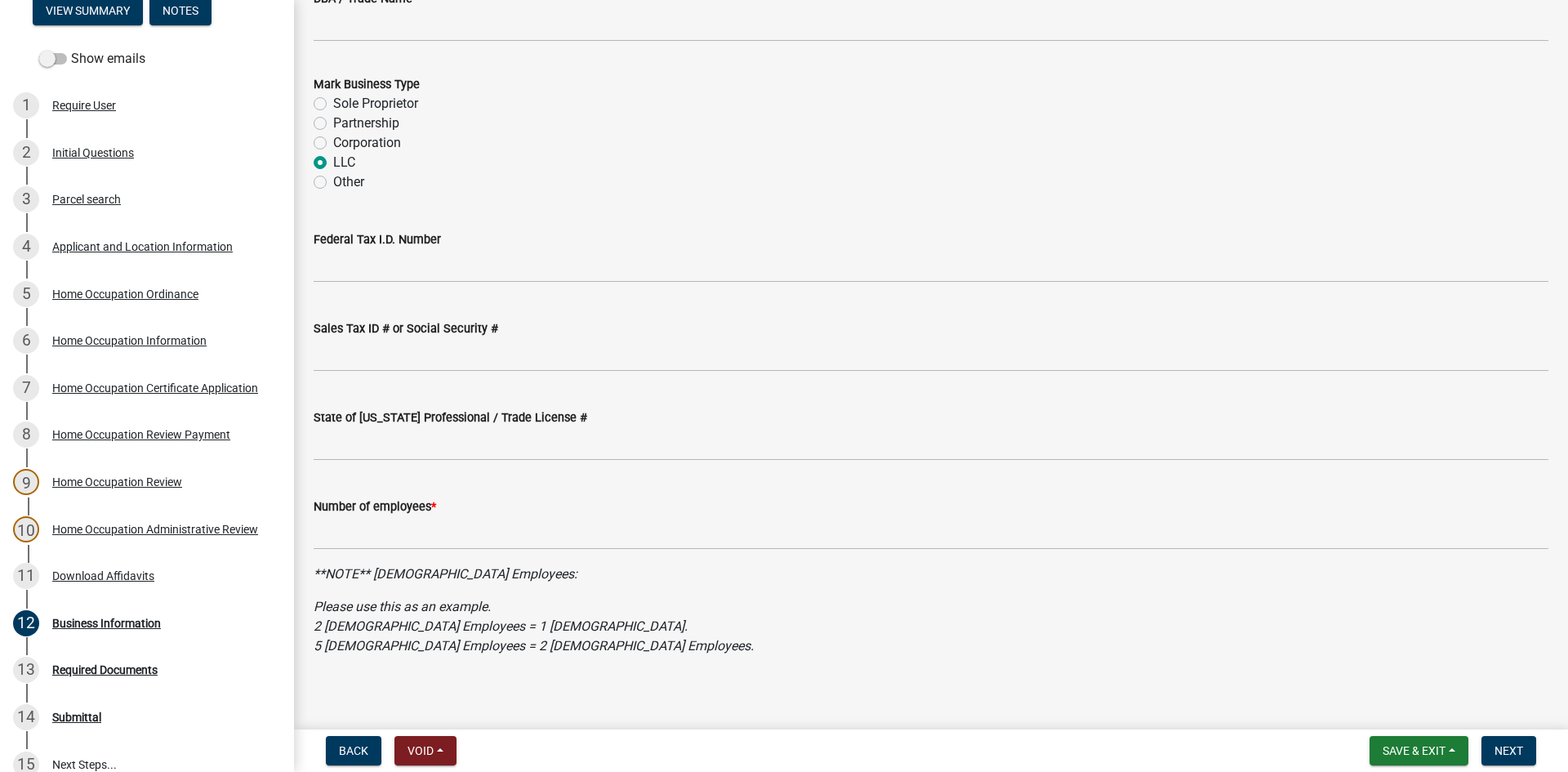
scroll to position [312, 0]
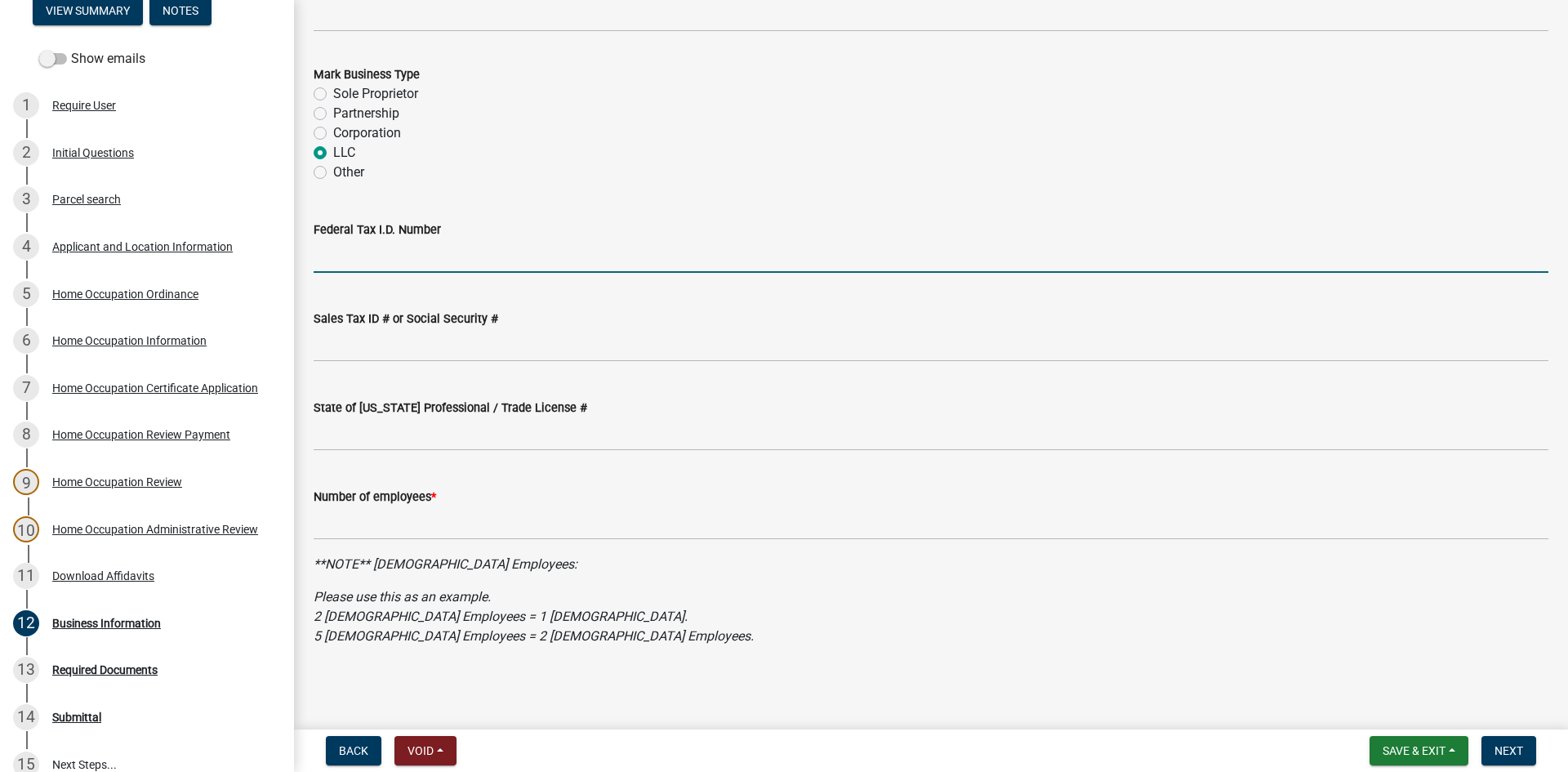
click at [425, 245] on input "Federal Tax I.D. Number" at bounding box center [931, 256] width 1234 height 33
type input "92-3454424"
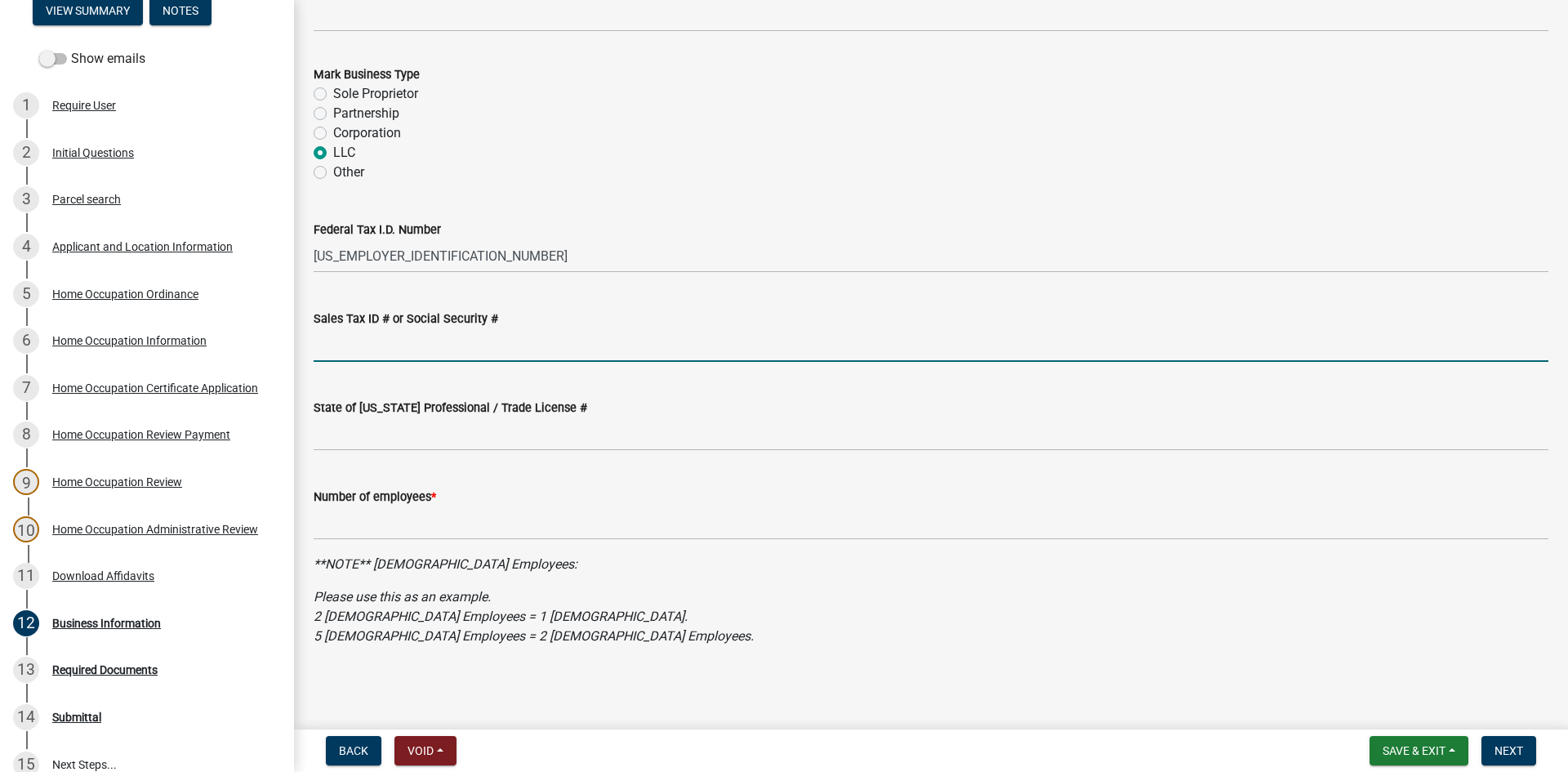
click at [459, 337] on input "Sales Tax ID # or Social Security #" at bounding box center [931, 345] width 1234 height 33
type input "256-06-1266"
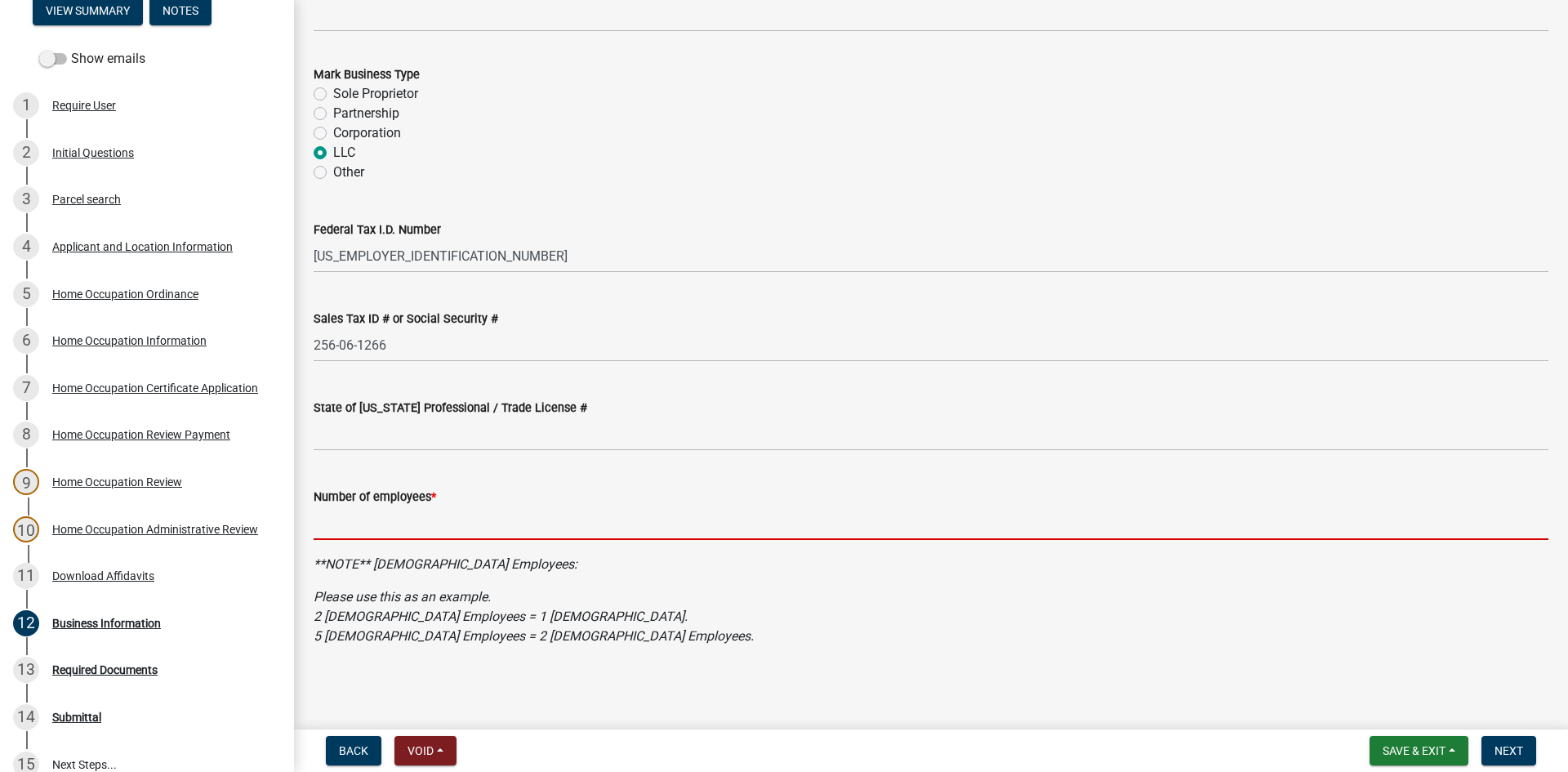
click at [479, 521] on input "text" at bounding box center [931, 524] width 1234 height 33
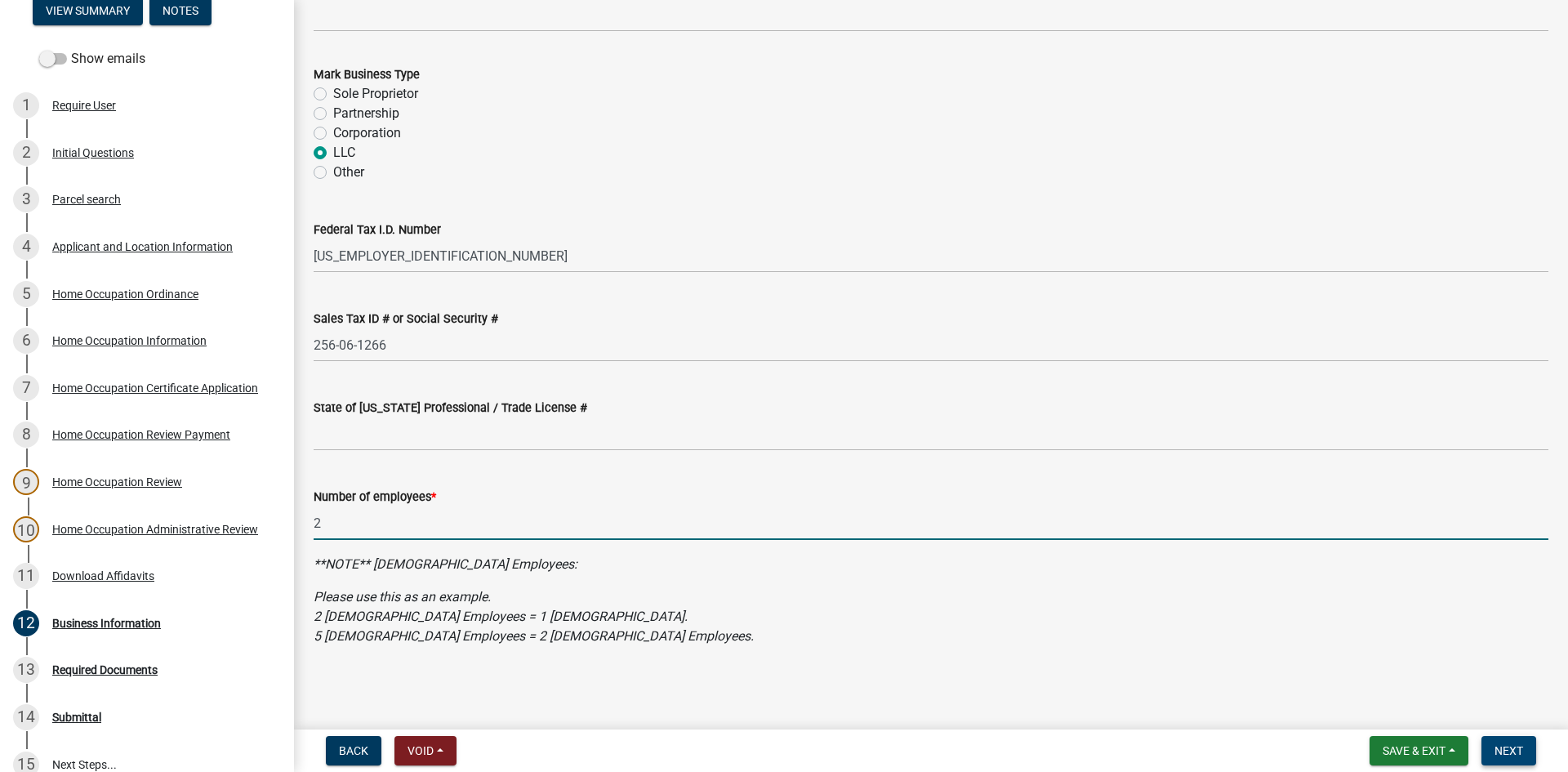
type input "2"
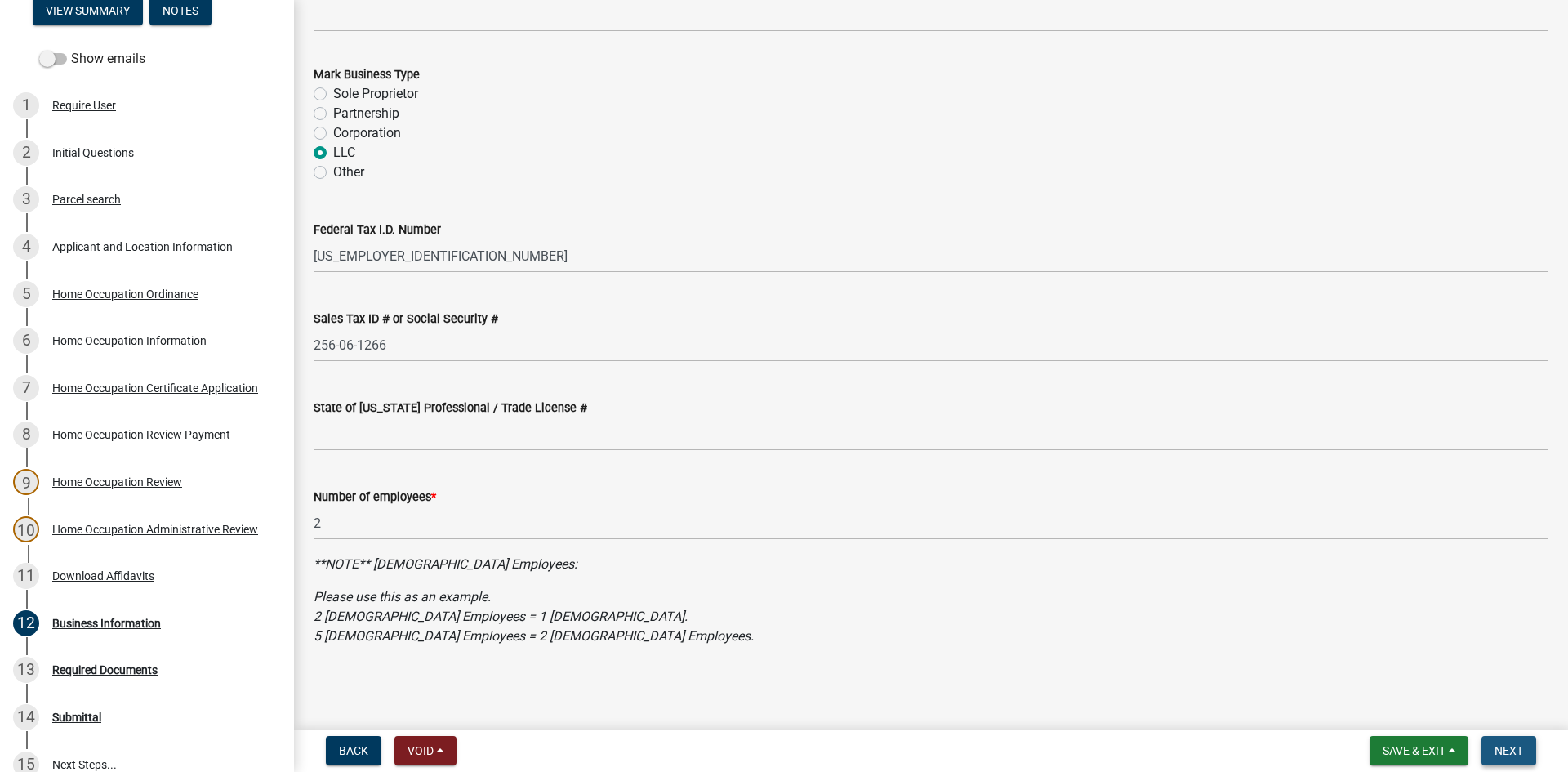
drag, startPoint x: 1523, startPoint y: 740, endPoint x: 1510, endPoint y: 729, distance: 17.0
click at [1522, 740] on button "Next" at bounding box center [1508, 750] width 55 height 29
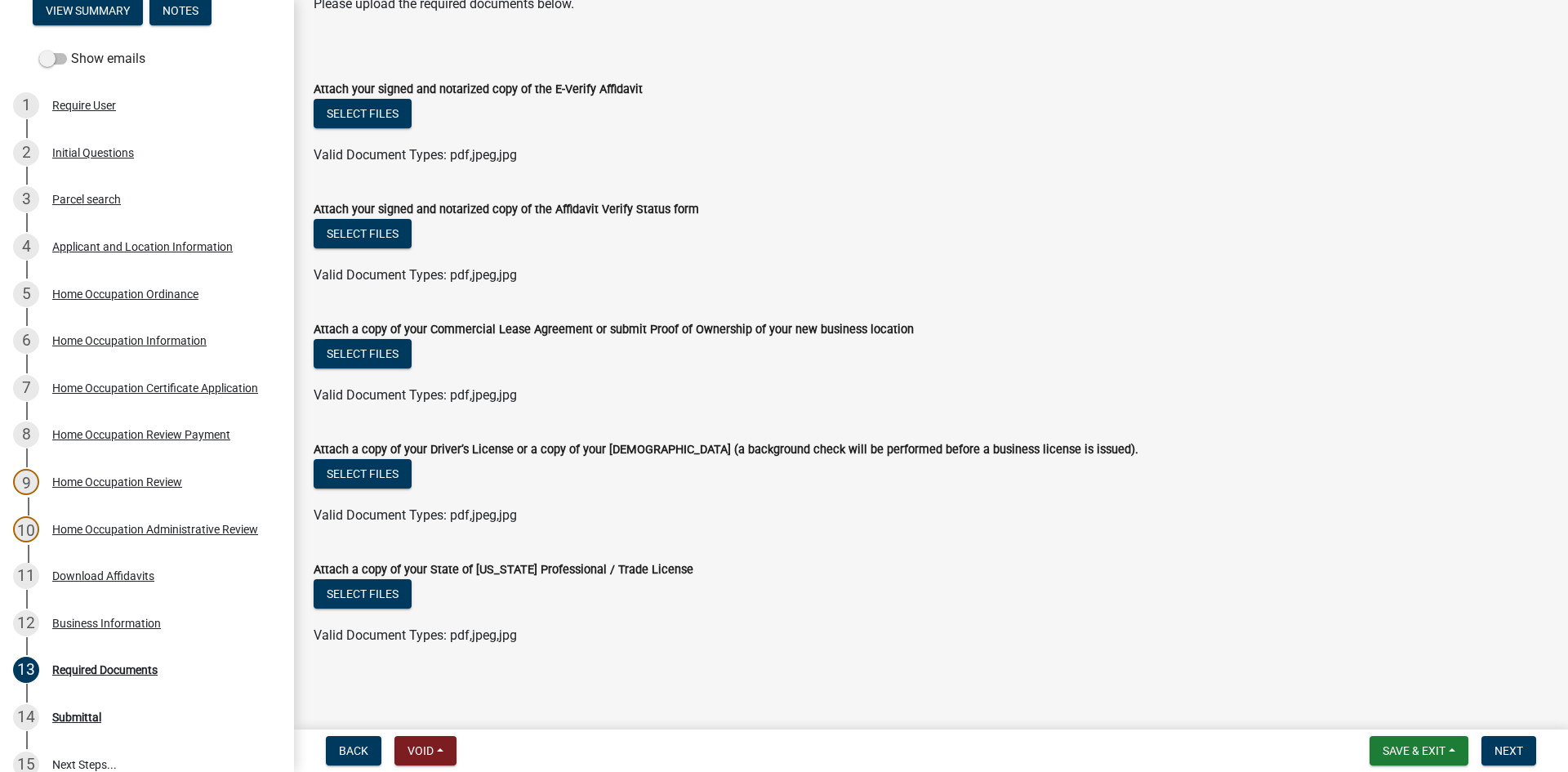
scroll to position [128, 0]
click at [382, 110] on button "Select files" at bounding box center [363, 112] width 98 height 29
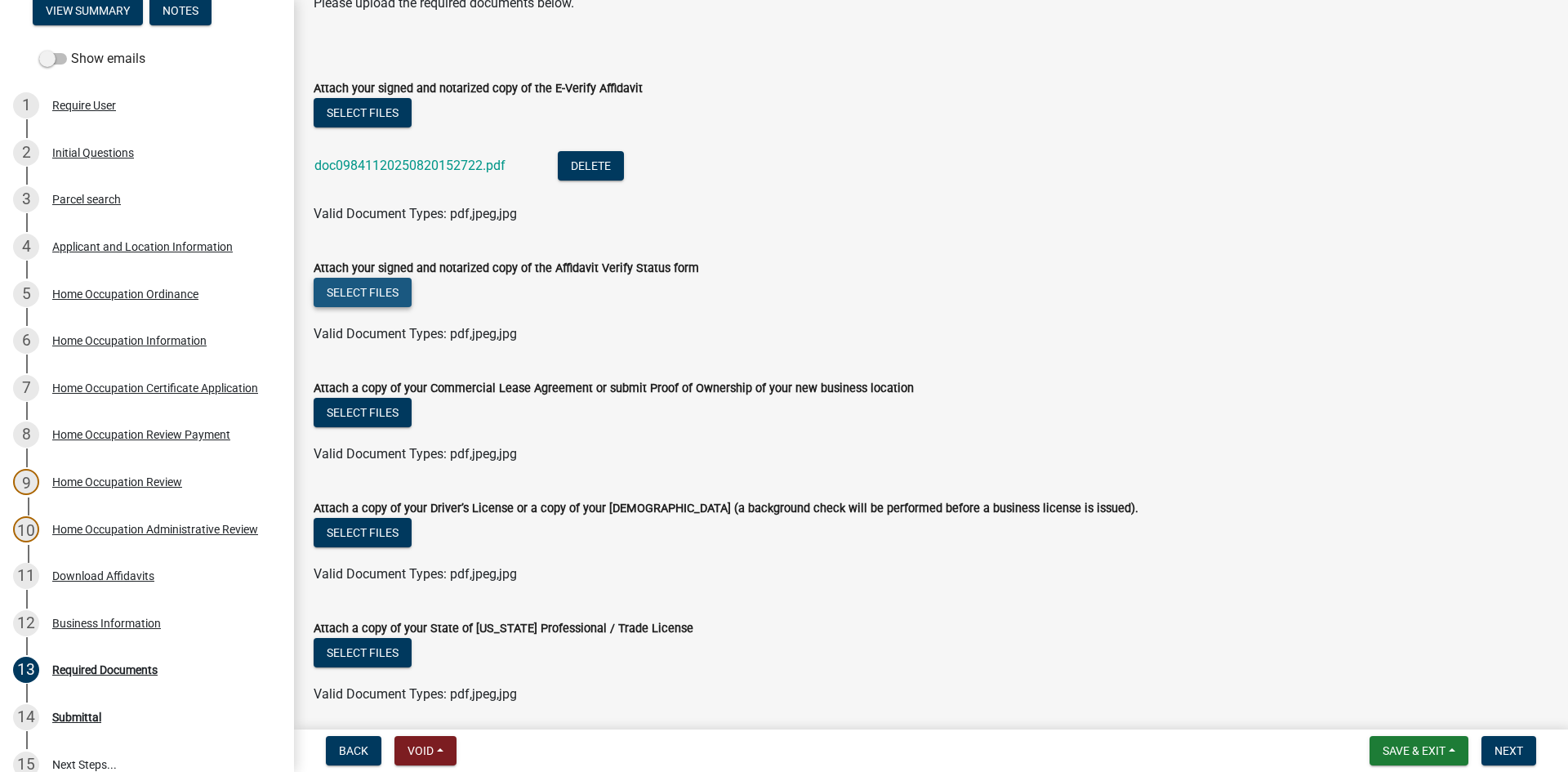
click at [375, 282] on button "Select files" at bounding box center [363, 292] width 98 height 29
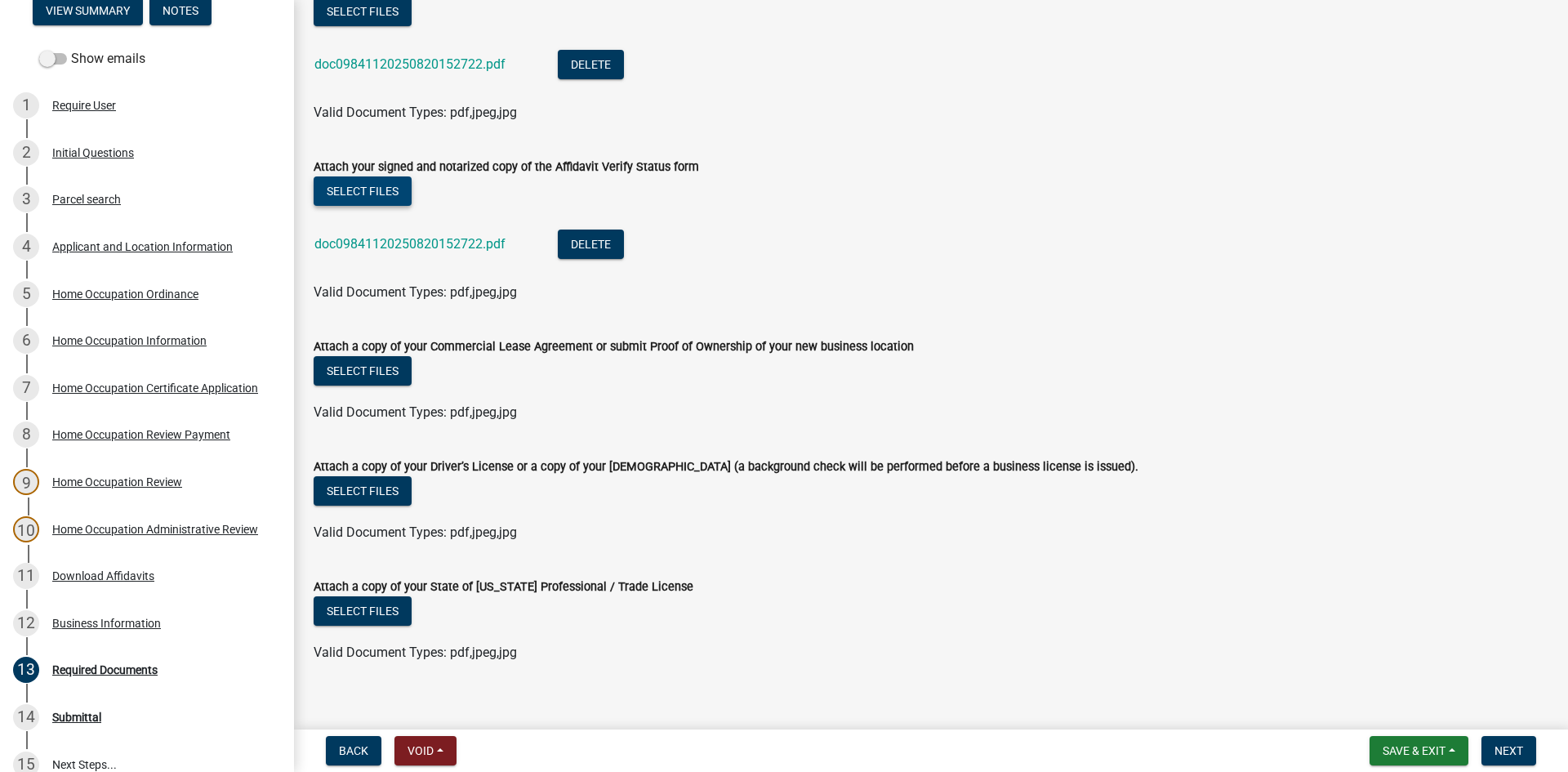
scroll to position [248, 0]
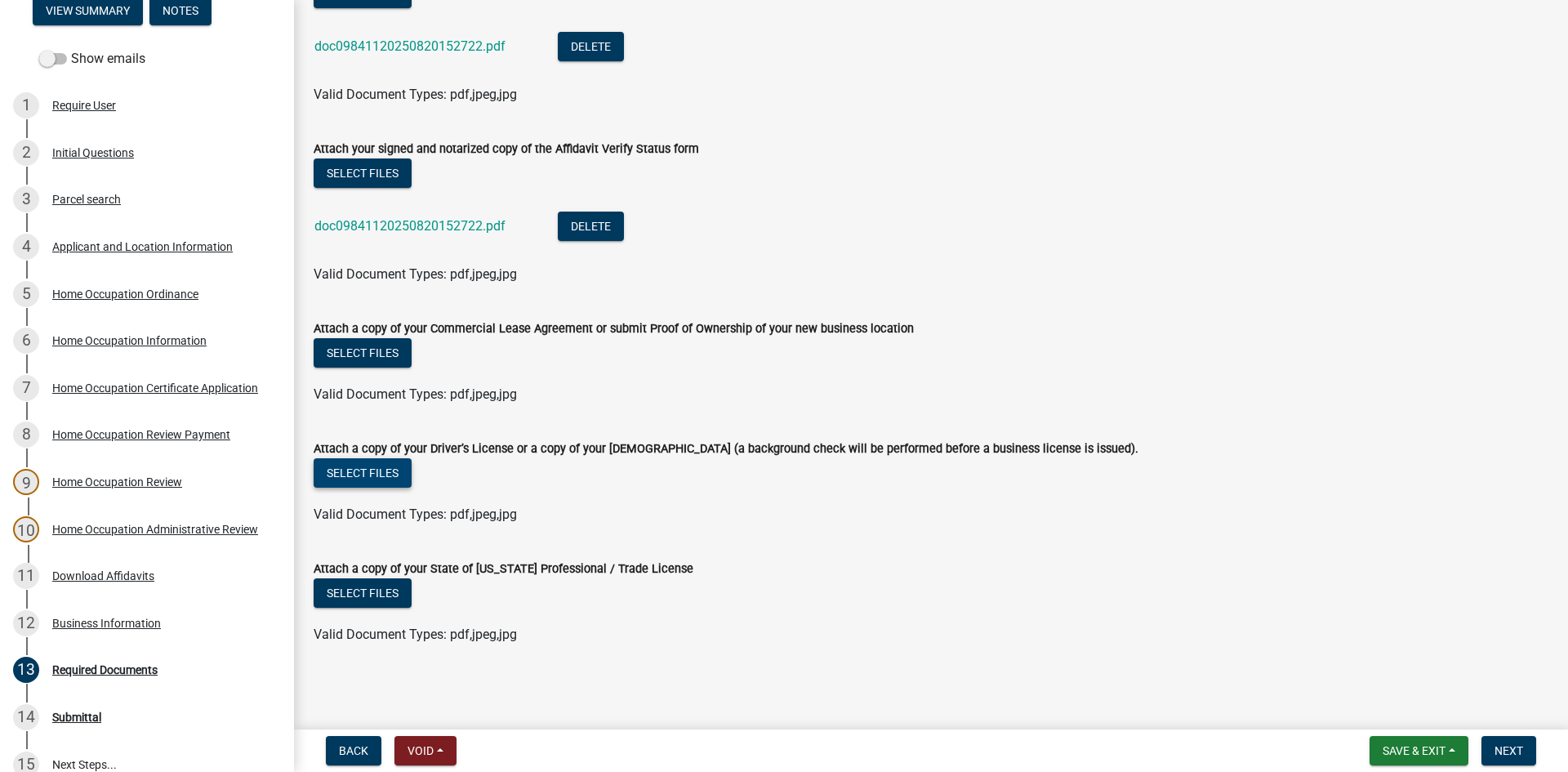
click at [386, 472] on button "Select files" at bounding box center [363, 473] width 98 height 29
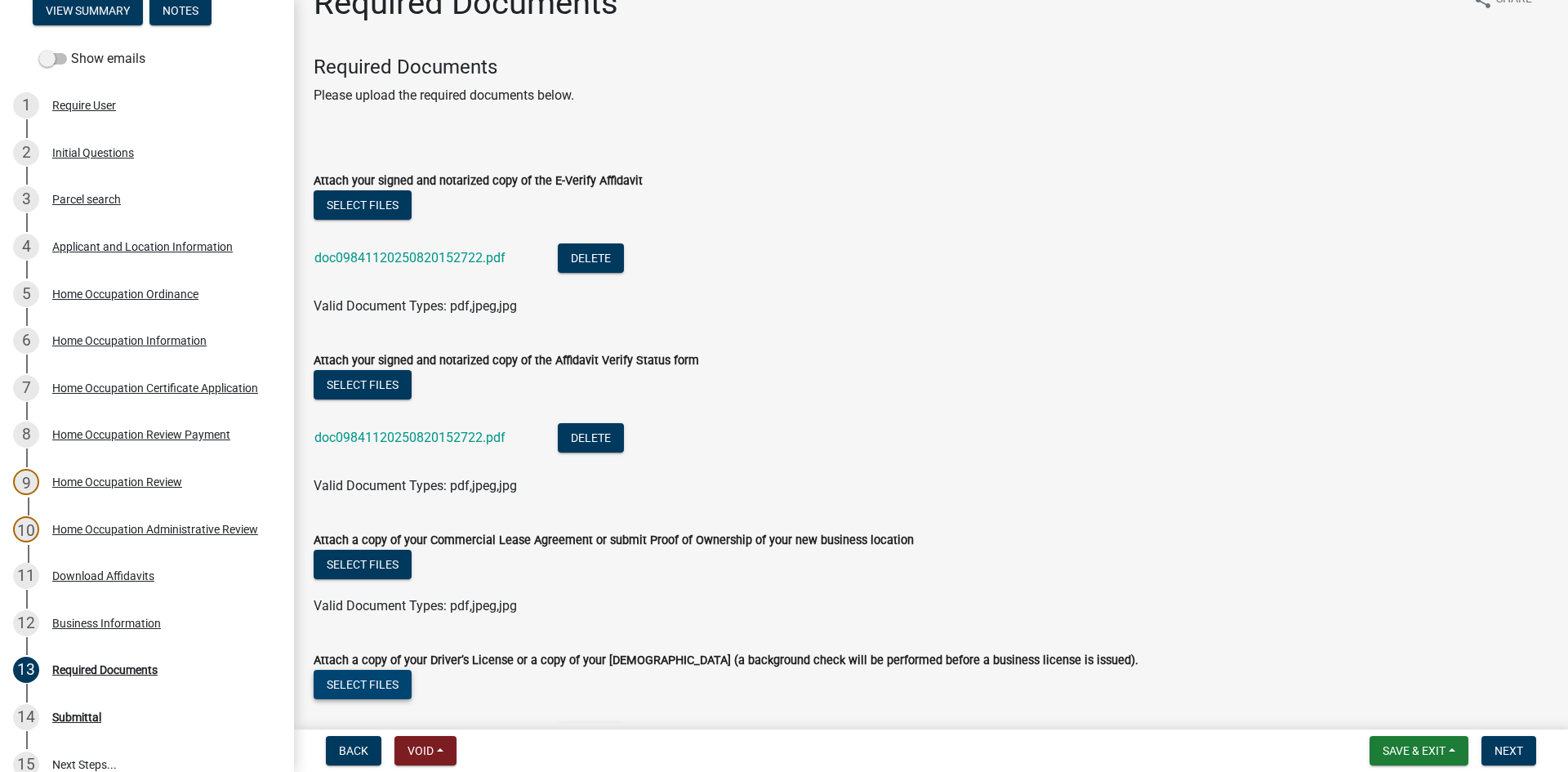
scroll to position [0, 0]
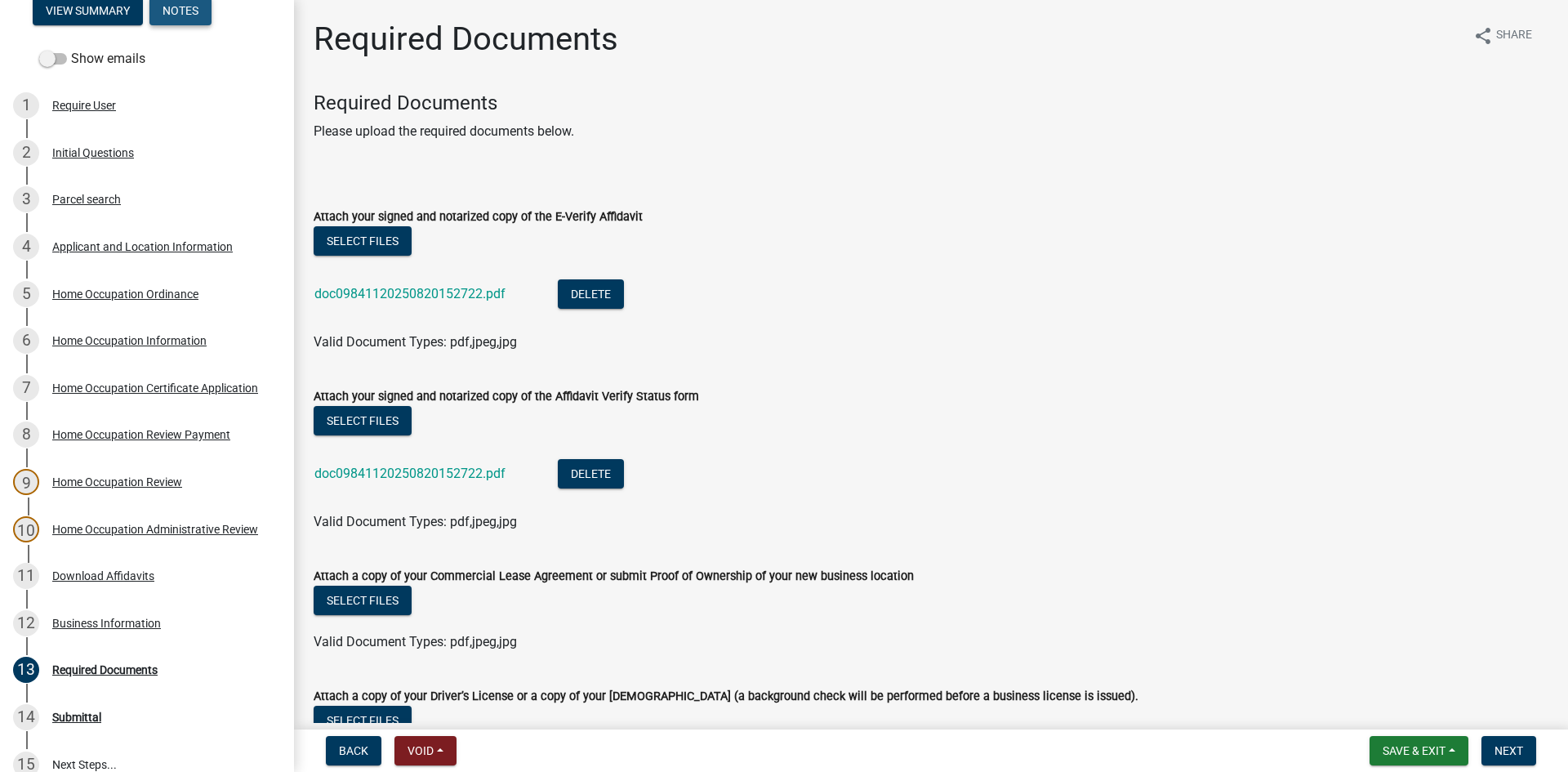
click at [182, 25] on button "Notes" at bounding box center [180, 10] width 62 height 29
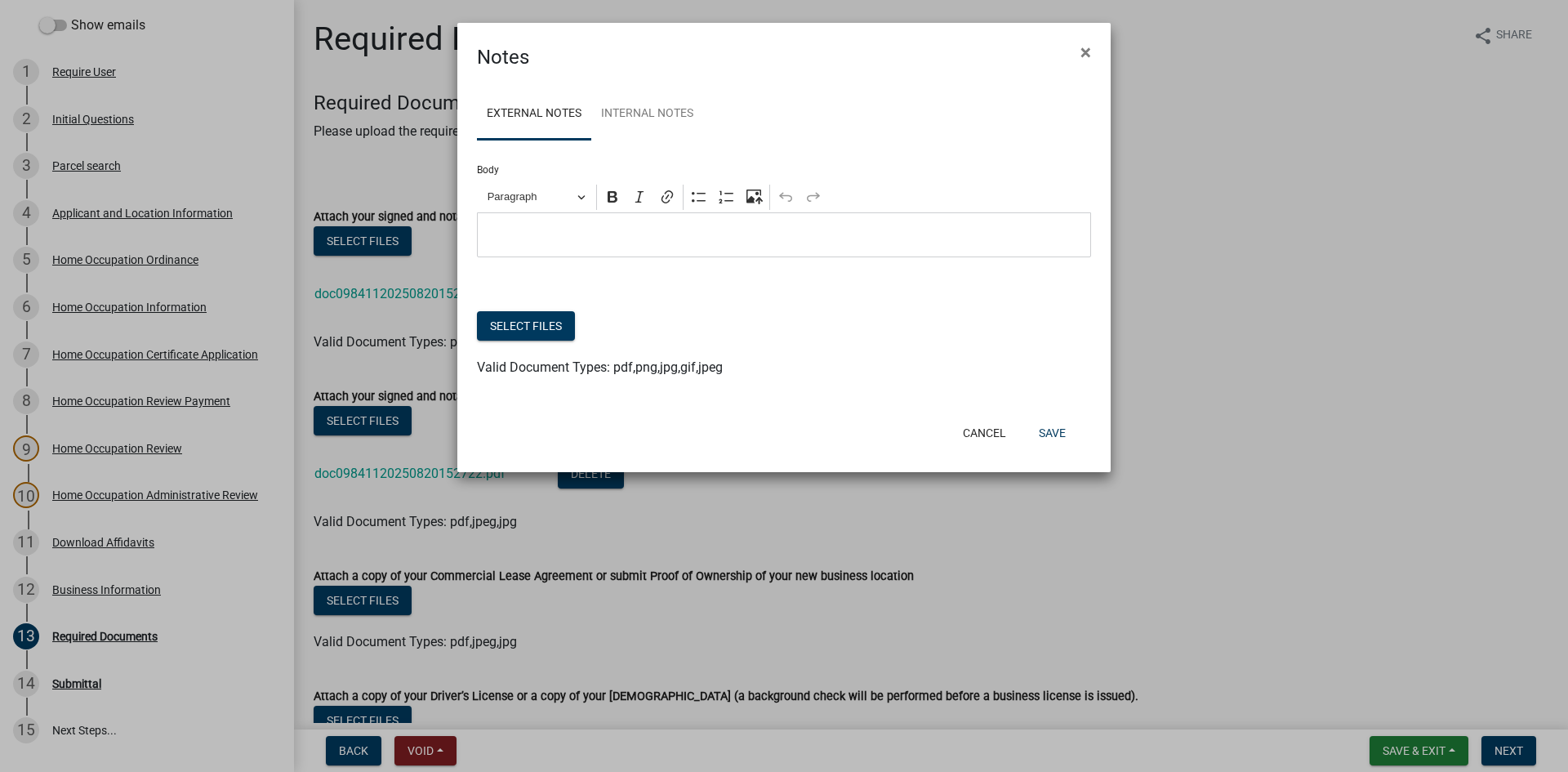
scroll to position [140, 0]
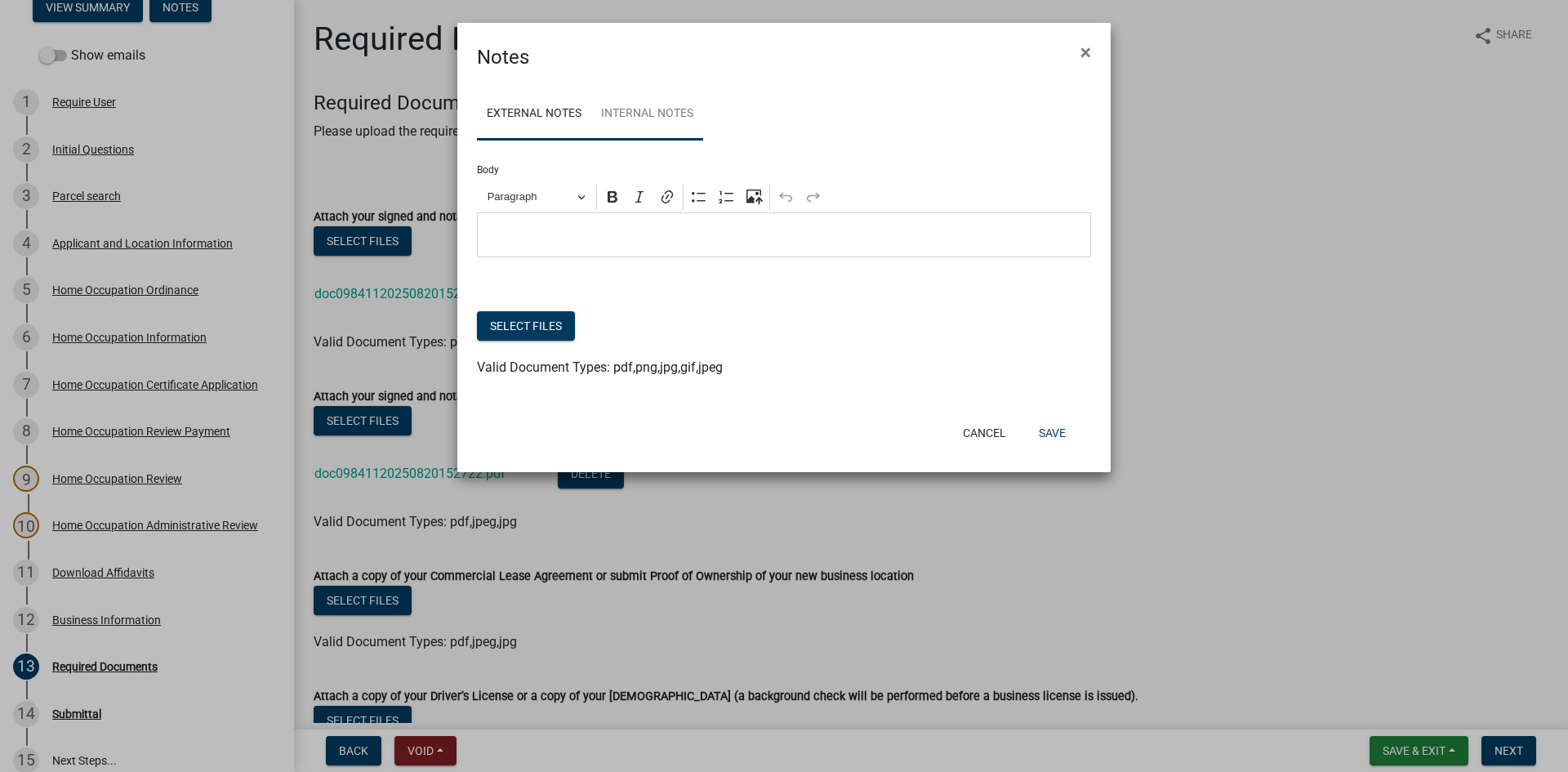
click at [609, 116] on link "Internal Notes" at bounding box center [647, 114] width 112 height 52
click at [691, 238] on p "Editor editing area: main. Press Alt+0 for help." at bounding box center [784, 235] width 597 height 20
click at [567, 328] on button "Select files" at bounding box center [526, 326] width 98 height 29
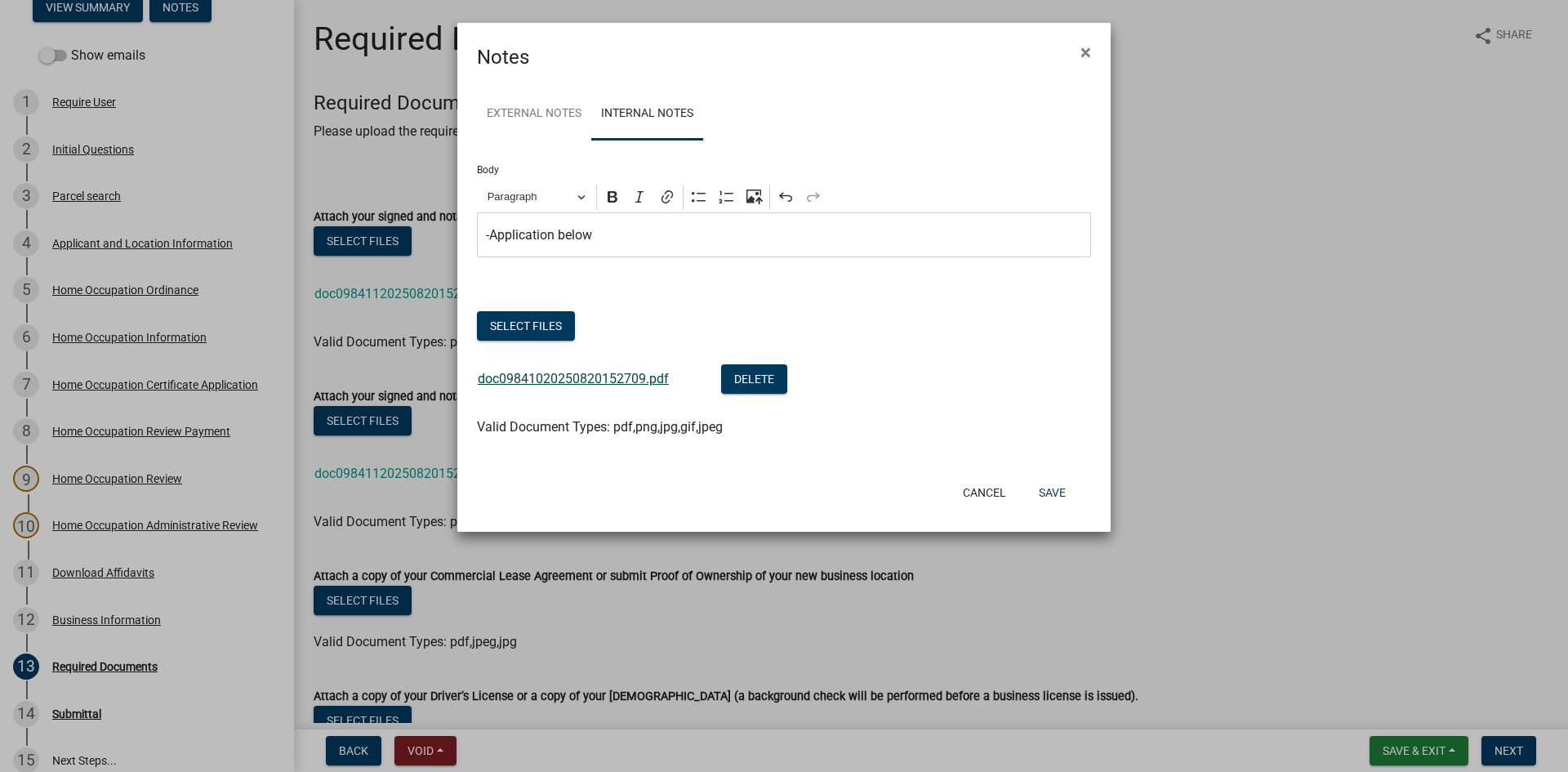
click at [591, 381] on link "doc09841020250820152709.pdf" at bounding box center [573, 378] width 191 height 16
click at [1050, 489] on button "Save" at bounding box center [1052, 492] width 53 height 29
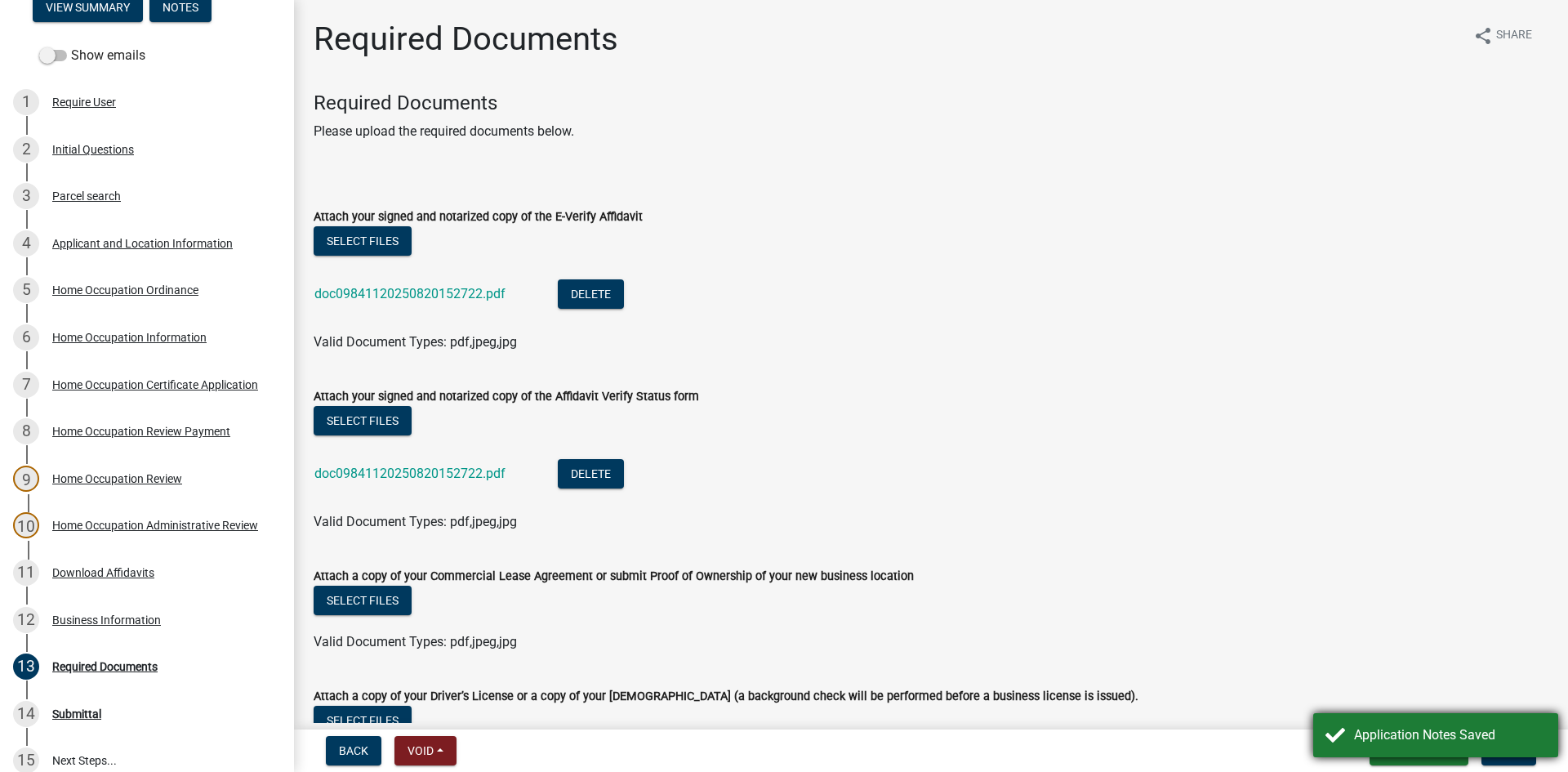
click at [1508, 745] on div "Application Notes Saved" at bounding box center [1449, 735] width 192 height 20
click at [1504, 745] on span "Next" at bounding box center [1508, 751] width 28 height 13
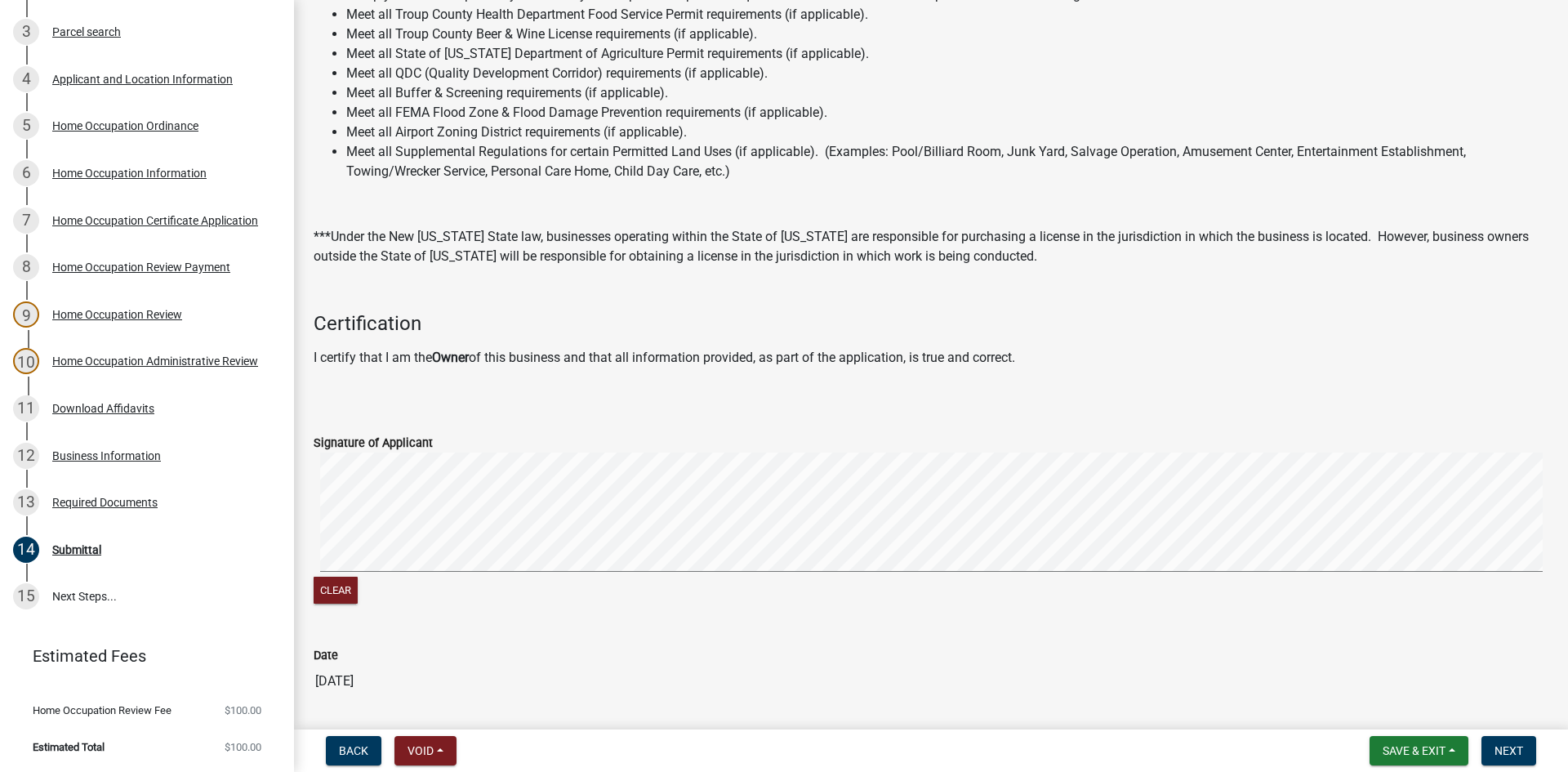
scroll to position [312, 0]
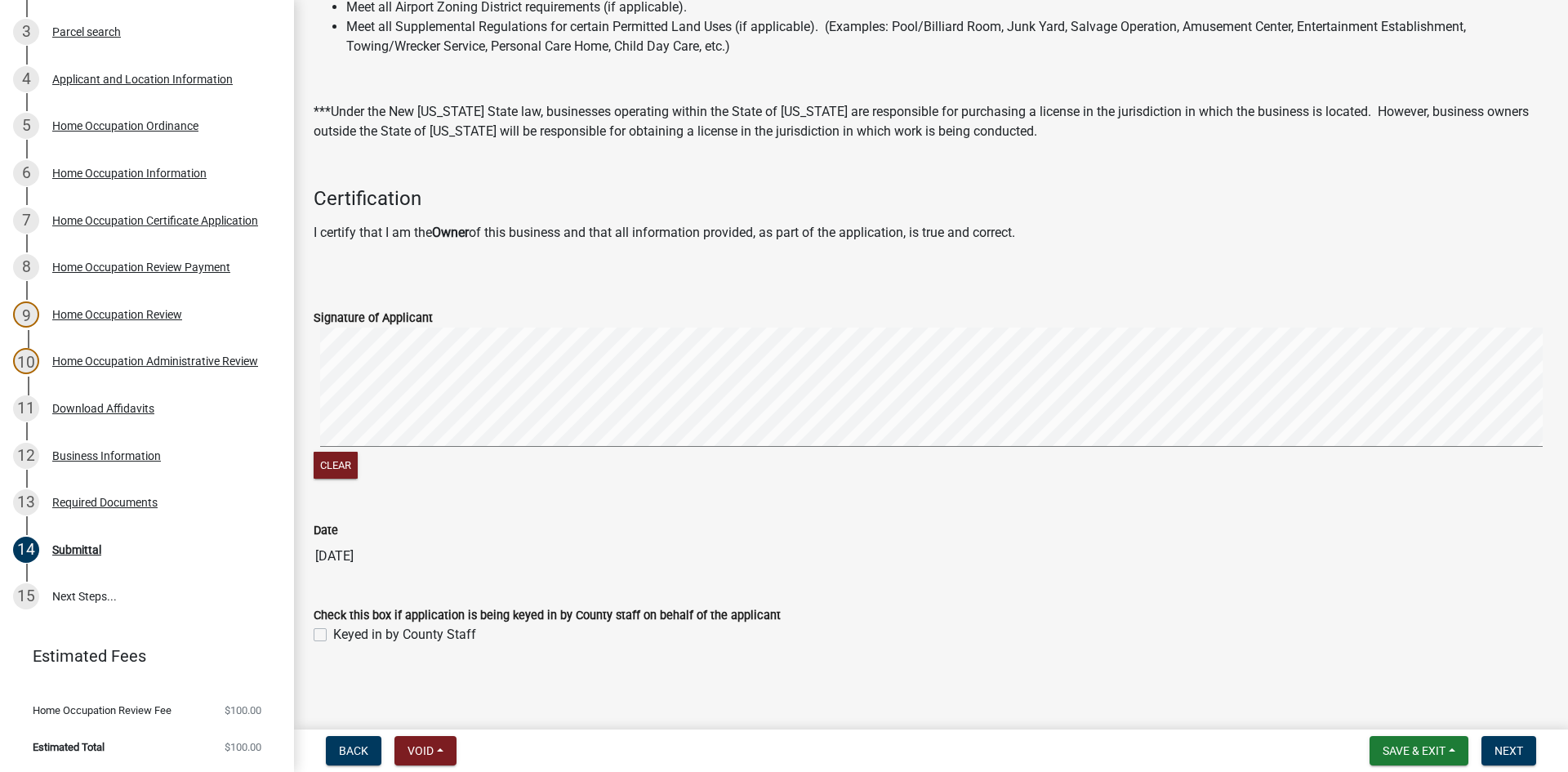
click at [333, 637] on label "Keyed in by County Staff" at bounding box center [404, 635] width 143 height 20
click at [333, 636] on input "Keyed in by County Staff" at bounding box center [338, 630] width 11 height 11
checkbox input "true"
click at [1511, 745] on span "Next" at bounding box center [1508, 751] width 28 height 13
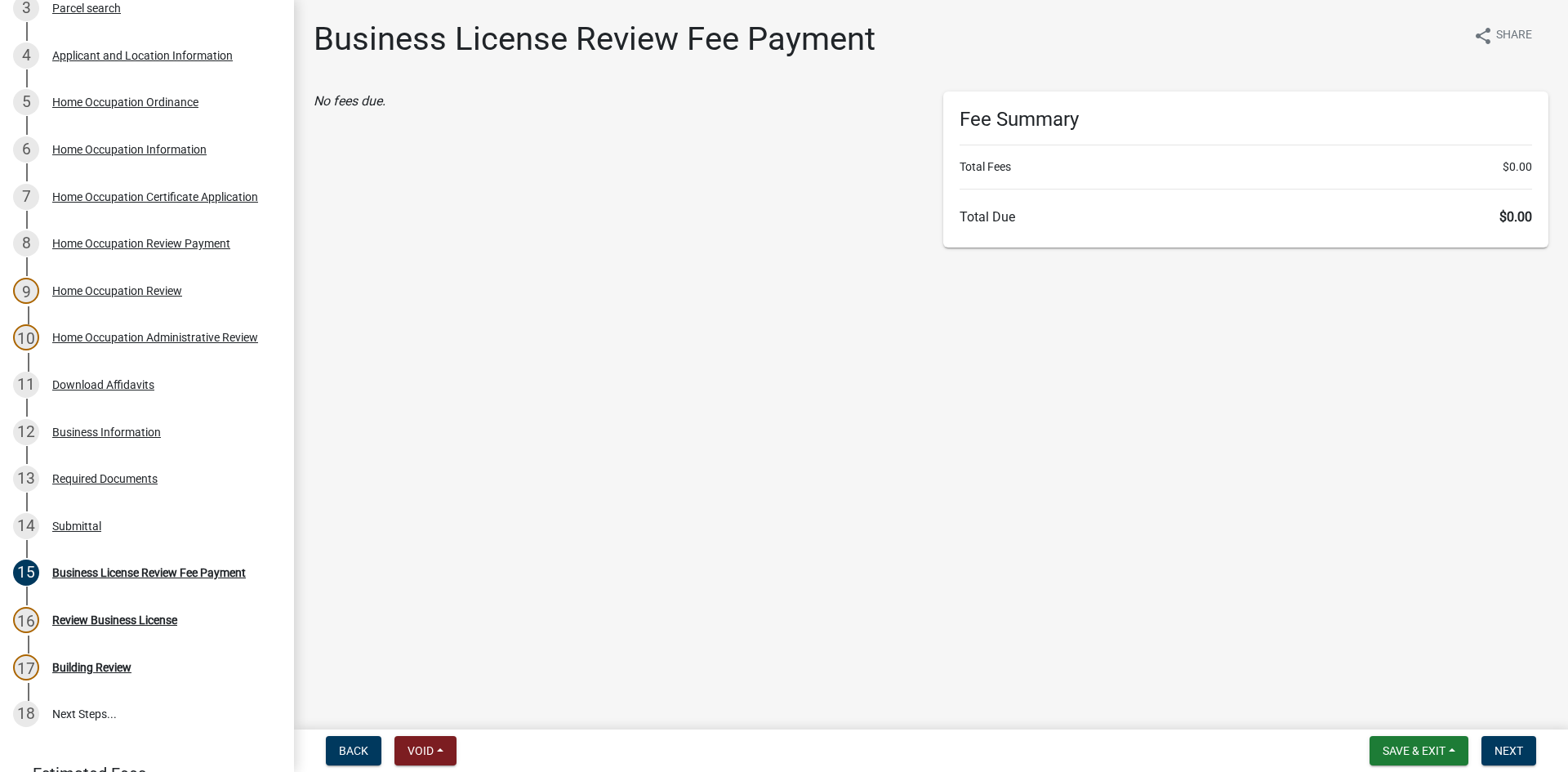
scroll to position [470, 0]
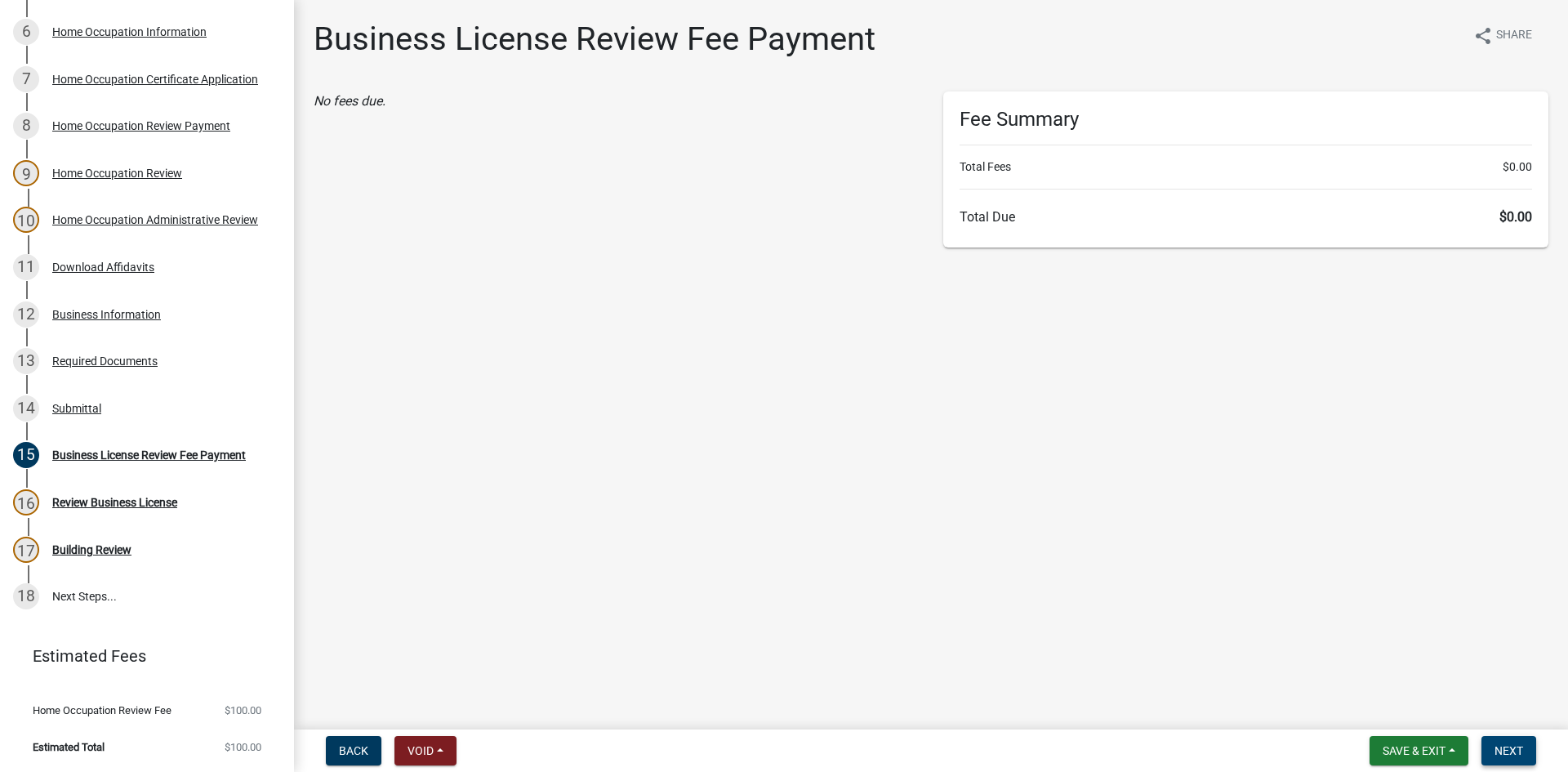
click at [1526, 746] on button "Next" at bounding box center [1508, 750] width 55 height 29
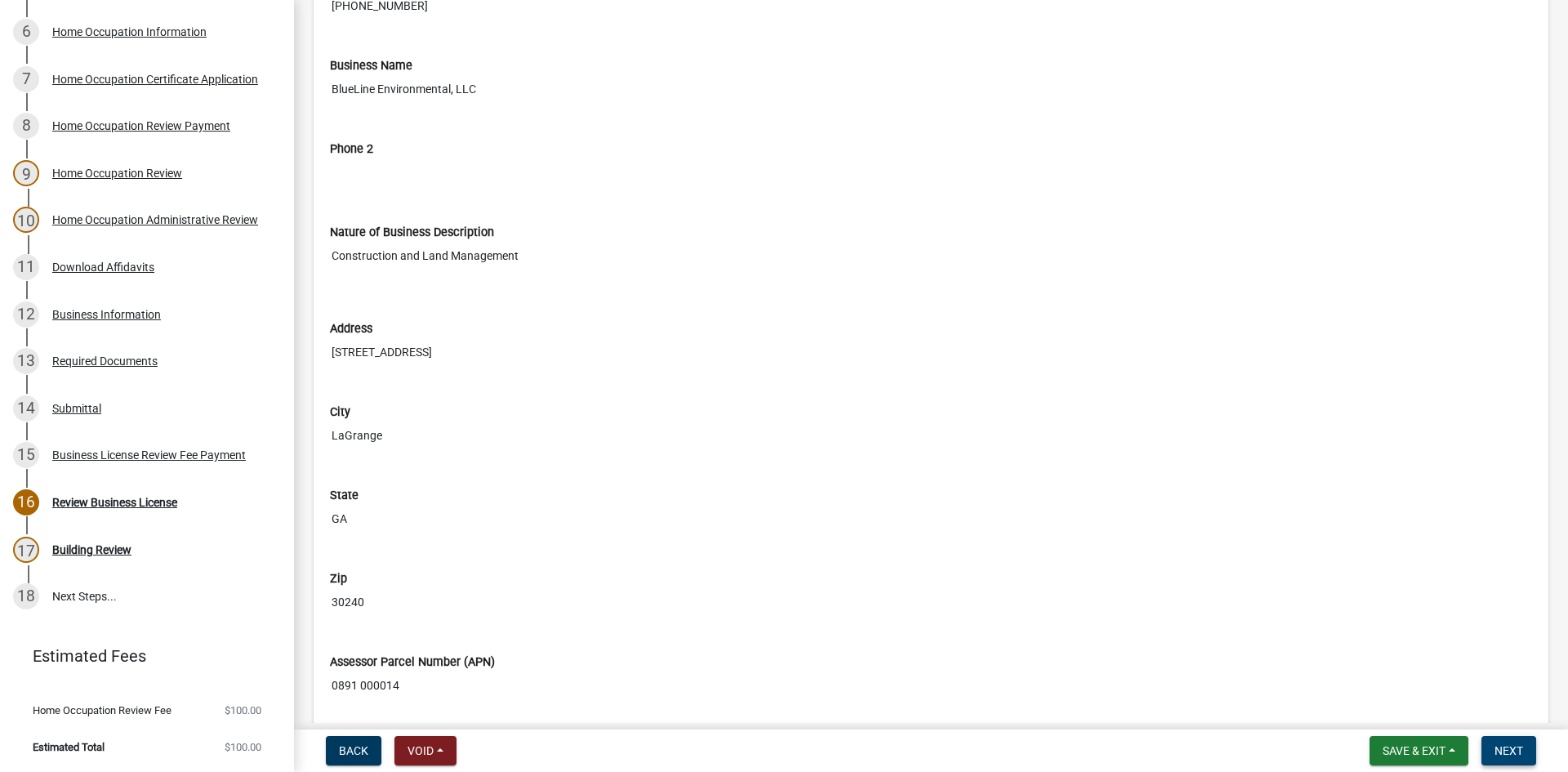
scroll to position [2043, 0]
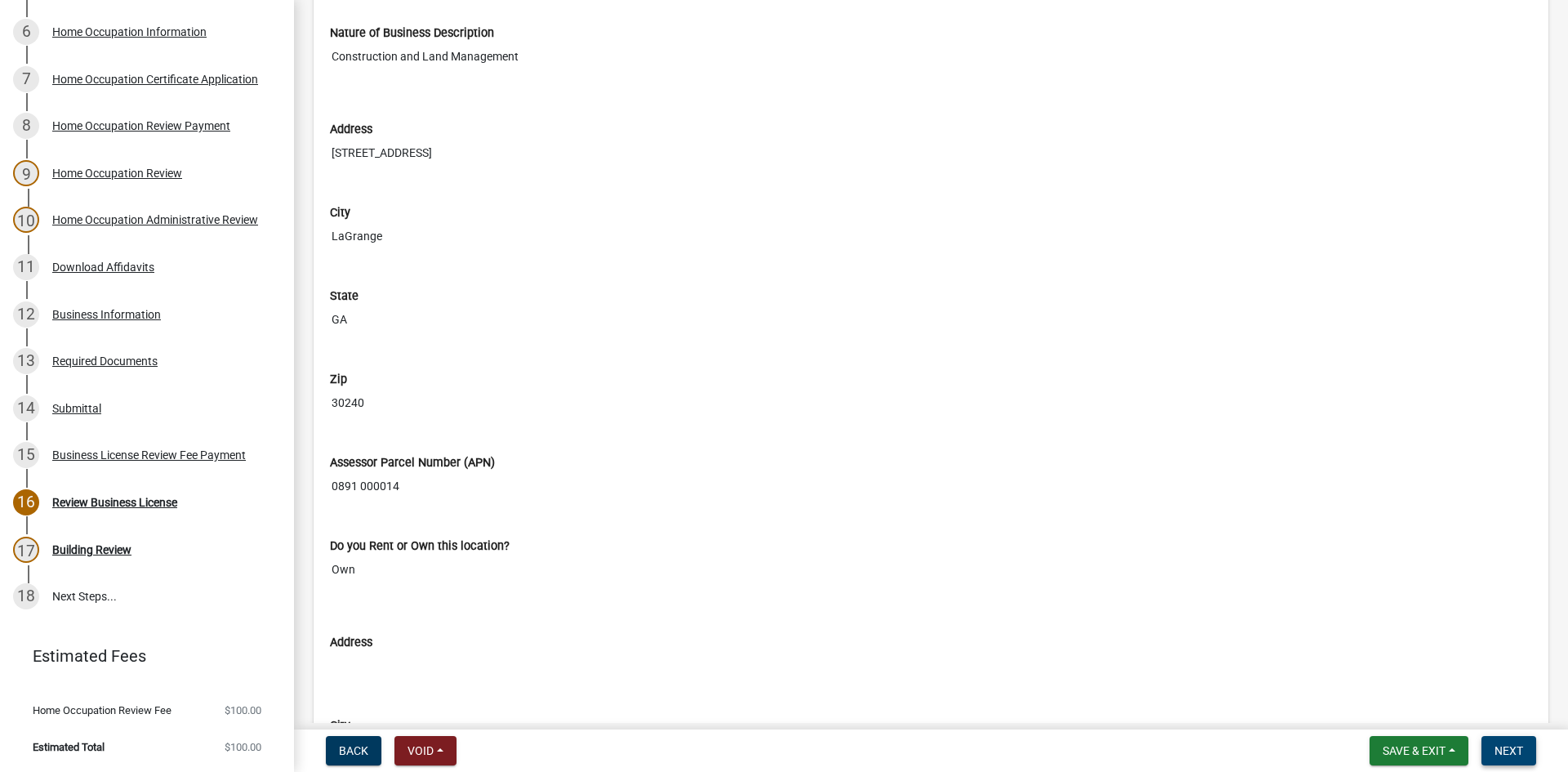
click at [1514, 747] on span "Next" at bounding box center [1508, 751] width 28 height 13
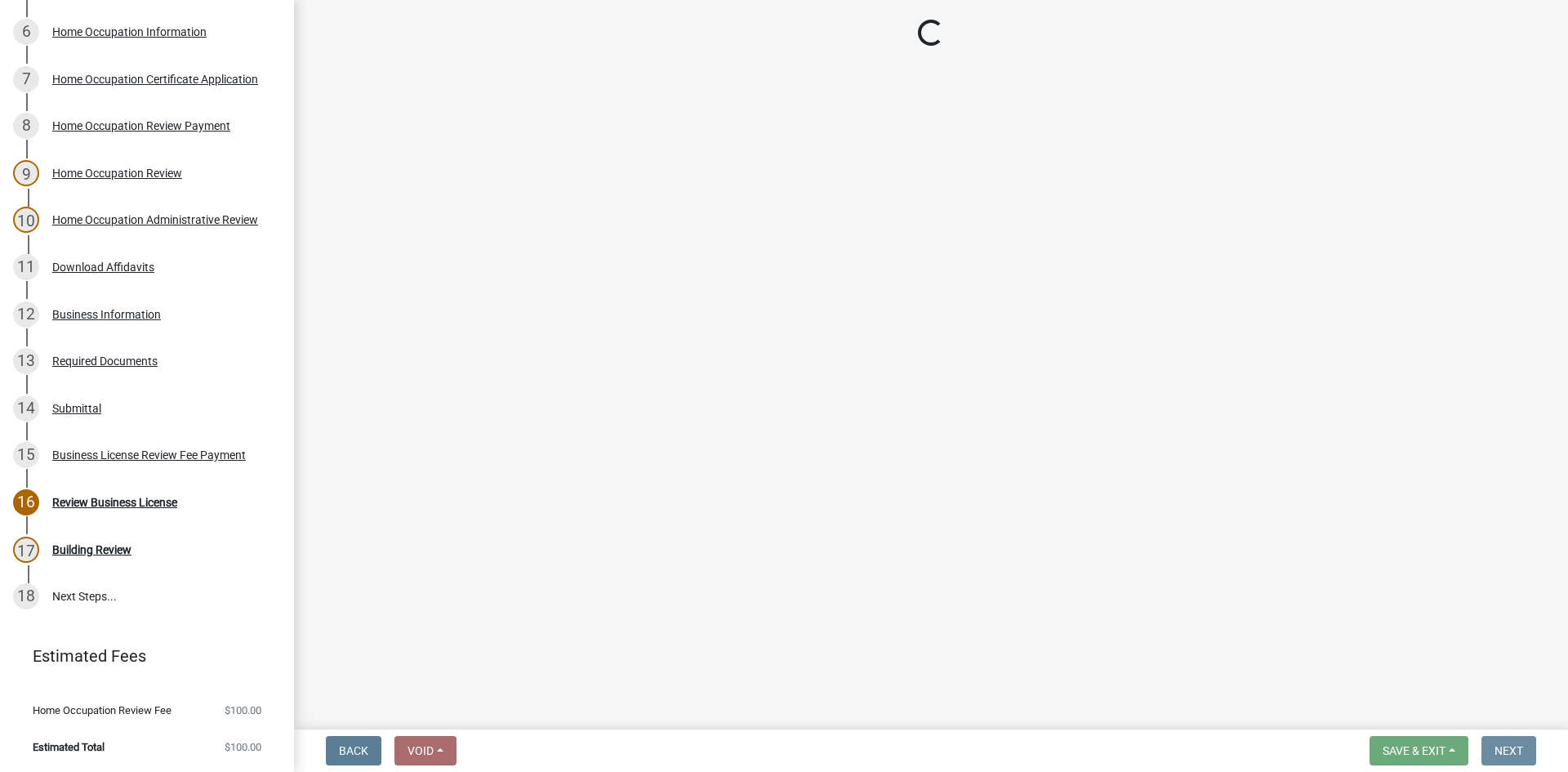
scroll to position [0, 0]
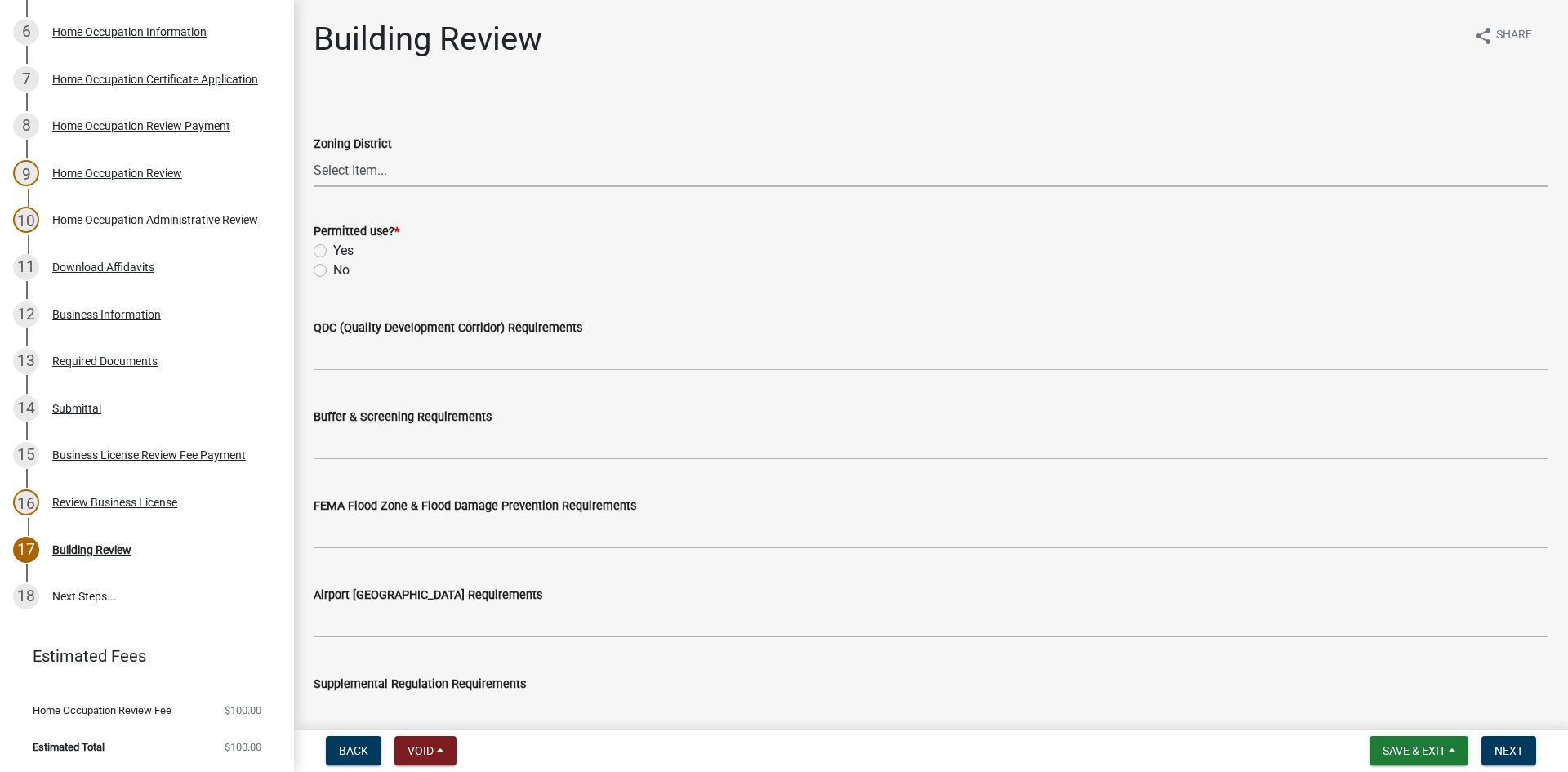
click at [374, 170] on select "Select Item... 01-AG 01-AGR 01-CRVP 01-GC 01-GI 01-LC 01-LR 01-LRR 01-MFR 01-MH…" at bounding box center [931, 170] width 1234 height 33
click at [314, 154] on select "Select Item... 01-AG 01-AGR 01-CRVP 01-GC 01-GI 01-LC 01-LR 01-LRR 01-MFR 01-MH…" at bounding box center [931, 170] width 1234 height 33
select select "3cd0ee33-8dc1-414d-bed4-d628d979b4e7"
click at [333, 250] on label "Yes" at bounding box center [343, 251] width 21 height 20
click at [333, 250] on input "Yes" at bounding box center [338, 246] width 11 height 11
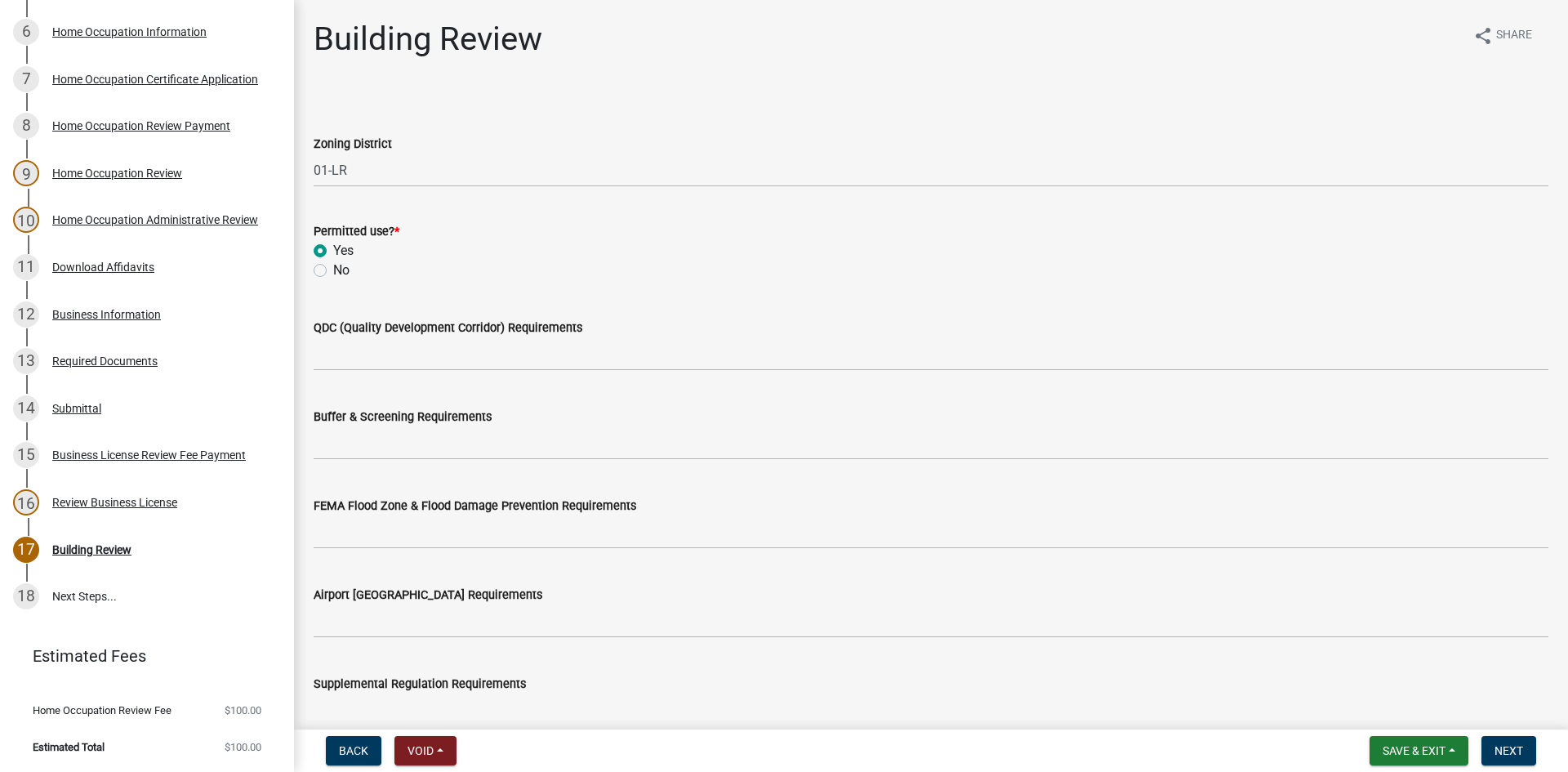
radio input "true"
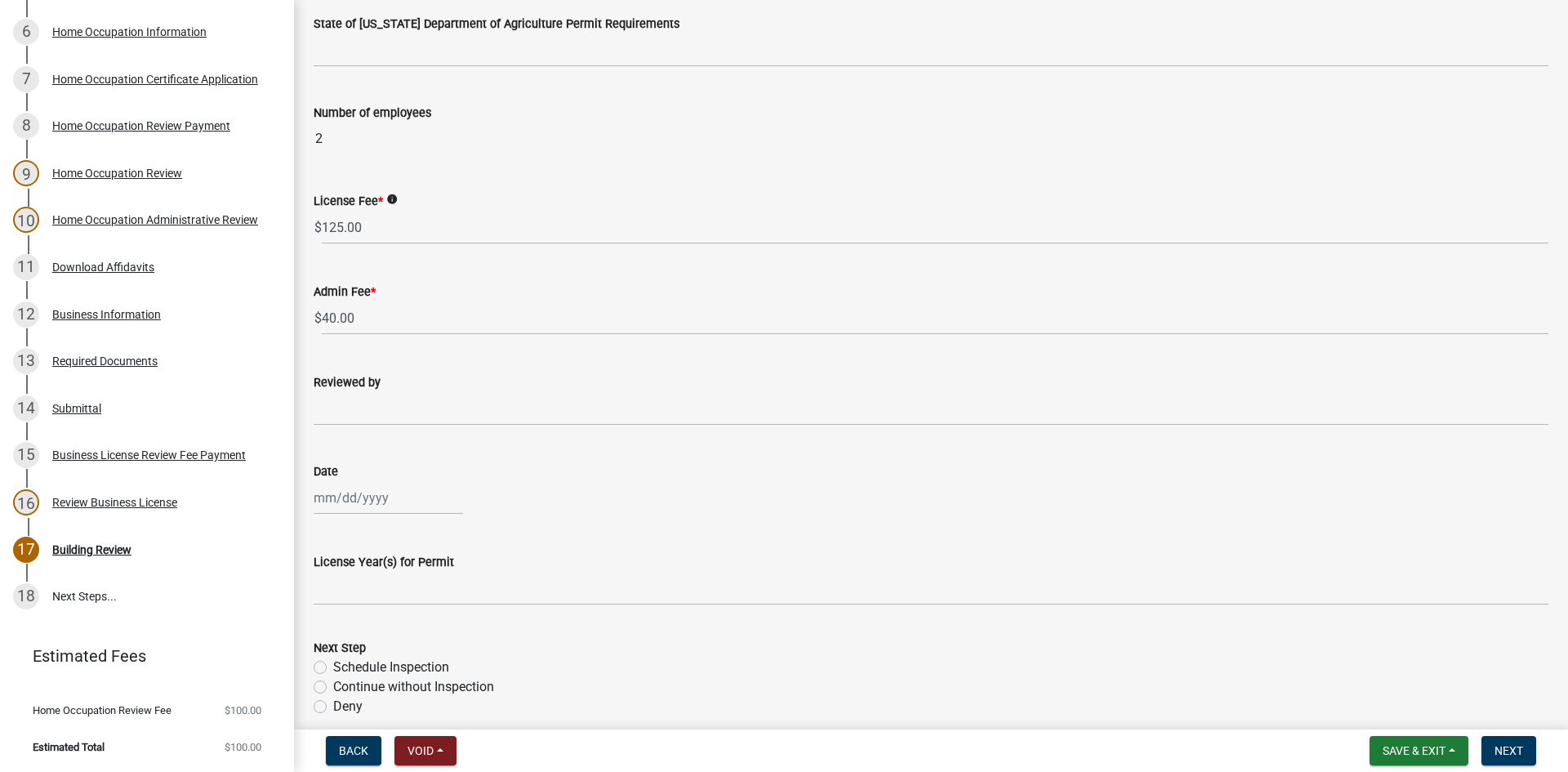
scroll to position [910, 0]
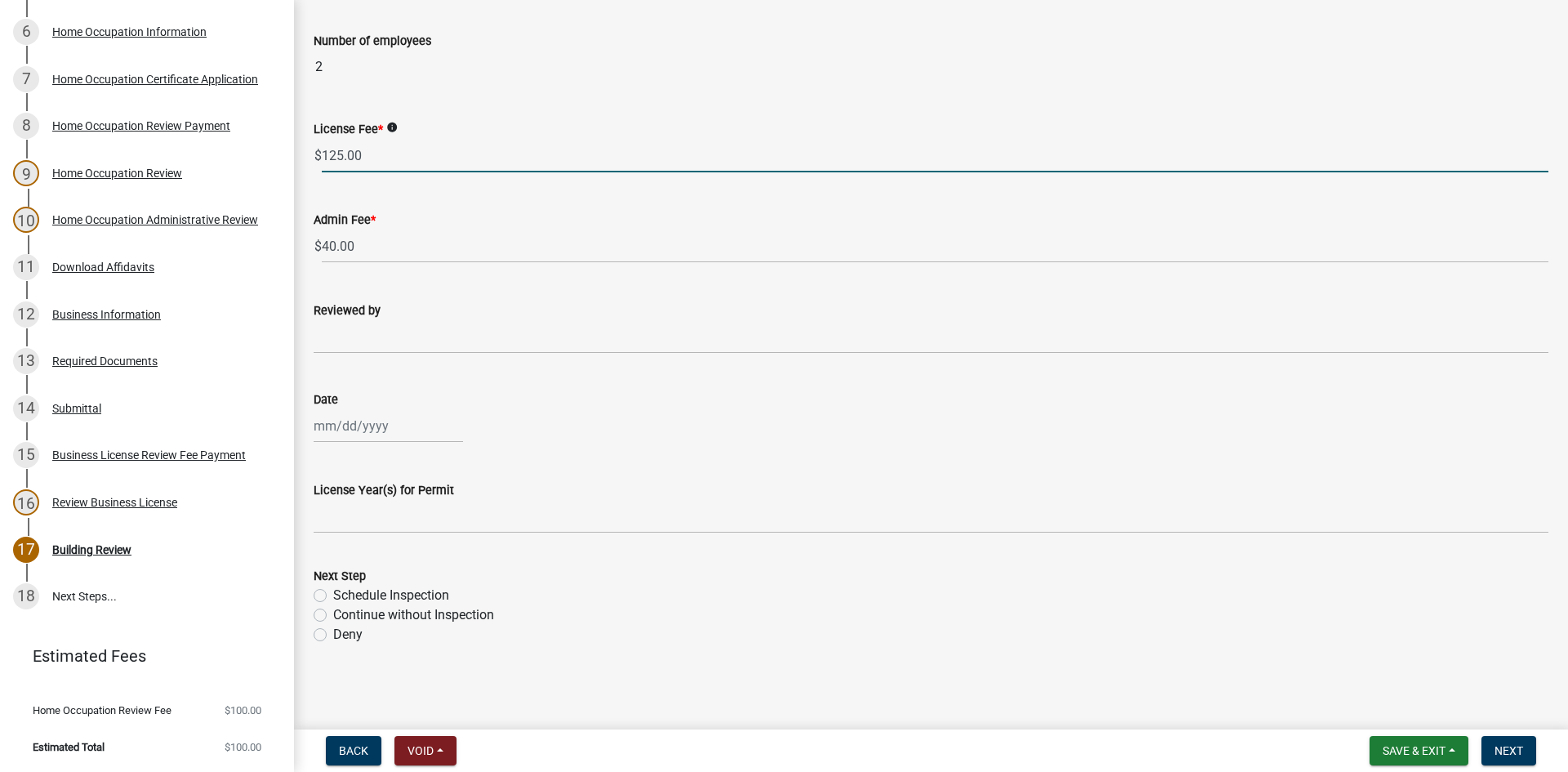
click at [379, 158] on input "125.00" at bounding box center [934, 155] width 1227 height 33
type input "1"
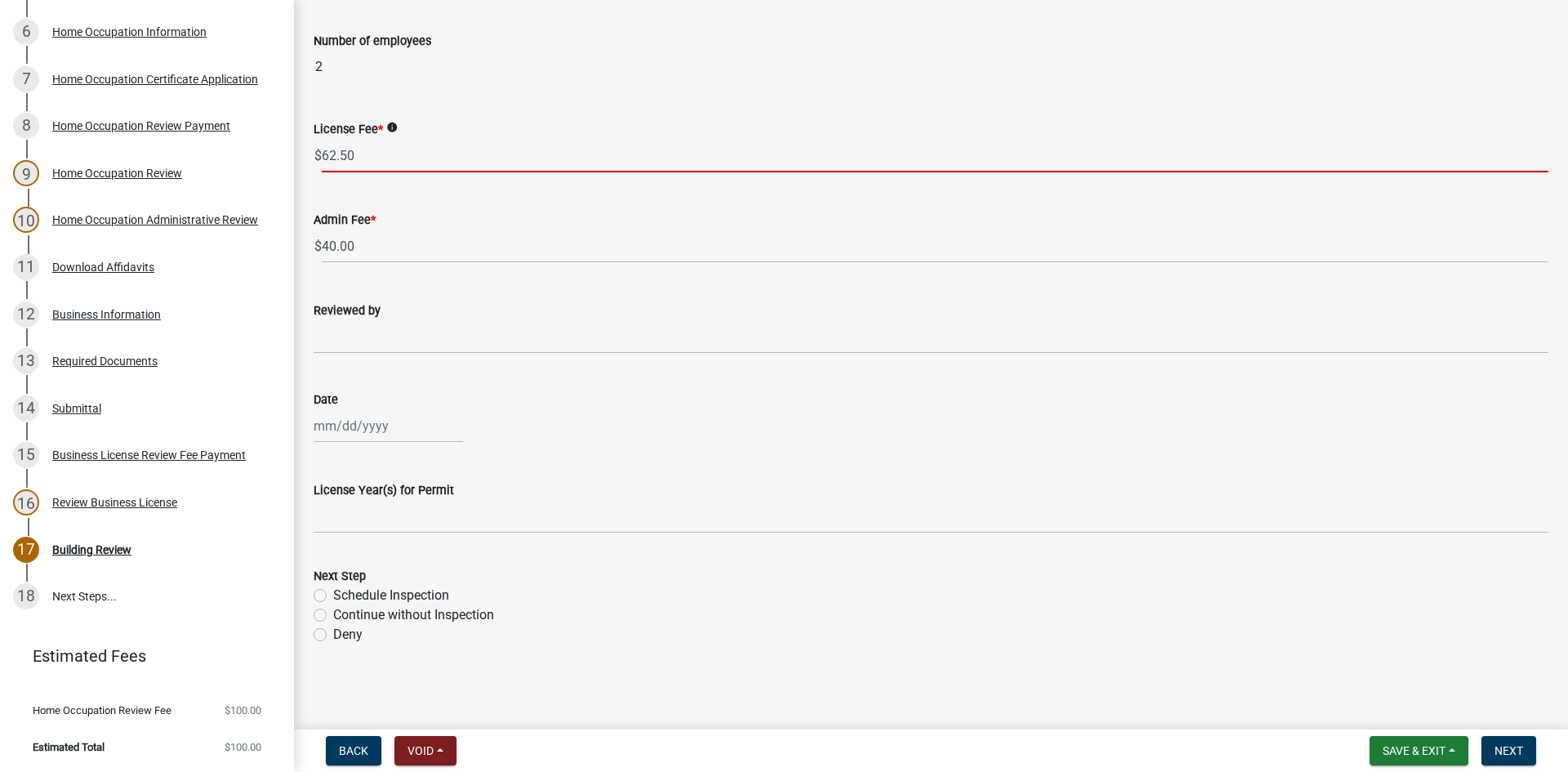
type input "62.50"
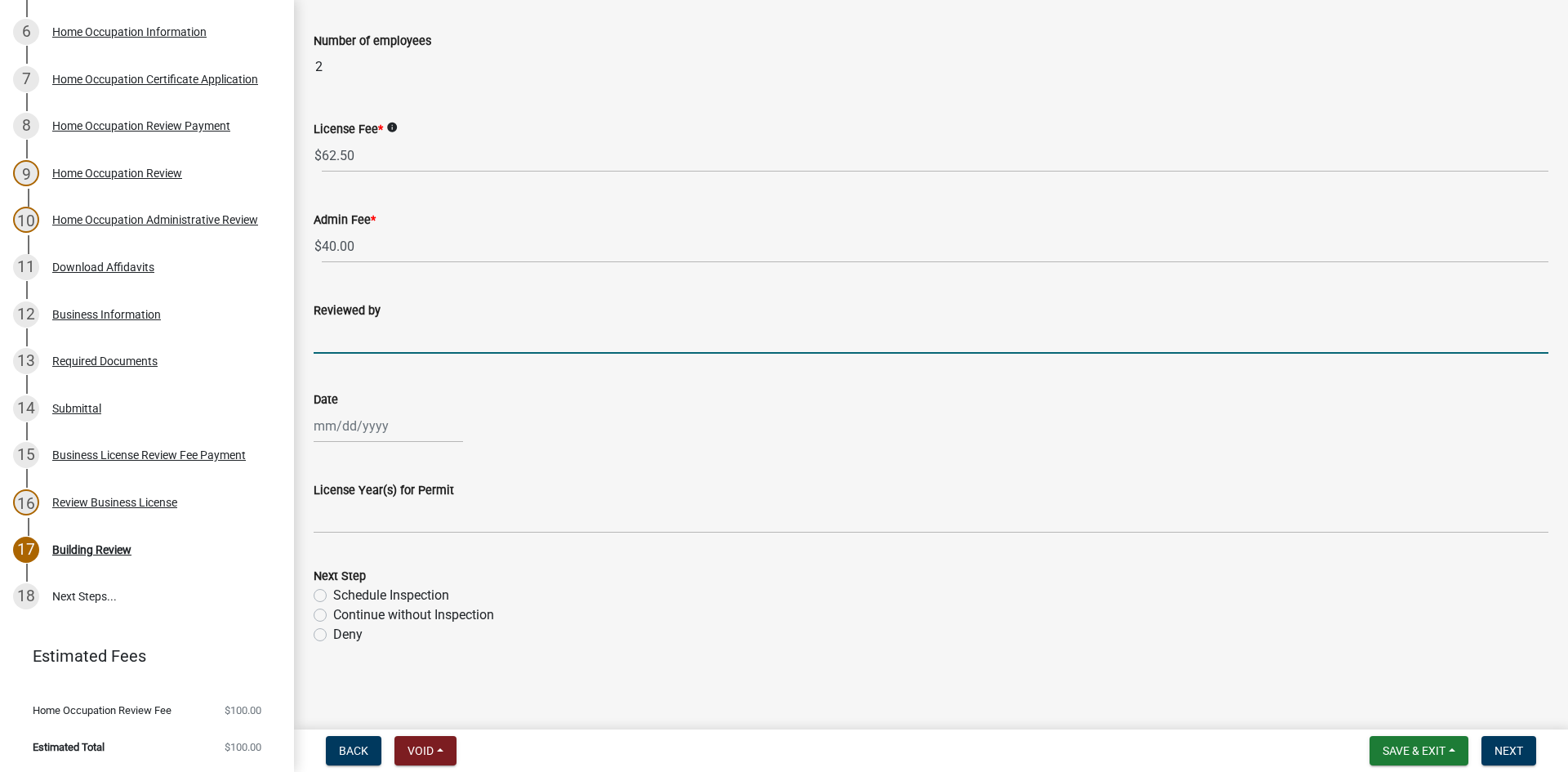
click at [394, 331] on input "Reviewed by" at bounding box center [931, 337] width 1234 height 33
type input "Jake Thrailkill"
click at [360, 430] on div at bounding box center [389, 426] width 149 height 33
select select "8"
select select "2025"
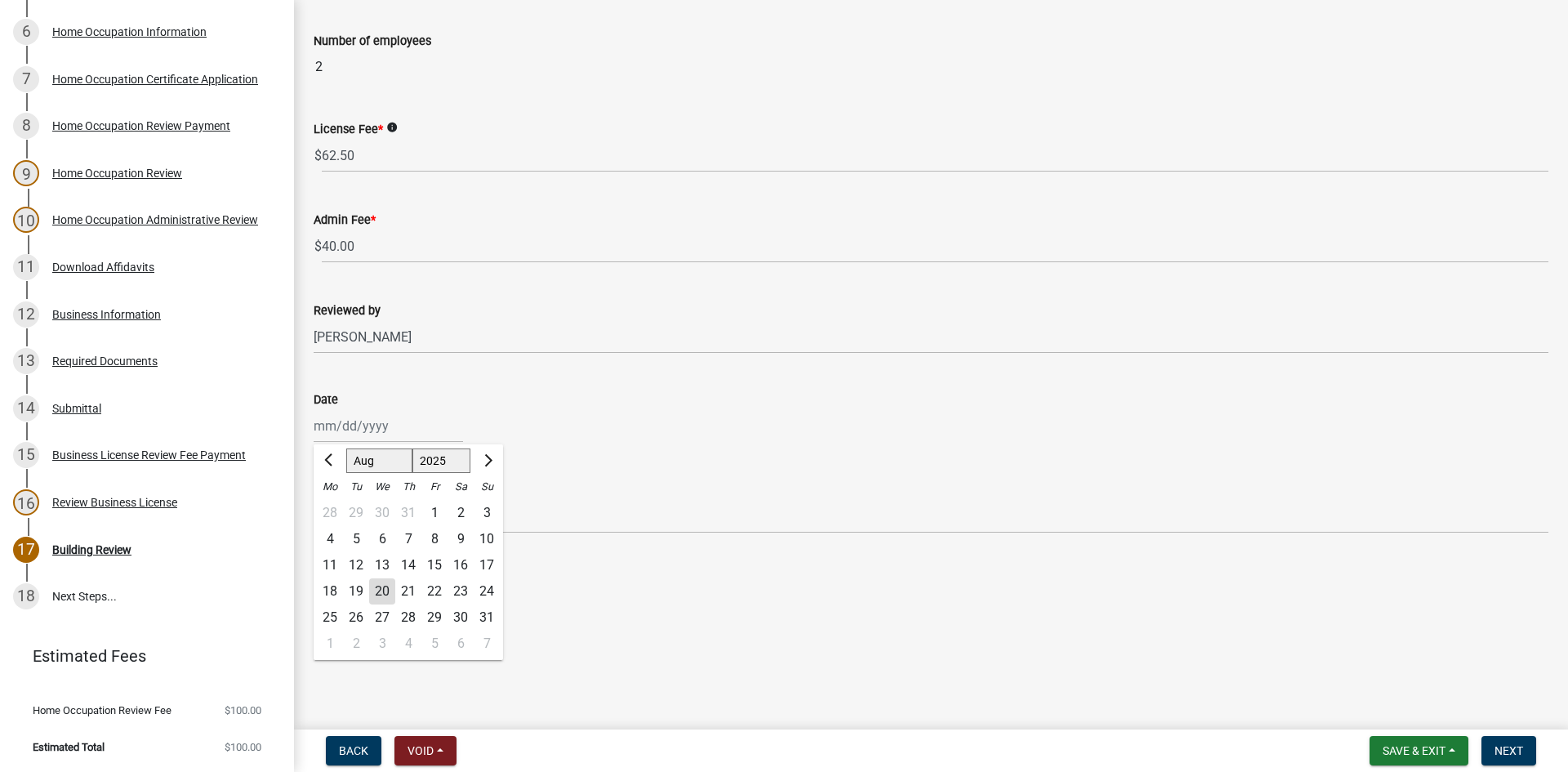
click at [383, 587] on div "20" at bounding box center [381, 591] width 26 height 26
type input "08/20/2025"
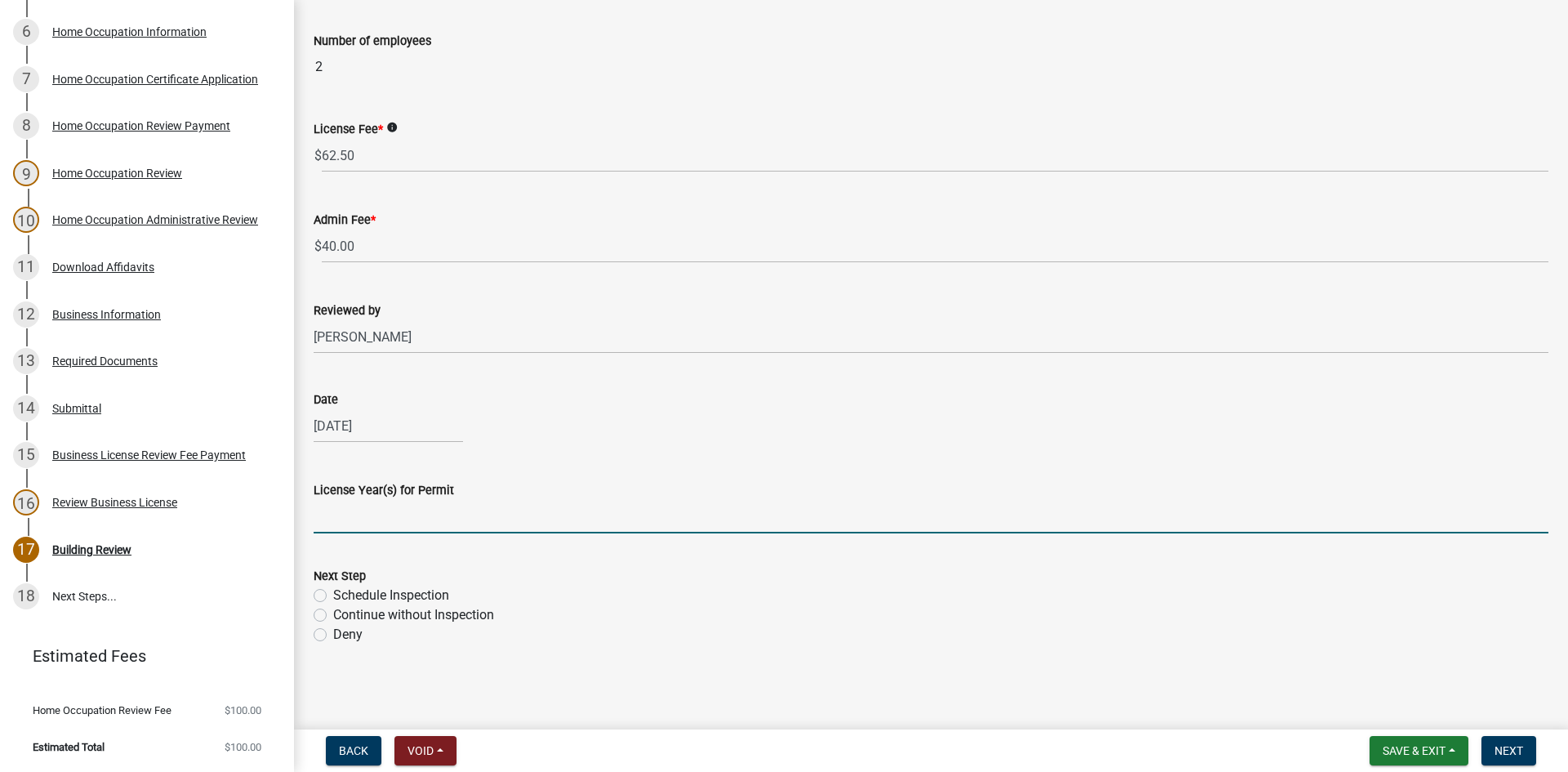
click at [380, 523] on input "License Year(s) for Permit" at bounding box center [931, 517] width 1234 height 33
type input "2025"
click at [333, 617] on label "Continue without Inspection" at bounding box center [414, 615] width 161 height 20
click at [333, 616] on input "Continue without Inspection" at bounding box center [338, 610] width 11 height 11
radio input "true"
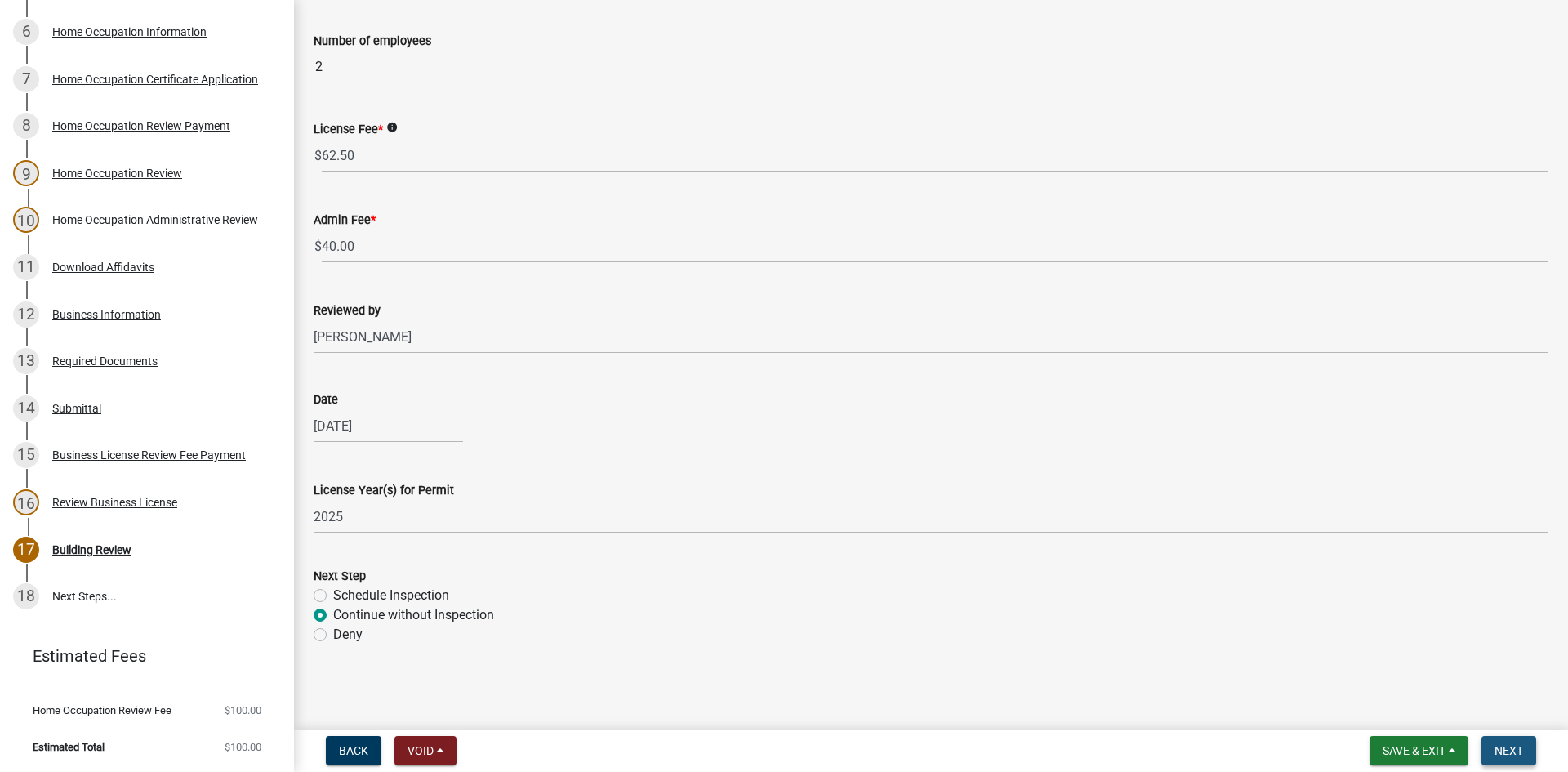
click at [1507, 749] on span "Next" at bounding box center [1508, 751] width 28 height 13
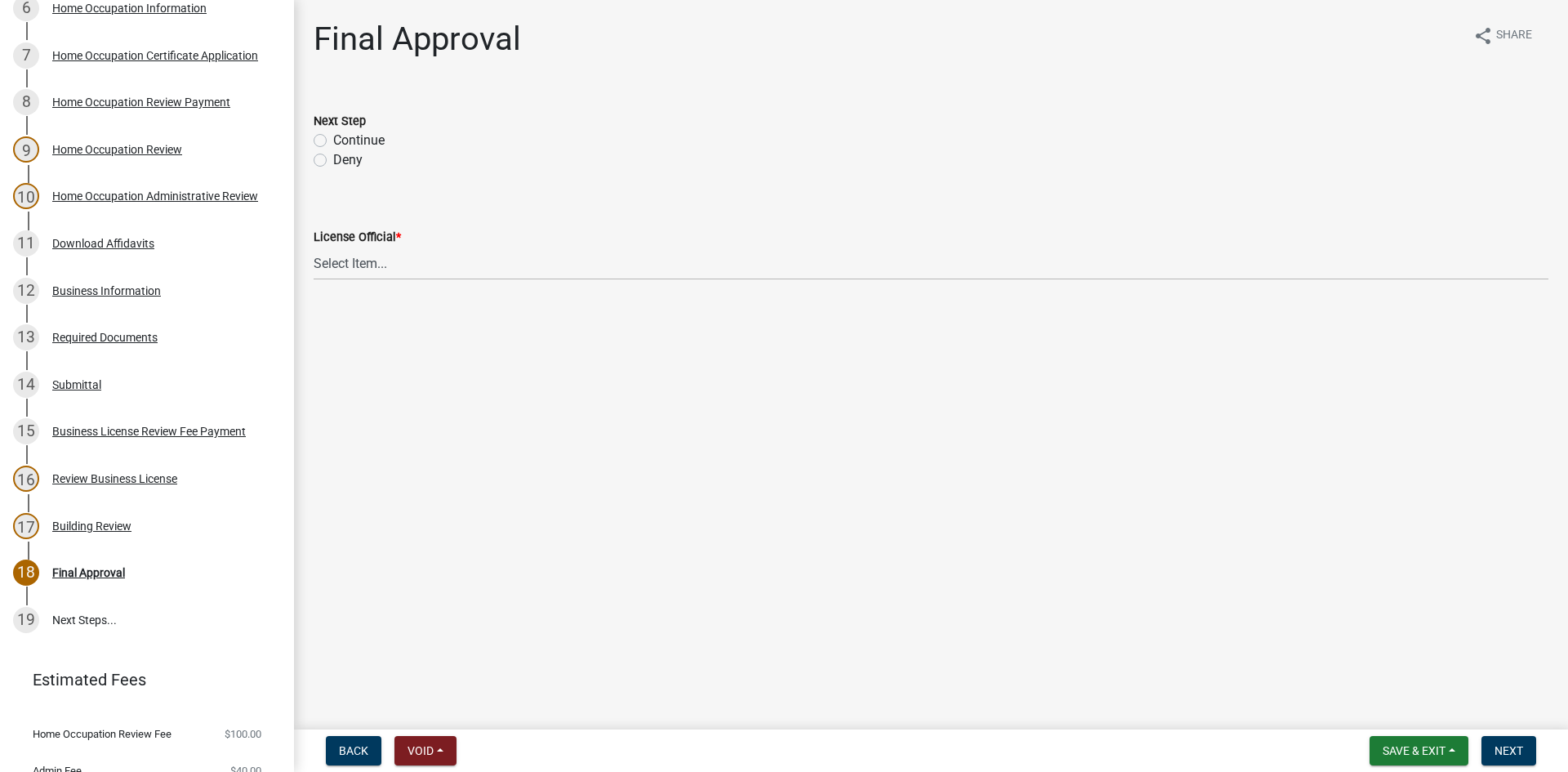
scroll to position [517, 0]
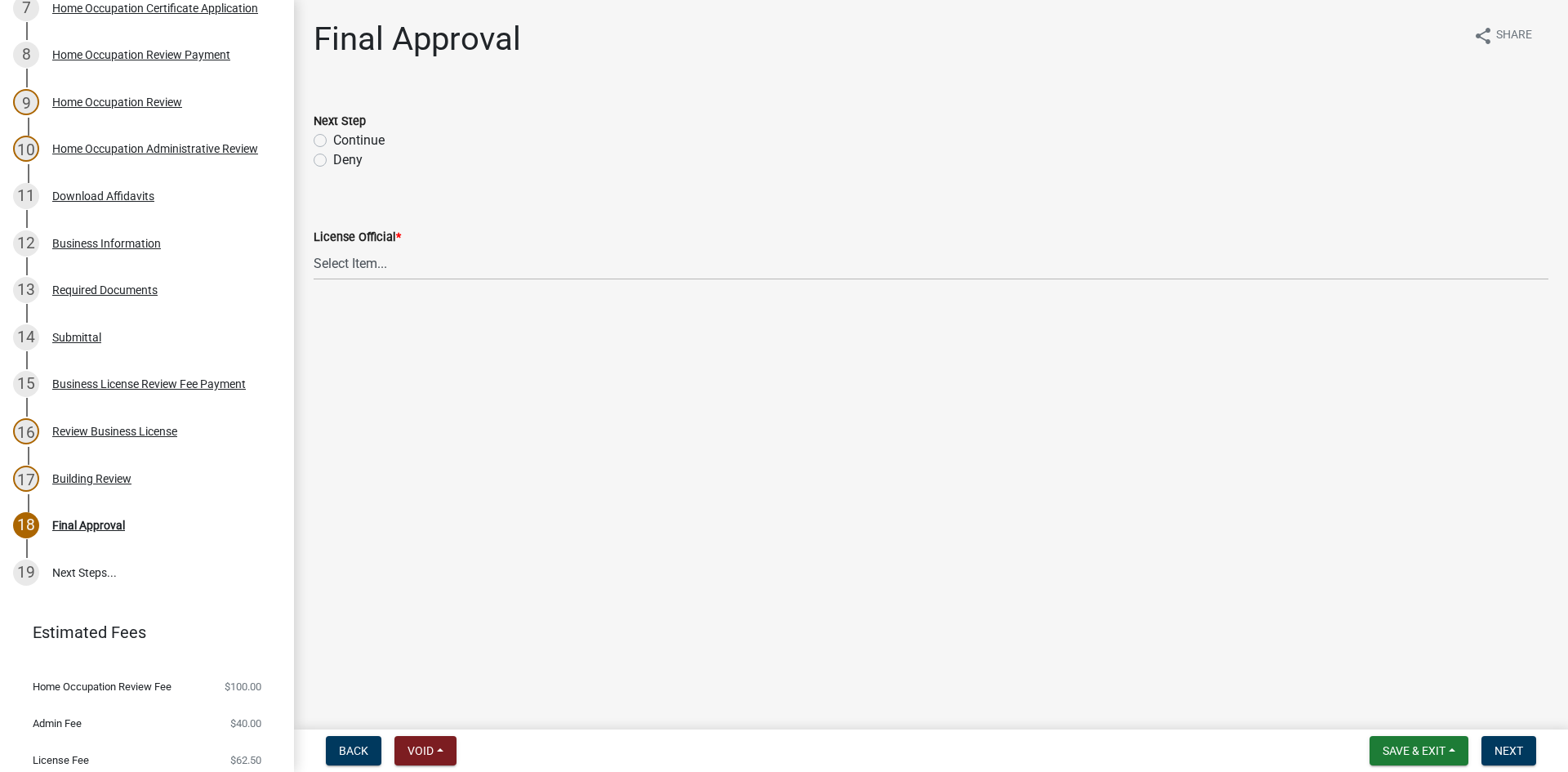
click at [333, 138] on label "Continue" at bounding box center [359, 140] width 51 height 20
click at [333, 138] on input "Continue" at bounding box center [338, 135] width 11 height 11
radio input "true"
click at [371, 244] on div "License Official *" at bounding box center [931, 237] width 1234 height 20
drag, startPoint x: 374, startPoint y: 263, endPoint x: 378, endPoint y: 279, distance: 16.5
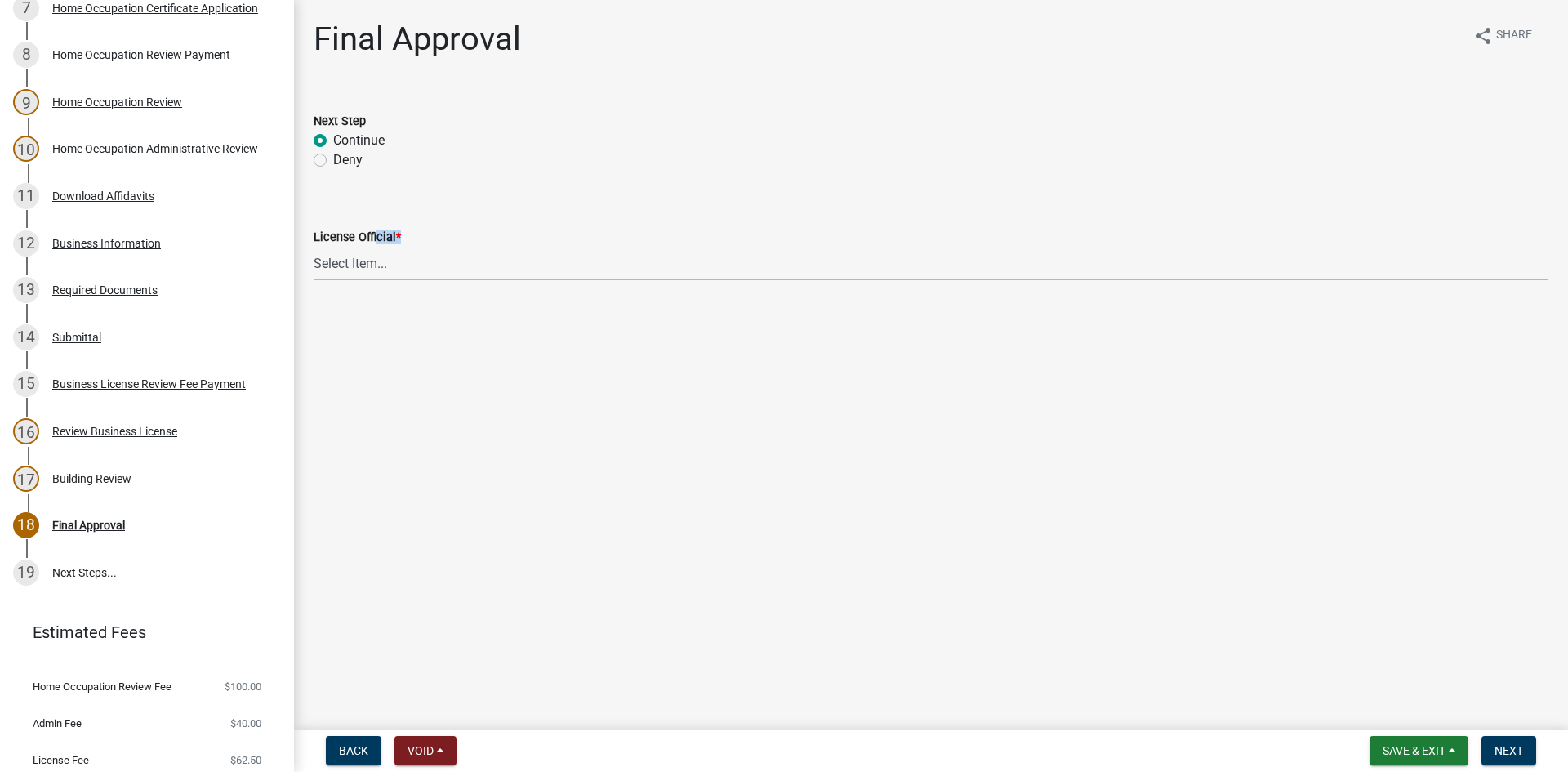
click at [375, 263] on select "Select Item... Ruth West William Huff Douglas Richardson Phillip Wesley Jenny P…" at bounding box center [931, 263] width 1234 height 33
click at [314, 247] on select "Select Item... Ruth West William Huff Douglas Richardson Phillip Wesley Jenny P…" at bounding box center [931, 263] width 1234 height 33
select select "66ea0911-b6de-4b18-a15f-eb653539a3e3"
drag, startPoint x: 1528, startPoint y: 755, endPoint x: 1497, endPoint y: 740, distance: 34.4
click at [1527, 755] on button "Next" at bounding box center [1508, 750] width 55 height 29
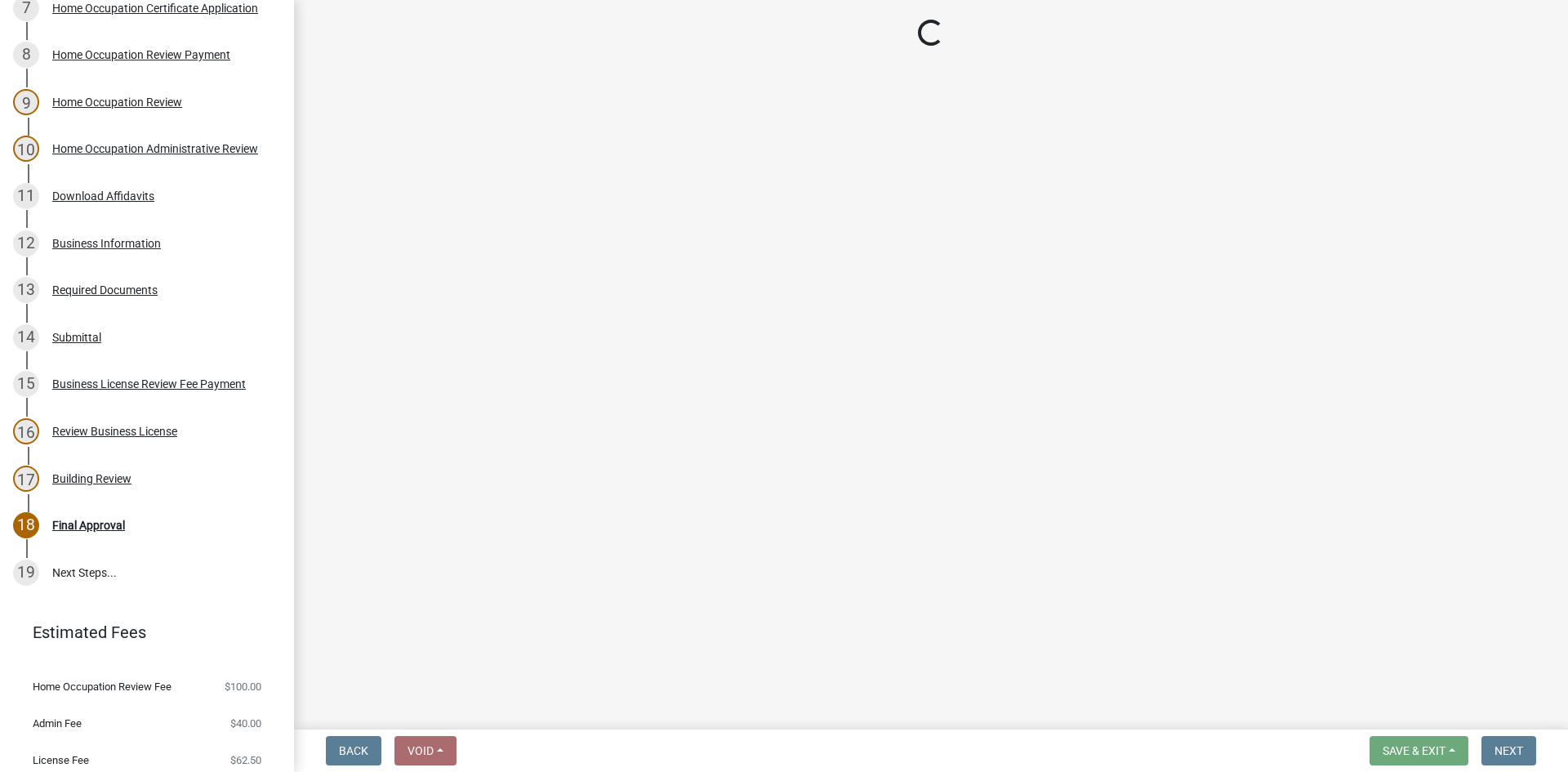
select select "3: 3"
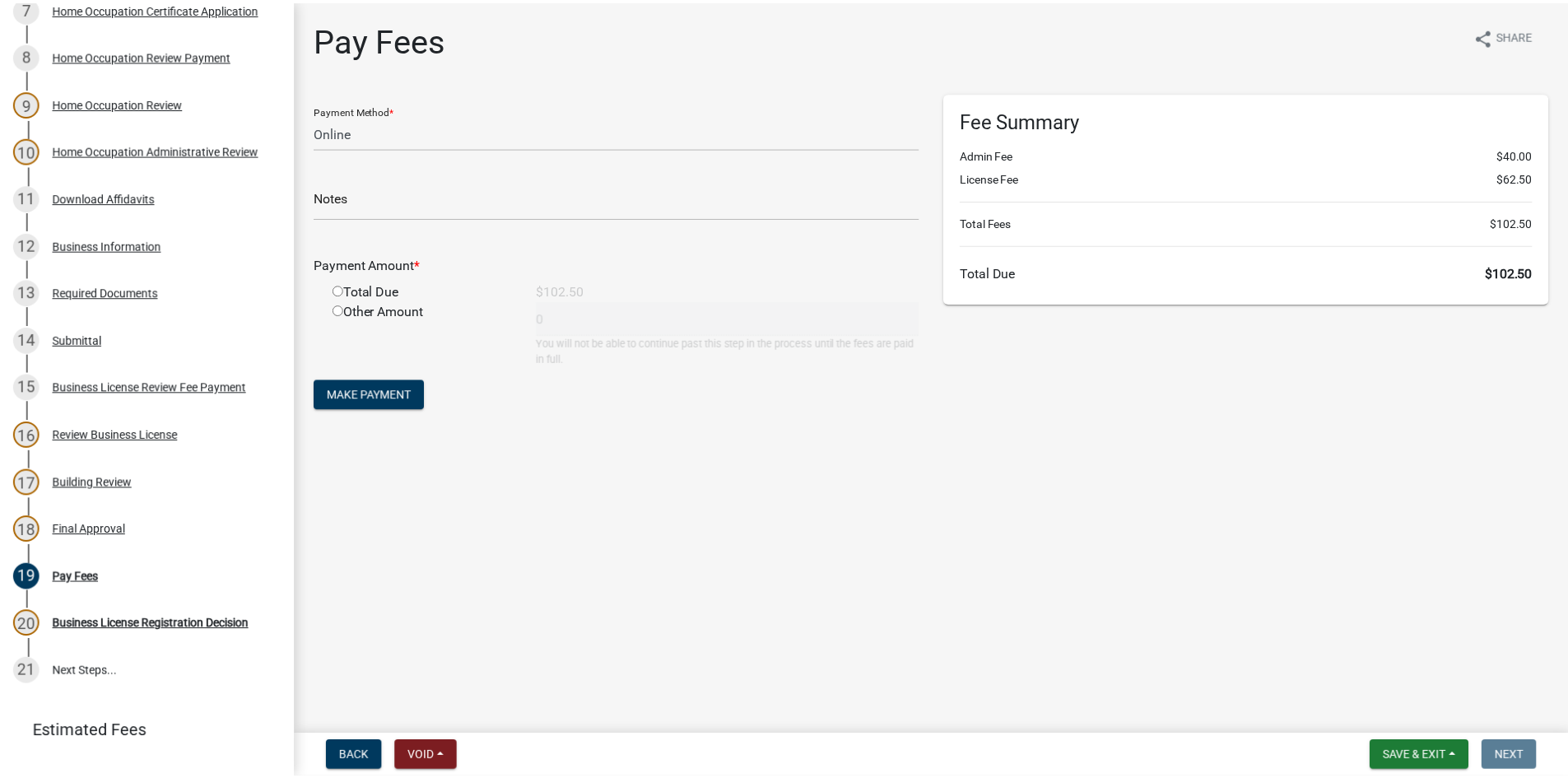
scroll to position [616, 0]
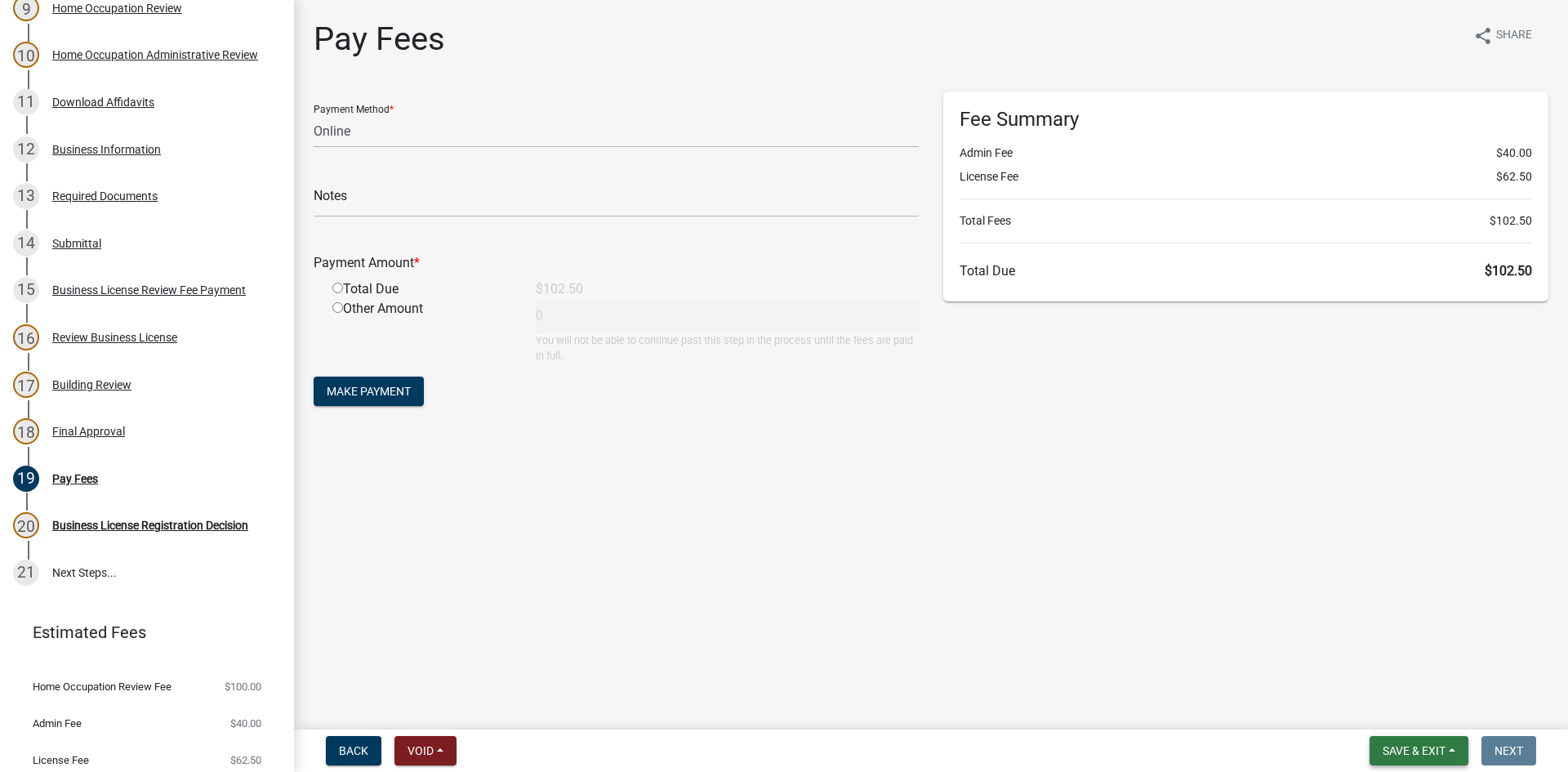
click at [1384, 746] on span "Save & Exit" at bounding box center [1414, 751] width 63 height 13
drag, startPoint x: 1389, startPoint y: 709, endPoint x: 1379, endPoint y: 705, distance: 10.8
click at [1389, 709] on button "Save & Exit" at bounding box center [1402, 708] width 130 height 39
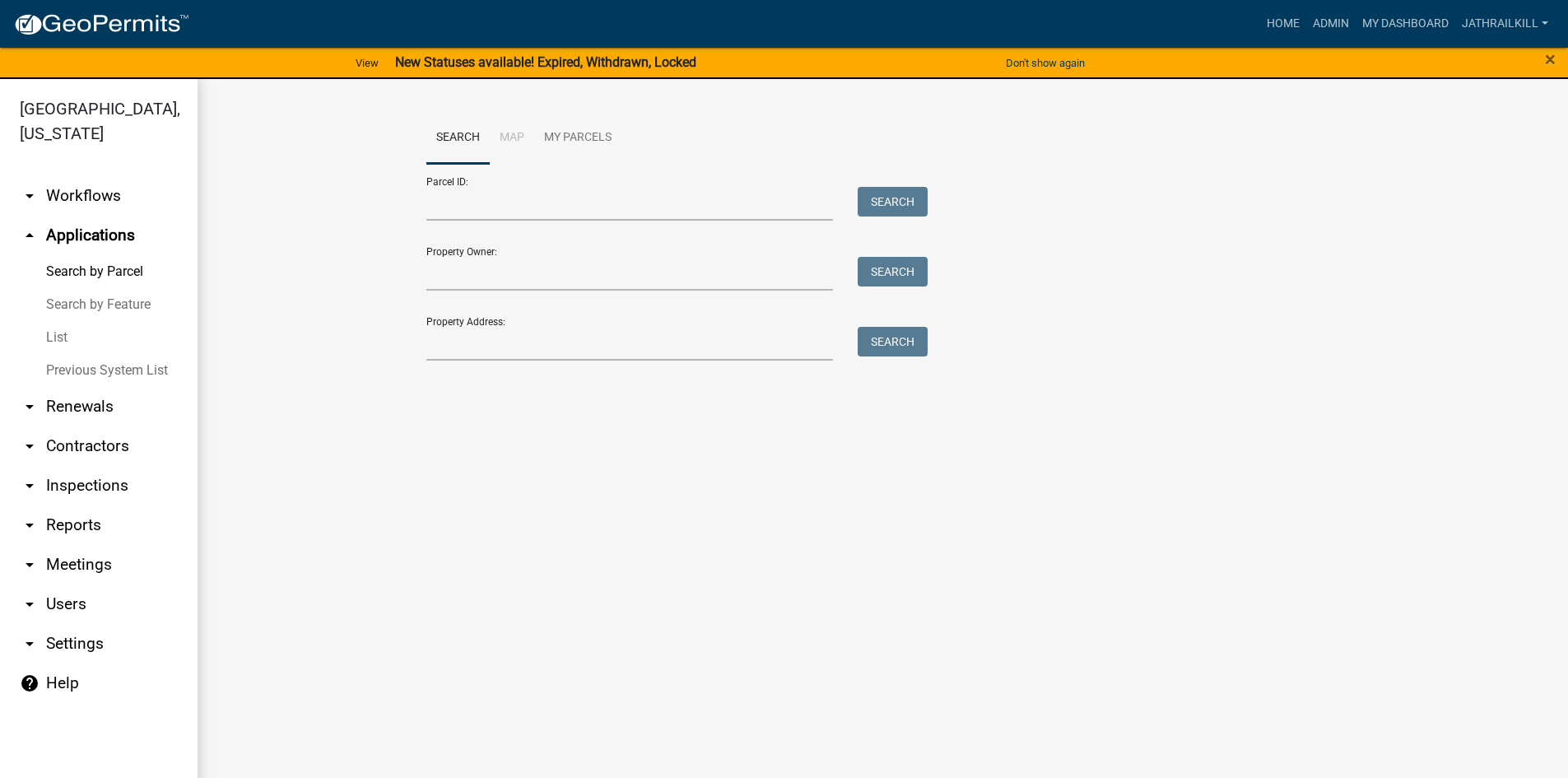
click at [132, 189] on link "arrow_drop_down Workflows" at bounding box center [99, 195] width 198 height 39
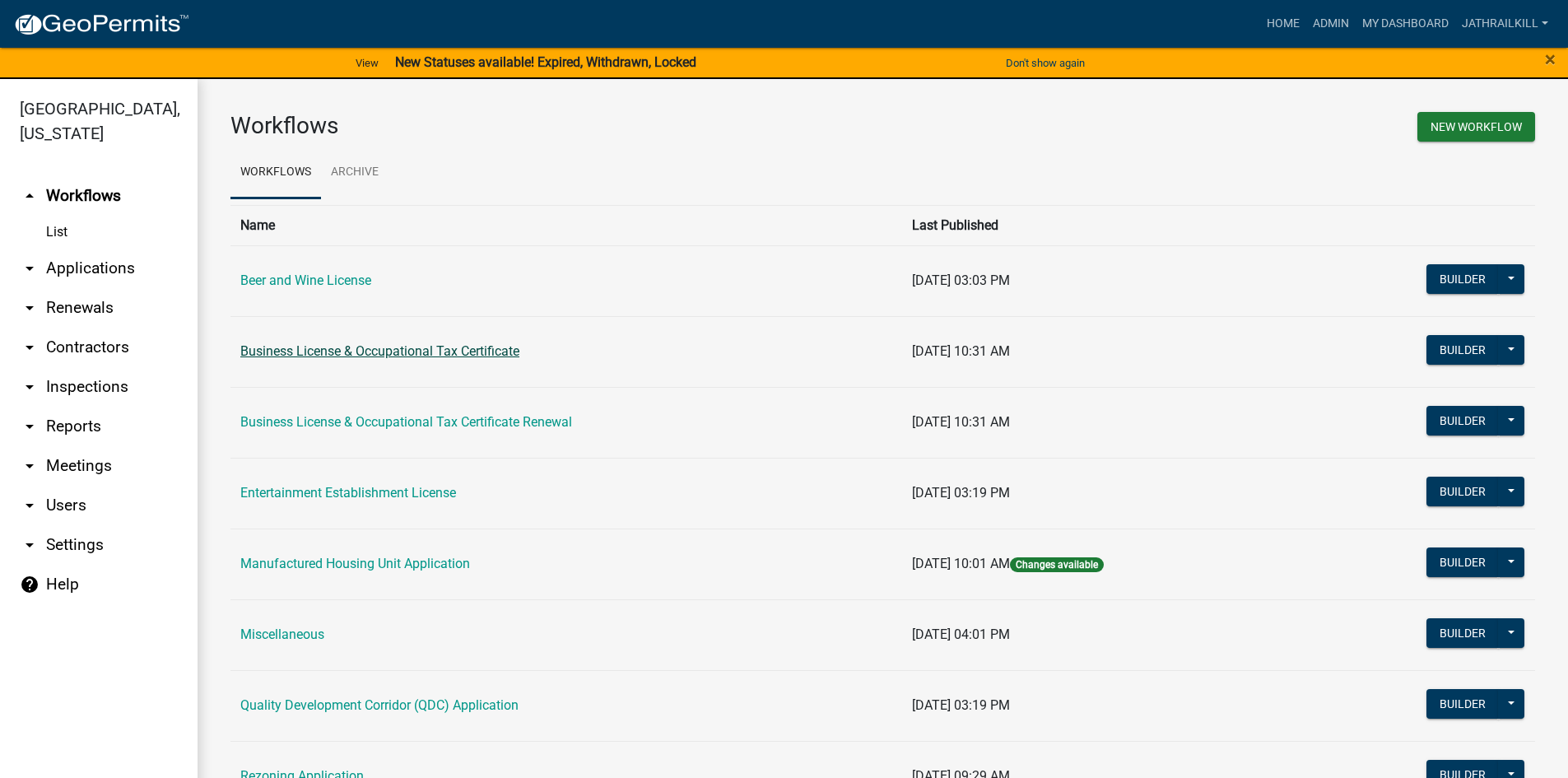
click at [377, 358] on link "Business License & Occupational Tax Certificate" at bounding box center [379, 351] width 279 height 16
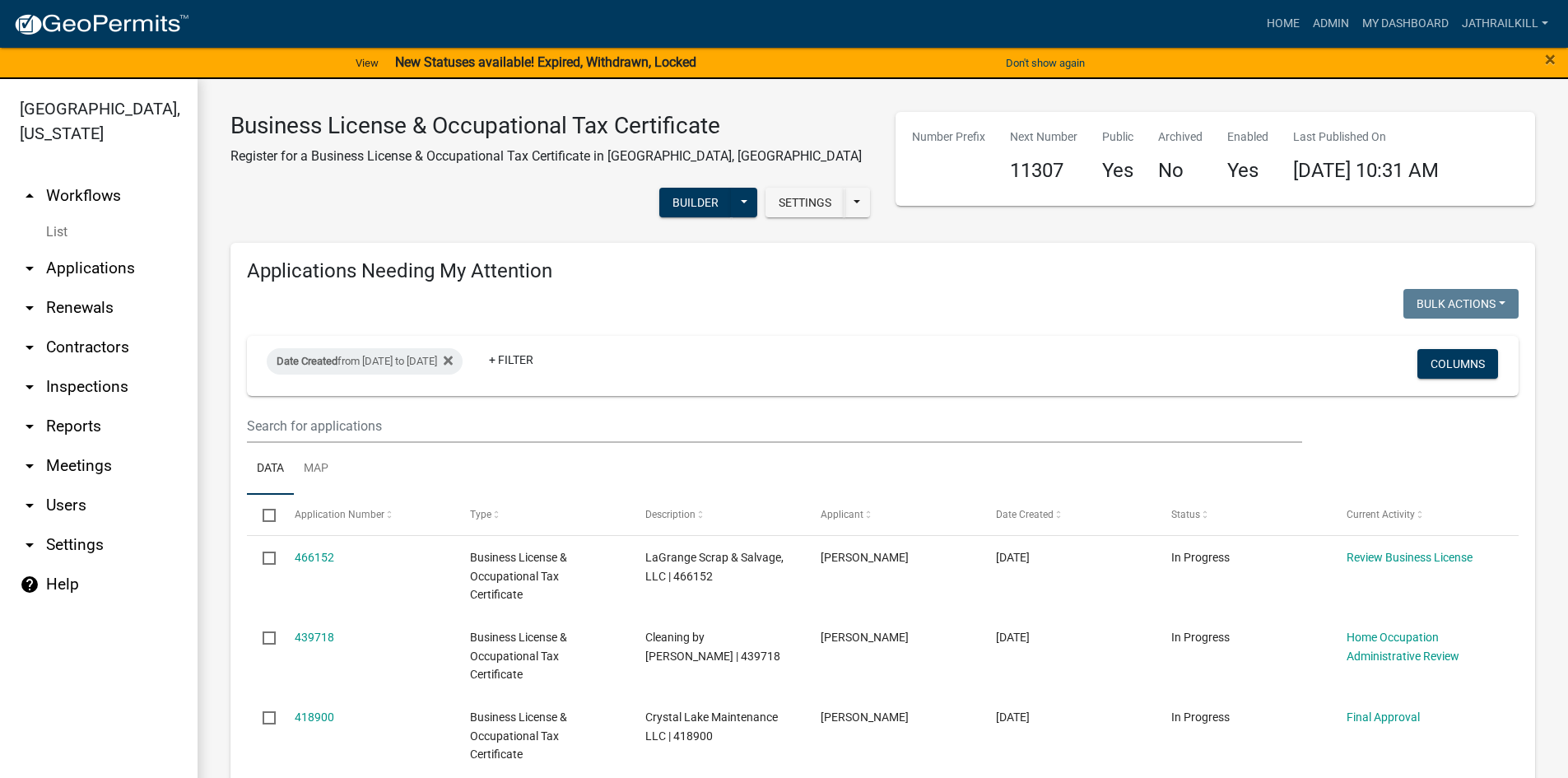
click at [98, 184] on link "arrow_drop_up Workflows" at bounding box center [99, 195] width 198 height 39
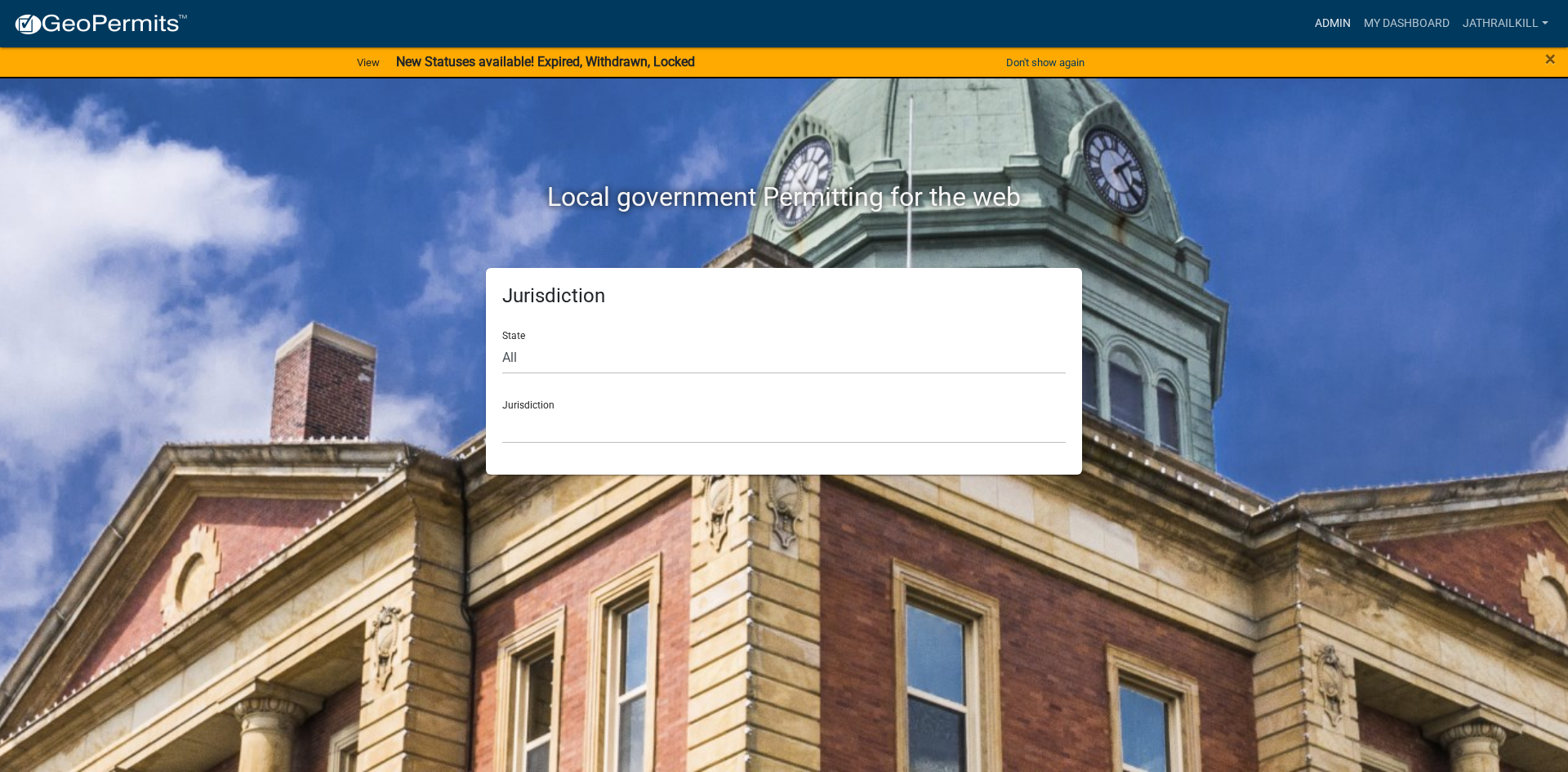
click at [1325, 20] on link "Admin" at bounding box center [1332, 23] width 49 height 31
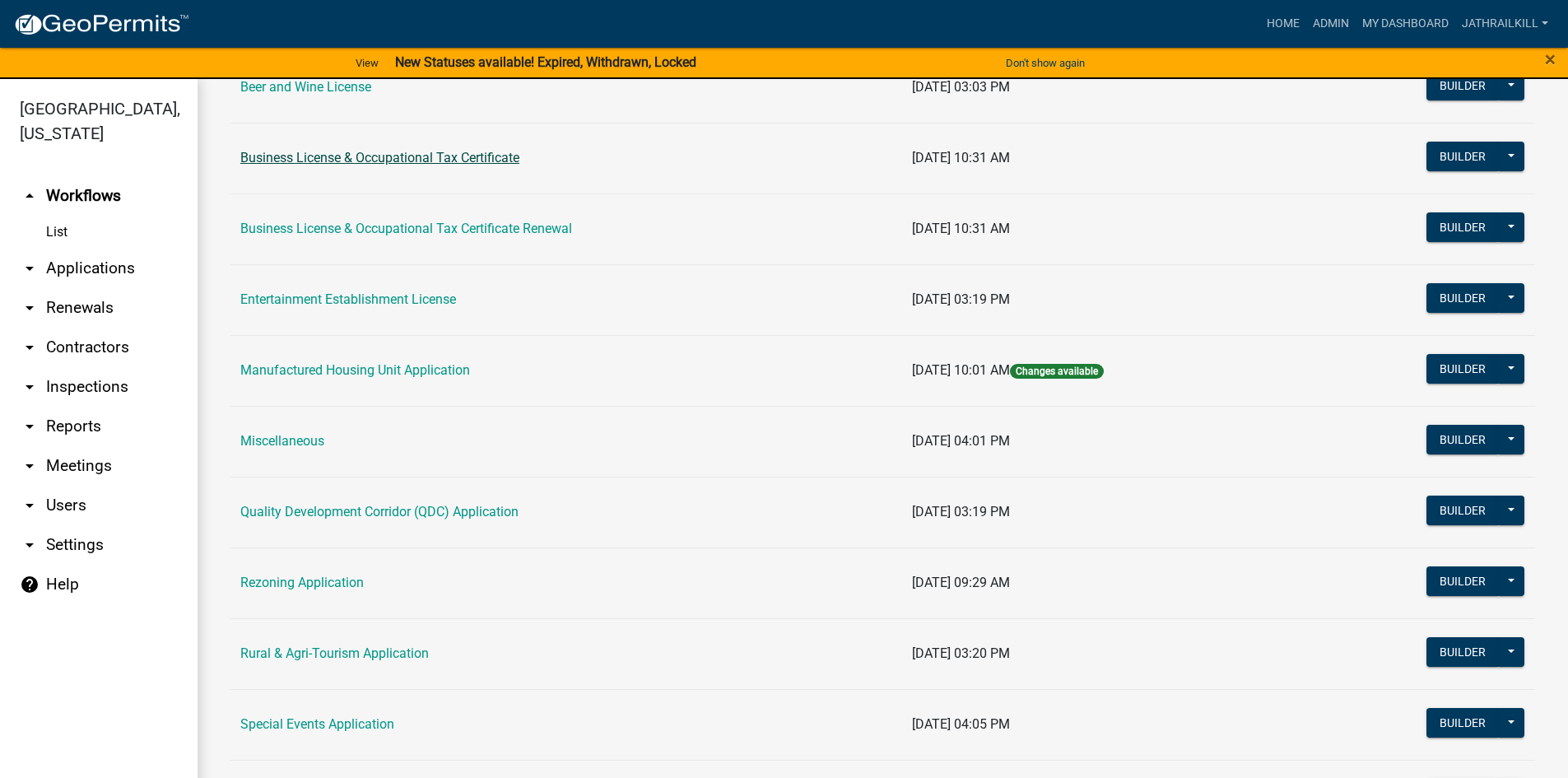
scroll to position [165, 0]
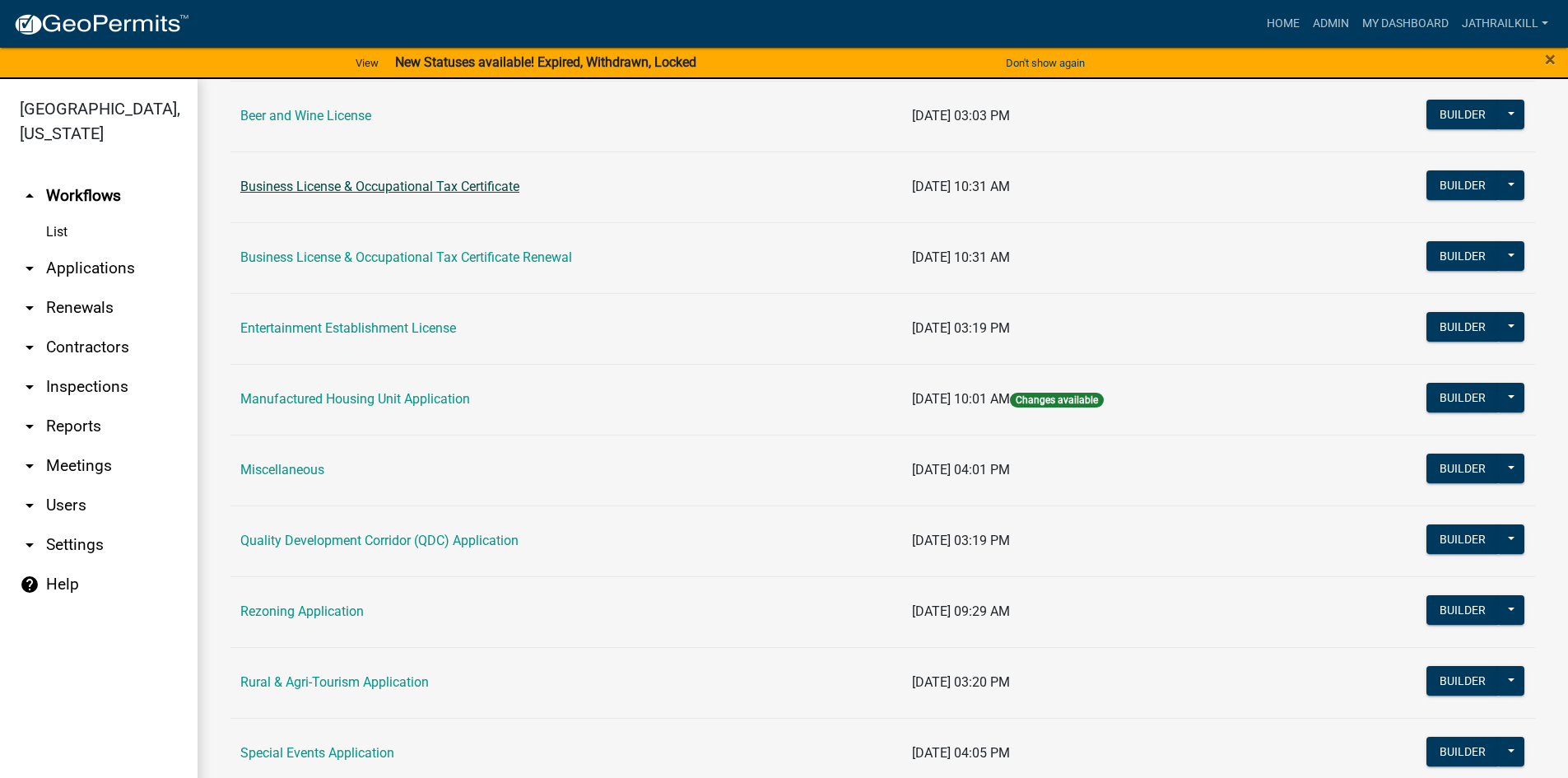
click at [436, 181] on link "Business License & Occupational Tax Certificate" at bounding box center [379, 186] width 279 height 16
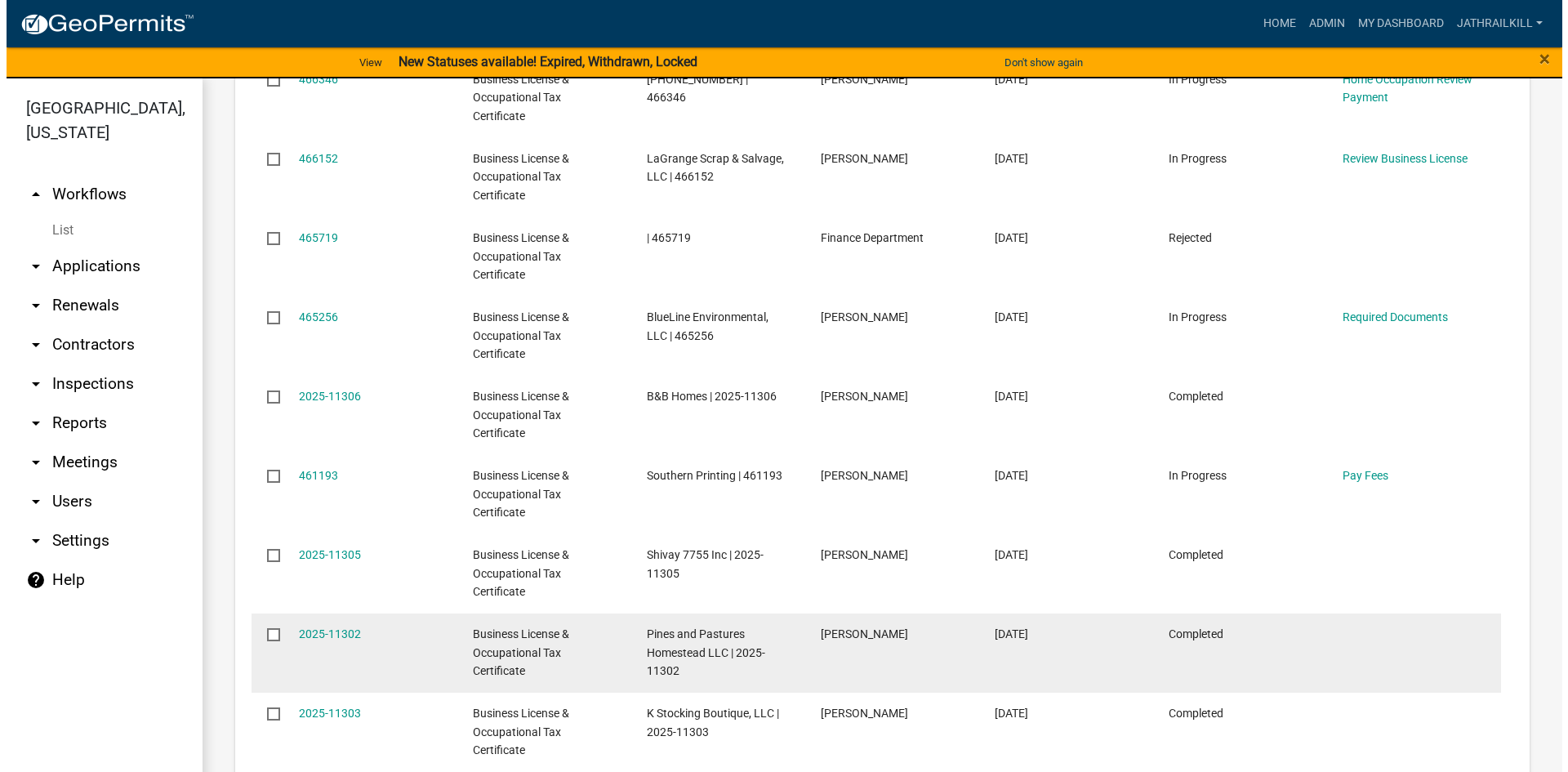
scroll to position [1226, 0]
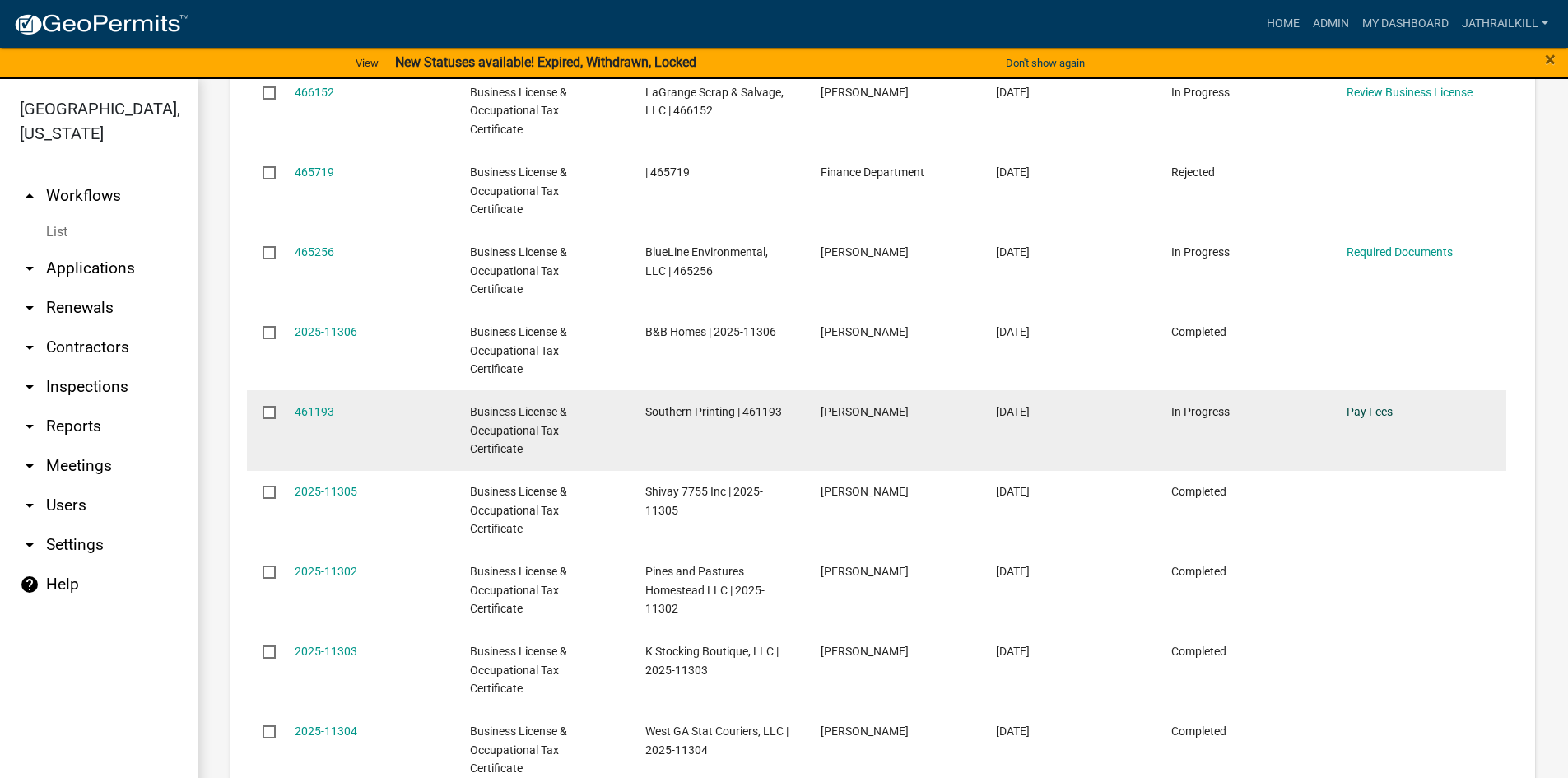
click at [1361, 405] on link "Pay Fees" at bounding box center [1369, 412] width 46 height 13
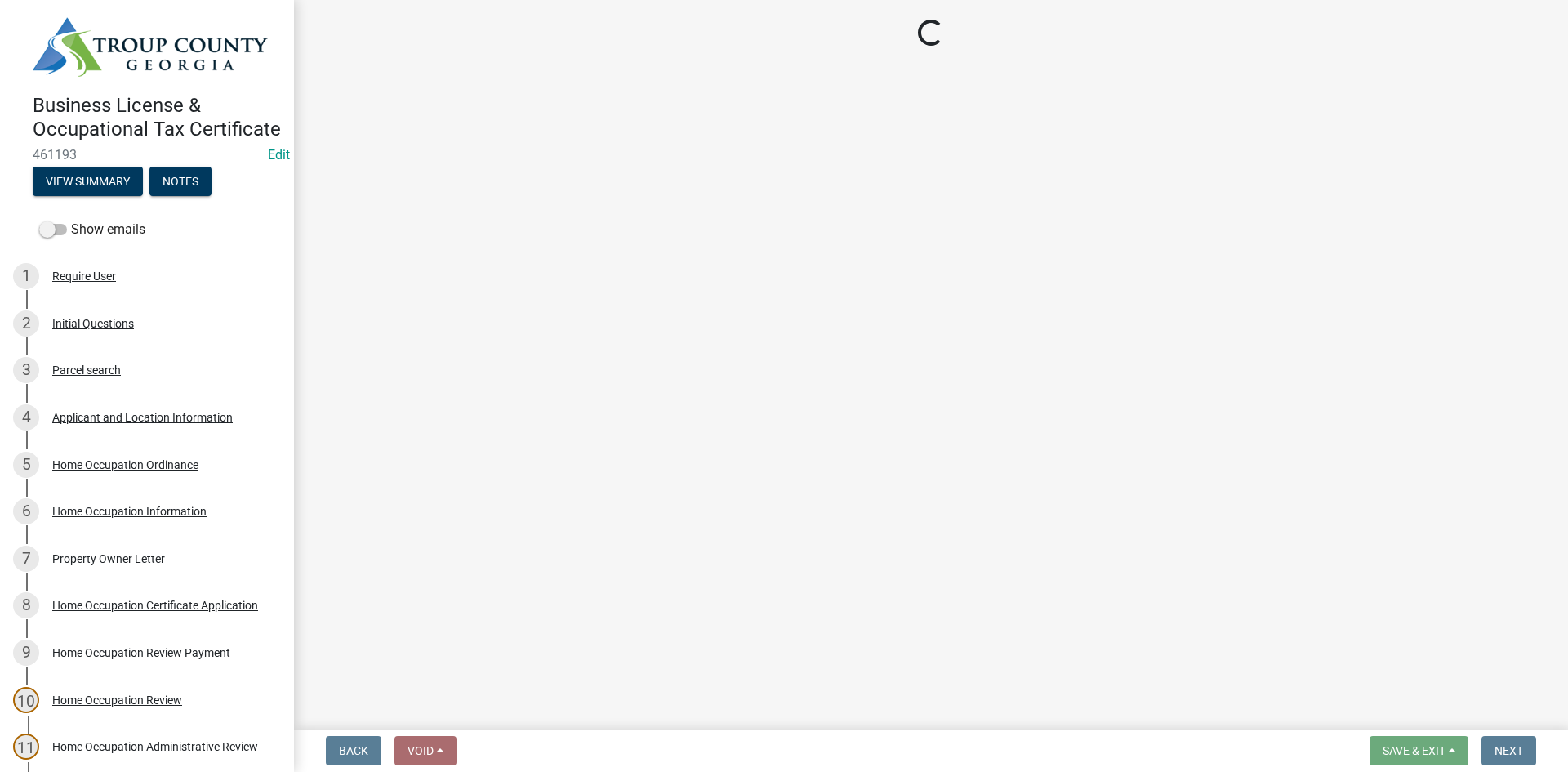
select select "3: 3"
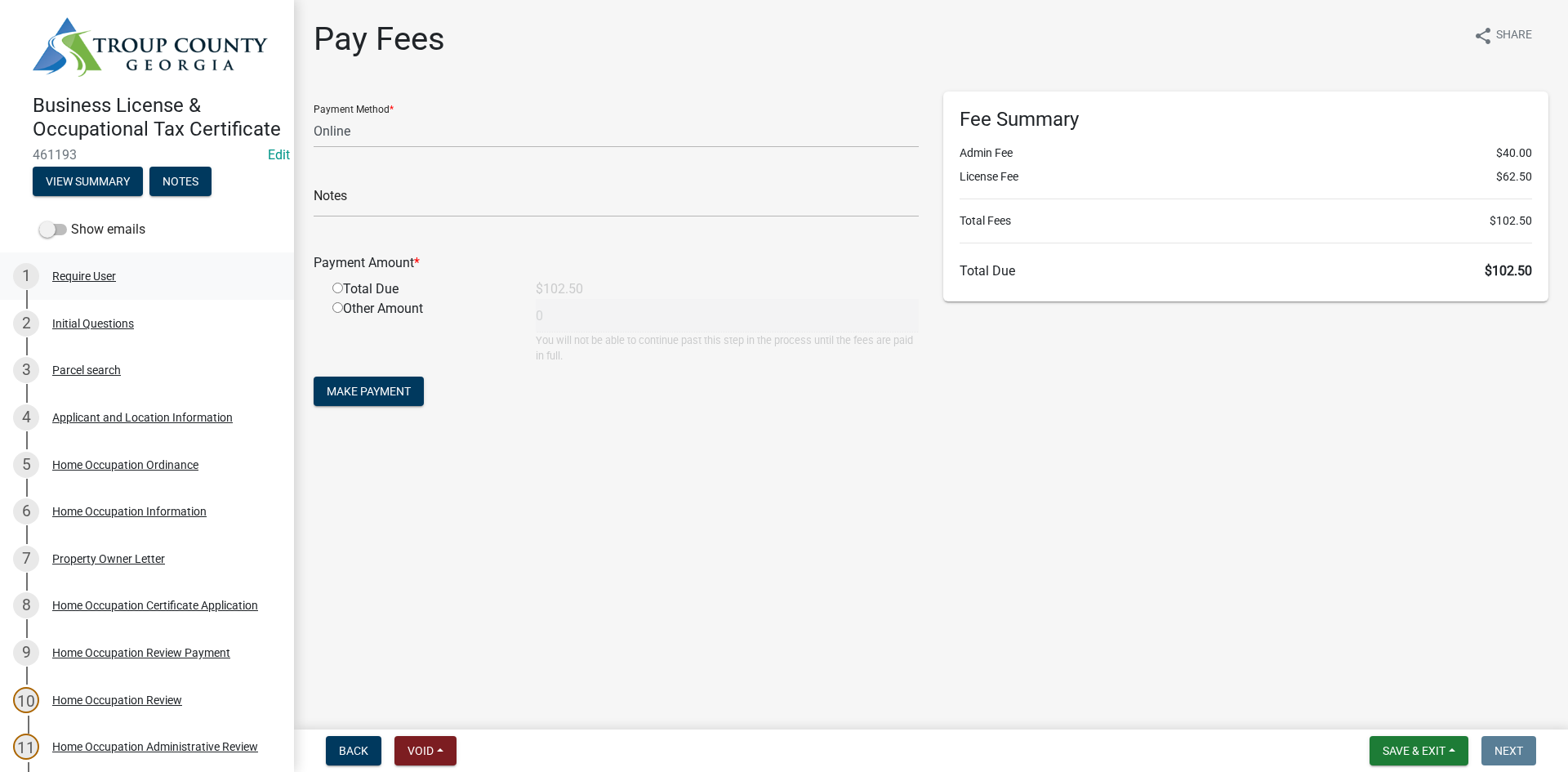
click at [118, 289] on div "1 Require User" at bounding box center [140, 276] width 255 height 26
